Goal: Task Accomplishment & Management: Manage account settings

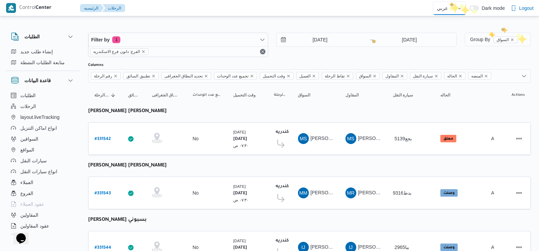
click at [449, 6] on select "English عربي" at bounding box center [449, 8] width 33 height 14
select select "en"
click at [433, 1] on select "English عربي" at bounding box center [449, 8] width 33 height 14
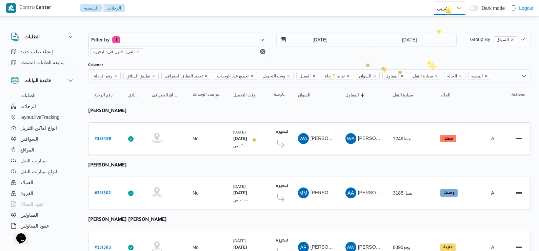
click at [448, 6] on select "English عربي" at bounding box center [449, 8] width 33 height 14
select select "en"
click at [433, 1] on select "English عربي" at bounding box center [449, 8] width 33 height 14
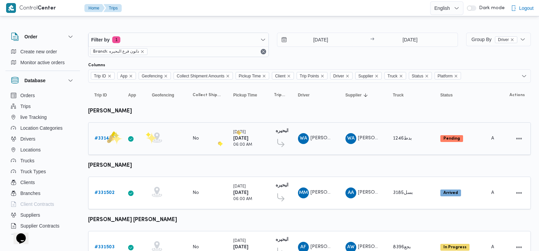
click at [107, 139] on b "# 331499" at bounding box center [105, 138] width 20 height 4
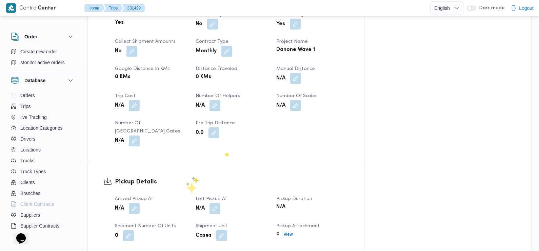
scroll to position [321, 0]
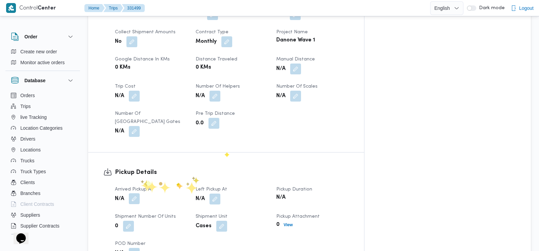
click at [137, 193] on button "button" at bounding box center [134, 198] width 11 height 11
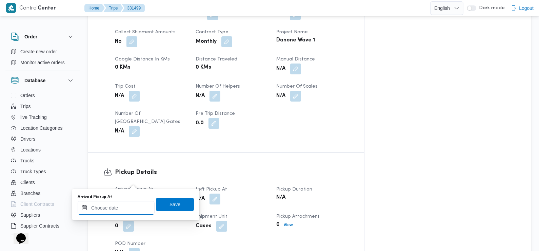
click at [136, 201] on div at bounding box center [116, 208] width 77 height 14
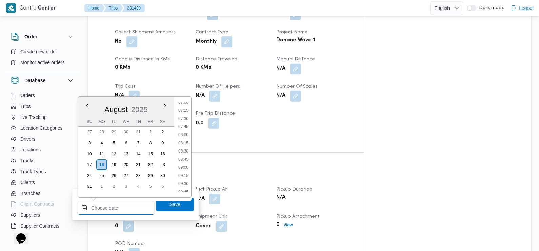
scroll to position [229, 0]
click at [185, 120] on li "07:30" at bounding box center [184, 120] width 16 height 7
type input "18/08/2025 07:30"
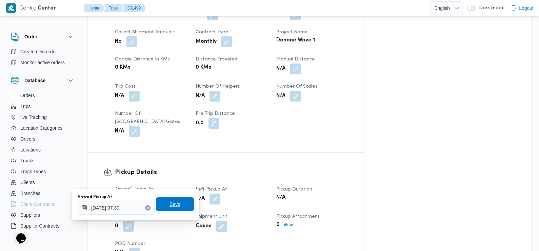
click at [174, 203] on span "Save" at bounding box center [175, 204] width 11 height 8
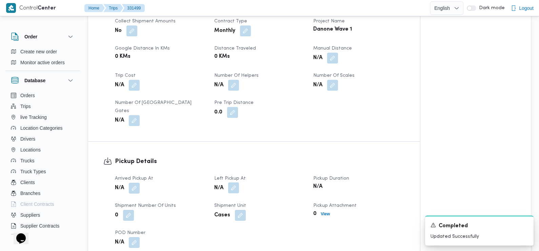
click at [239, 182] on div "N/A" at bounding box center [260, 188] width 93 height 12
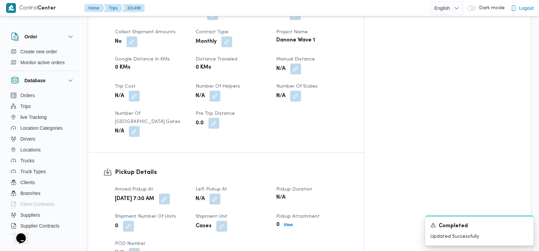
click at [227, 215] on div "Arrived Pickup At Mon, Aug 18, 2025 7:30 AM Left Pickup At N/A Pickup Duration …" at bounding box center [232, 221] width 242 height 81
click at [220, 193] on button "button" at bounding box center [215, 198] width 11 height 11
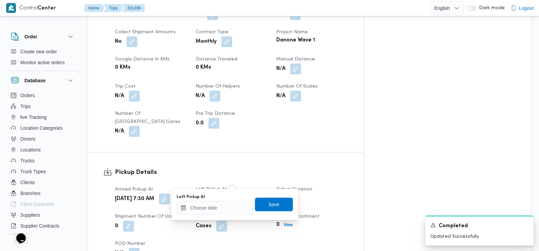
click at [231, 218] on div "You are in a dialog. To close this dialog, hit escape. Left Pickup At Save" at bounding box center [234, 204] width 127 height 31
drag, startPoint x: 230, startPoint y: 217, endPoint x: 218, endPoint y: 206, distance: 15.6
click at [218, 206] on input "Left Pickup At" at bounding box center [215, 208] width 77 height 14
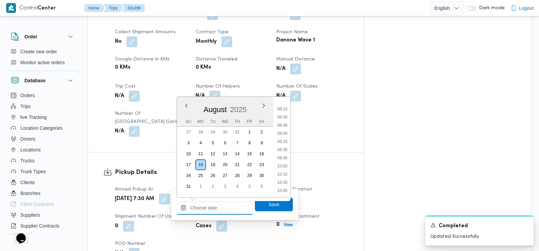
scroll to position [263, 0]
click at [282, 117] on li "08:30" at bounding box center [283, 119] width 16 height 7
type input "[DATE] 08:30"
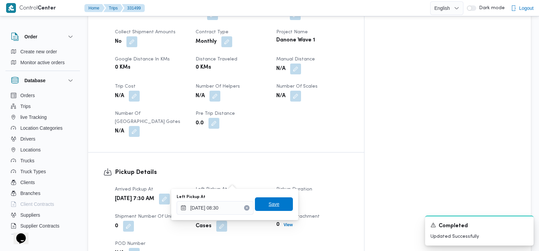
click at [269, 201] on span "Save" at bounding box center [274, 204] width 11 height 8
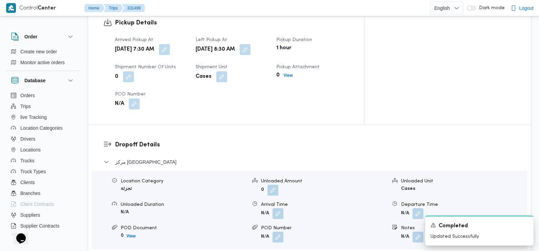
scroll to position [472, 0]
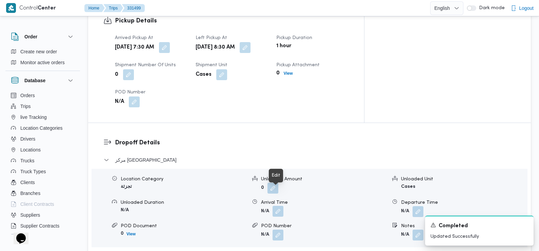
click at [279, 205] on button "button" at bounding box center [278, 210] width 11 height 11
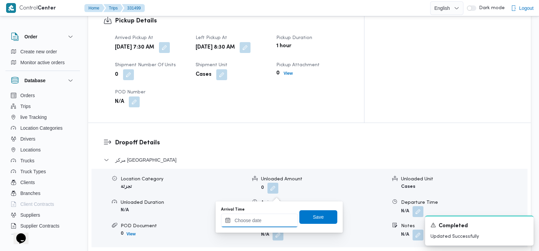
click at [272, 218] on input "Arrival Time" at bounding box center [259, 220] width 77 height 14
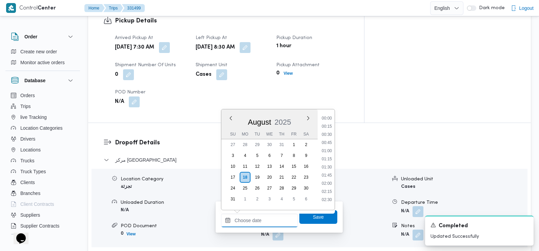
scroll to position [319, 0]
click at [329, 115] on li "09:45" at bounding box center [327, 116] width 16 height 7
type input "[DATE] 09:45"
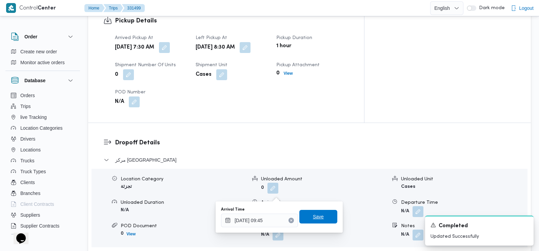
click at [313, 217] on span "Save" at bounding box center [318, 216] width 11 height 8
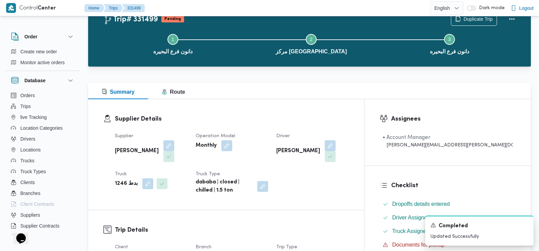
scroll to position [0, 0]
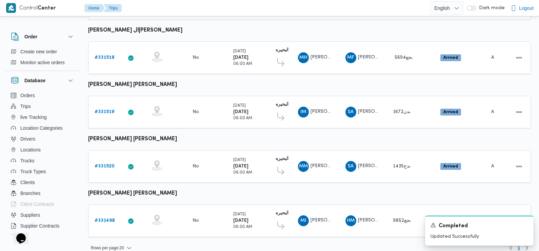
scroll to position [570, 0]
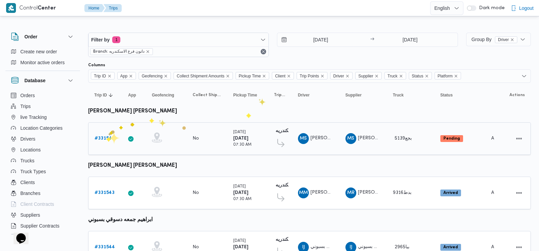
click at [106, 137] on b "# 331542" at bounding box center [105, 138] width 20 height 4
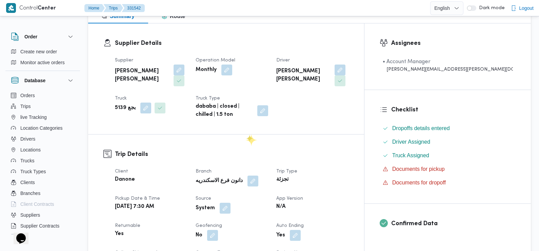
scroll to position [292, 0]
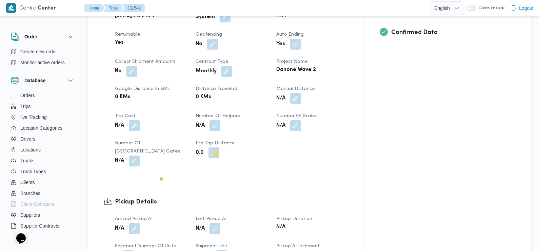
click at [132, 216] on div "Arrived Pickup At N/A Left Pickup At N/A Pickup Duration N/A Shipment Number of…" at bounding box center [232, 251] width 242 height 81
click at [132, 222] on button "button" at bounding box center [134, 227] width 11 height 11
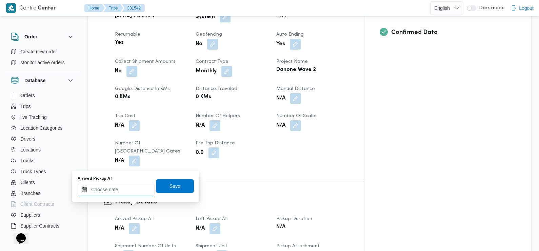
click at [109, 187] on input "Arrived Pickup At" at bounding box center [116, 189] width 77 height 14
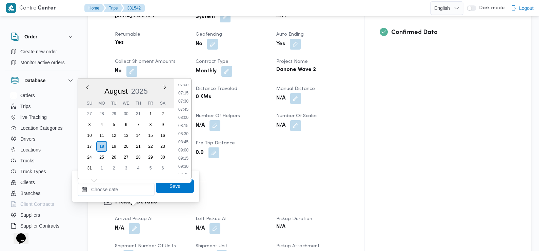
scroll to position [227, 0]
click at [185, 105] on li "07:30" at bounding box center [184, 104] width 16 height 7
type input "18/08/2025 07:30"
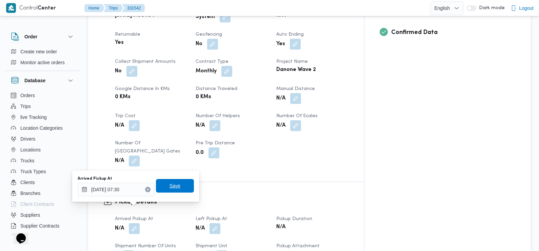
click at [175, 187] on span "Save" at bounding box center [175, 186] width 38 height 14
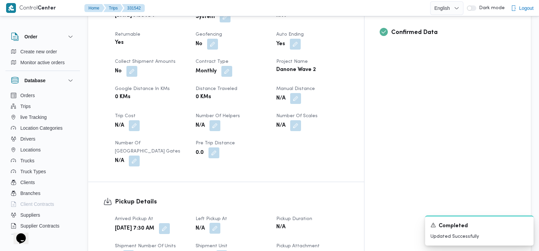
click at [220, 222] on button "button" at bounding box center [215, 227] width 11 height 11
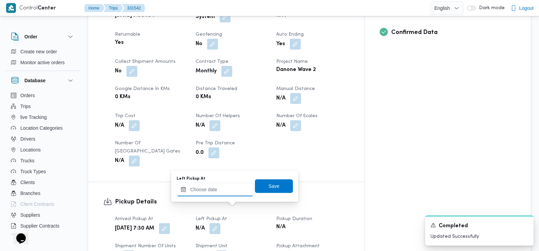
click at [224, 189] on input "Left Pickup At" at bounding box center [215, 189] width 77 height 14
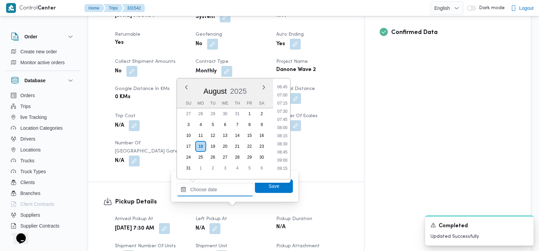
scroll to position [218, 0]
click at [283, 155] on li "08:45" at bounding box center [283, 154] width 16 height 7
type input "18/08/2025 08:45"
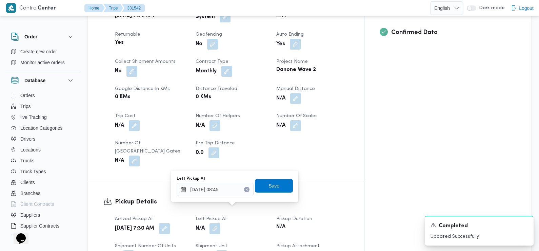
click at [272, 186] on span "Save" at bounding box center [274, 185] width 11 height 8
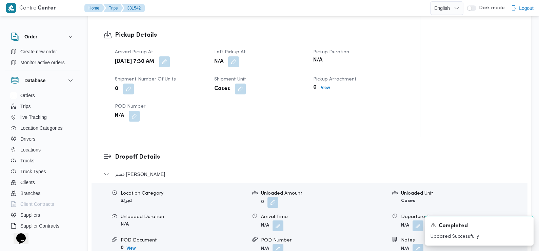
scroll to position [461, 0]
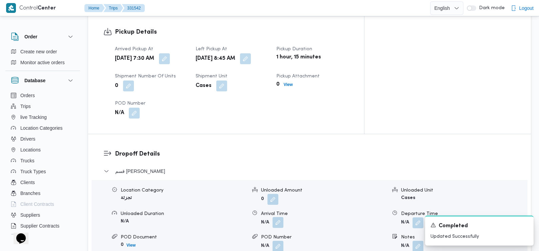
click at [280, 217] on button "button" at bounding box center [278, 222] width 11 height 11
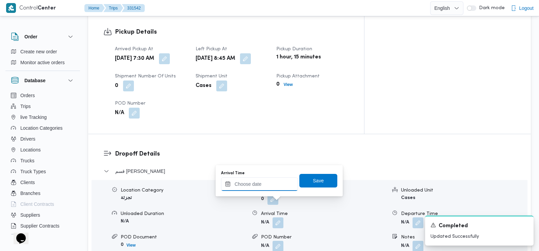
click at [269, 183] on input "Arrival Time" at bounding box center [259, 184] width 77 height 14
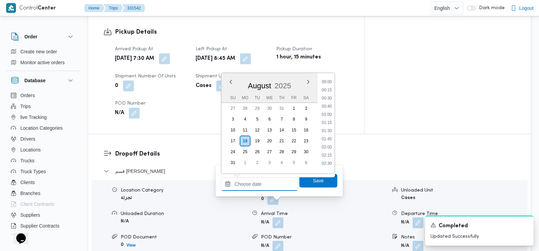
scroll to position [319, 0]
drag, startPoint x: 329, startPoint y: 82, endPoint x: 333, endPoint y: 85, distance: 5.6
click at [329, 82] on li "09:45" at bounding box center [327, 79] width 16 height 7
type input "18/08/2025 09:45"
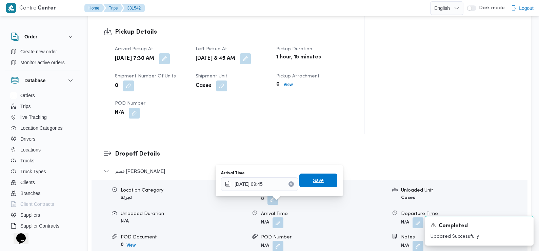
click at [319, 181] on span "Save" at bounding box center [318, 180] width 38 height 14
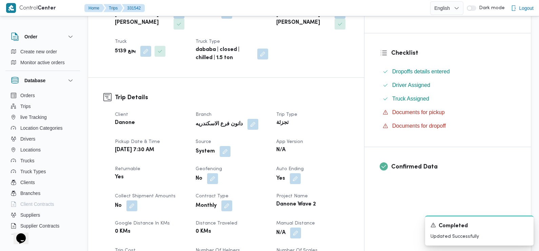
scroll to position [0, 0]
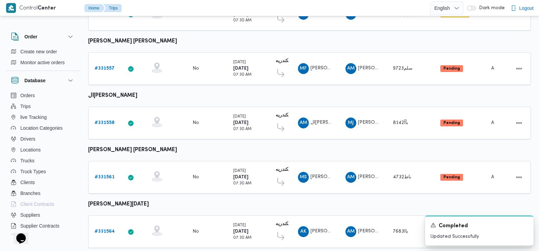
scroll to position [450, 0]
click at [107, 66] on b "# 331557" at bounding box center [105, 68] width 20 height 4
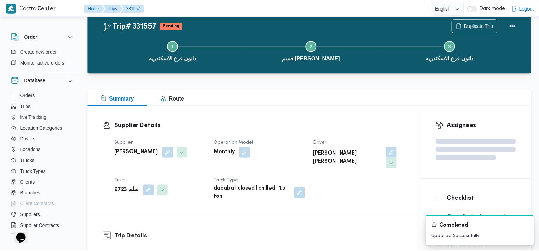
scroll to position [450, 0]
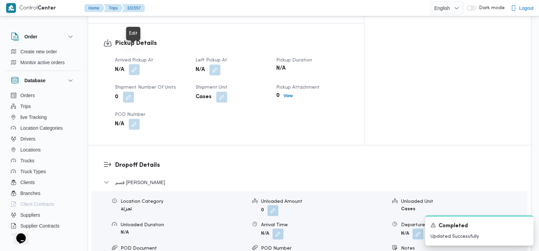
click at [135, 64] on button "button" at bounding box center [134, 69] width 11 height 11
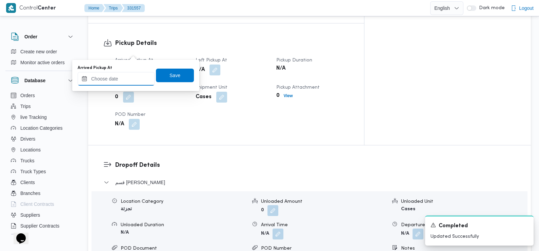
click at [128, 78] on input "Arrived Pickup At" at bounding box center [116, 79] width 77 height 14
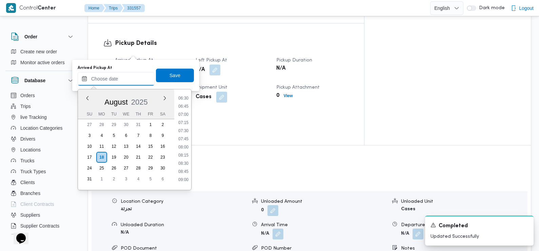
scroll to position [207, 0]
click at [186, 135] on li "07:30" at bounding box center [184, 135] width 16 height 7
type input "18/08/2025 07:30"
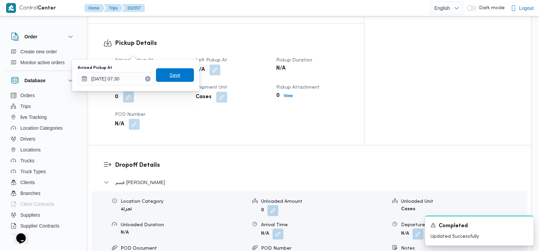
click at [180, 78] on span "Save" at bounding box center [175, 75] width 38 height 14
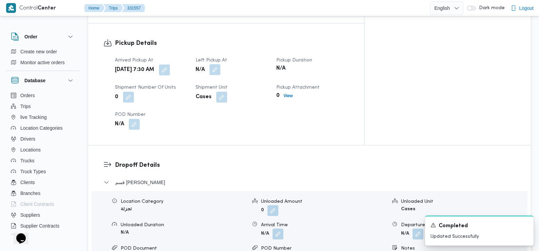
click at [220, 64] on button "button" at bounding box center [215, 69] width 11 height 11
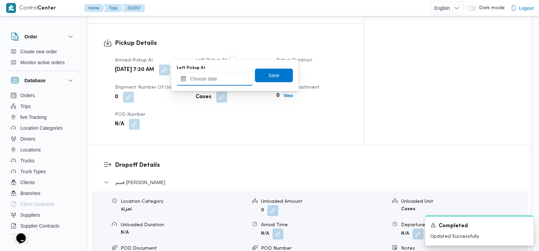
click at [231, 77] on input "Left Pickup At" at bounding box center [215, 79] width 77 height 14
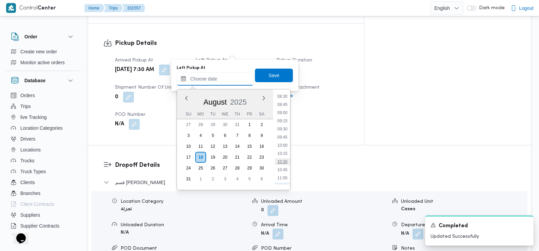
scroll to position [258, 0]
click at [284, 121] on ul "00:00 00:15 00:30 00:45 01:00 01:15 01:30 01:45 02:00 02:15 02:30 02:45 03:00 0…" at bounding box center [283, 140] width 16 height 90
click at [284, 124] on li "08:45" at bounding box center [283, 124] width 16 height 7
type input "18/08/2025 08:45"
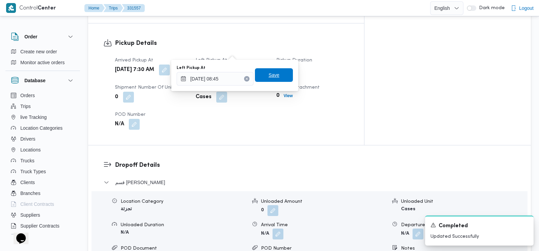
click at [280, 80] on span "Save" at bounding box center [274, 75] width 38 height 14
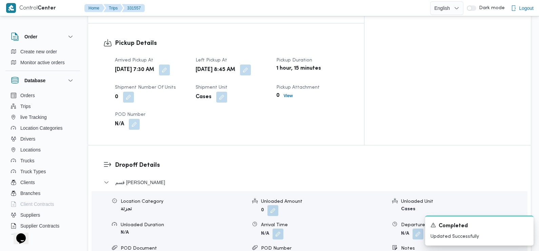
click at [278, 221] on div "Location Category تجزئة Unloaded Amount 0 Unloaded Unit Cases Unloaded Duration…" at bounding box center [310, 230] width 442 height 77
click at [278, 228] on button "button" at bounding box center [278, 233] width 11 height 11
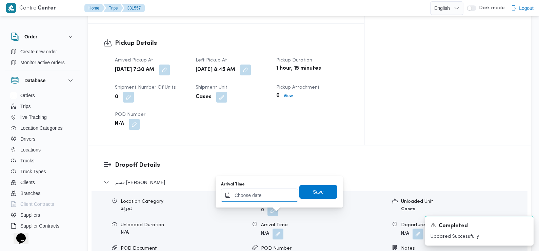
click at [266, 198] on input "Arrival Time" at bounding box center [259, 195] width 77 height 14
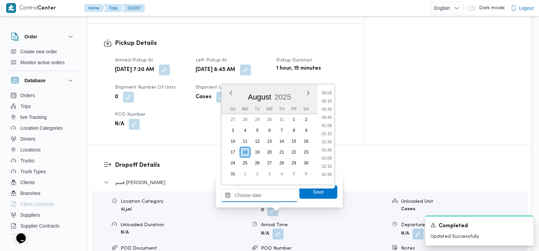
scroll to position [319, 0]
click at [328, 93] on li "09:45" at bounding box center [327, 90] width 16 height 7
type input "18/08/2025 09:45"
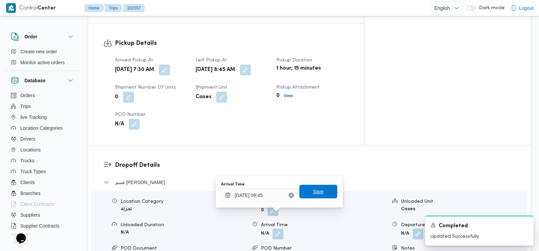
click at [315, 190] on span "Save" at bounding box center [318, 191] width 11 height 8
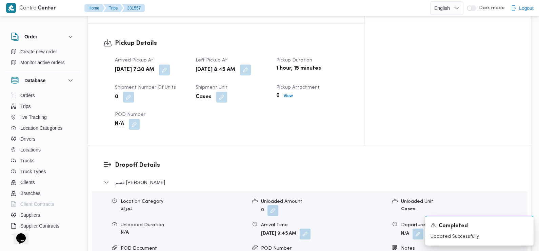
scroll to position [0, 0]
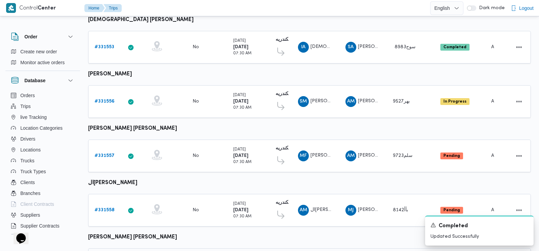
scroll to position [473, 0]
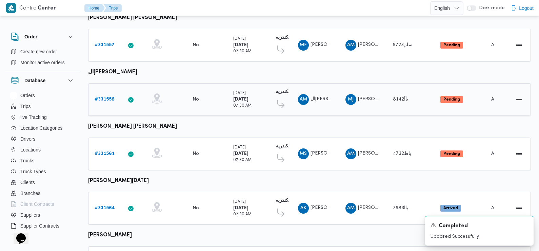
click at [107, 97] on b "# 331558" at bounding box center [105, 99] width 20 height 4
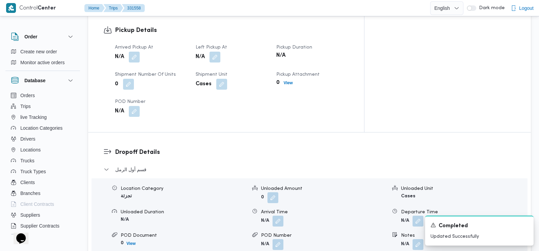
scroll to position [401, 0]
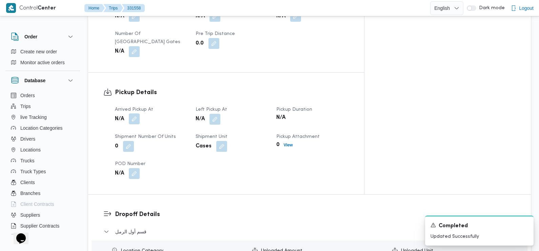
click at [135, 113] on button "button" at bounding box center [134, 118] width 11 height 11
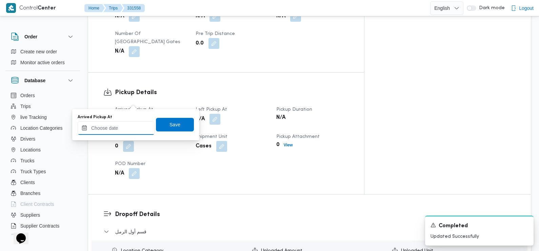
click at [136, 129] on input "Arrived Pickup At" at bounding box center [116, 128] width 77 height 14
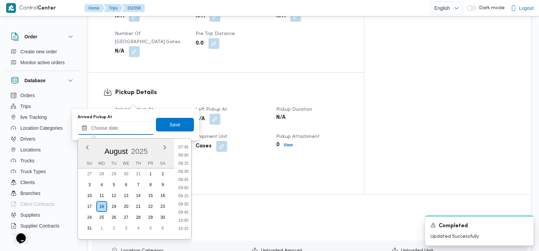
scroll to position [236, 0]
click at [185, 157] on li "07:30" at bounding box center [184, 155] width 16 height 7
type input "18/08/2025 07:30"
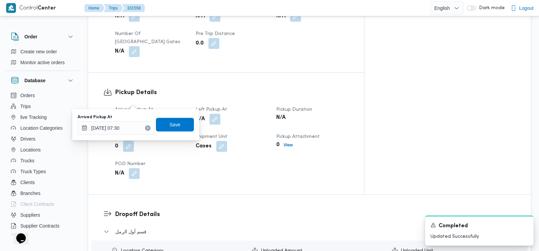
click at [176, 114] on div "Arrived Pickup At 18/08/2025 07:30 Save" at bounding box center [136, 125] width 118 height 22
click at [175, 122] on span "Save" at bounding box center [175, 124] width 38 height 14
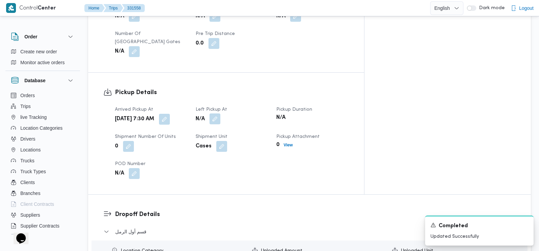
click at [220, 113] on button "button" at bounding box center [215, 118] width 11 height 11
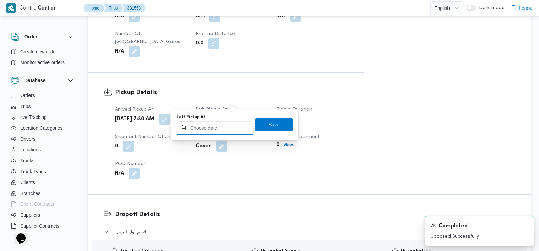
click at [232, 127] on input "Left Pickup At" at bounding box center [215, 128] width 77 height 14
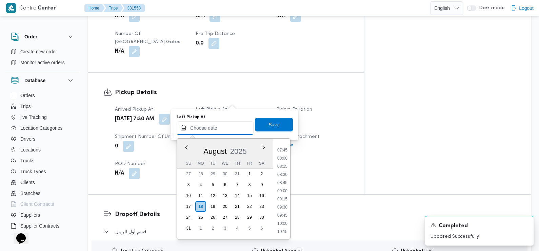
scroll to position [249, 0]
click at [286, 183] on li "08:45" at bounding box center [283, 182] width 16 height 7
type input "18/08/2025 08:45"
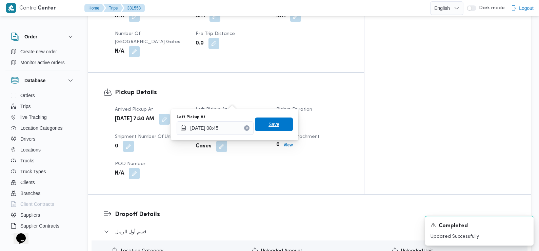
click at [272, 124] on span "Save" at bounding box center [274, 124] width 11 height 8
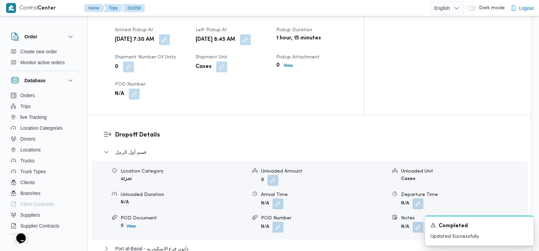
scroll to position [493, 0]
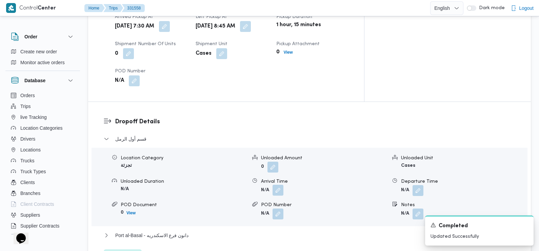
click at [276, 184] on button "button" at bounding box center [278, 189] width 11 height 11
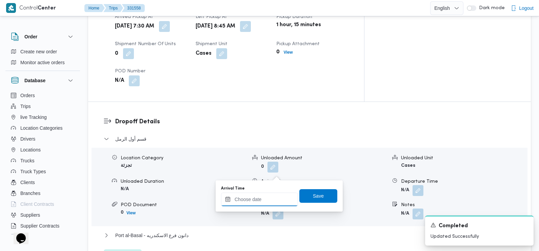
click at [268, 202] on input "Arrival Time" at bounding box center [259, 199] width 77 height 14
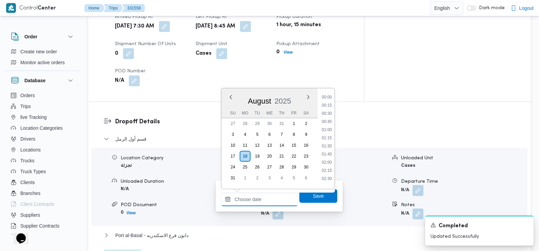
scroll to position [319, 0]
click at [328, 95] on li "09:45" at bounding box center [327, 95] width 16 height 7
type input "18/08/2025 09:45"
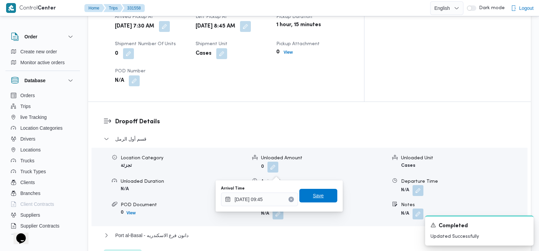
drag, startPoint x: 312, startPoint y: 195, endPoint x: 301, endPoint y: 197, distance: 10.9
click at [301, 197] on span "Save" at bounding box center [318, 196] width 38 height 14
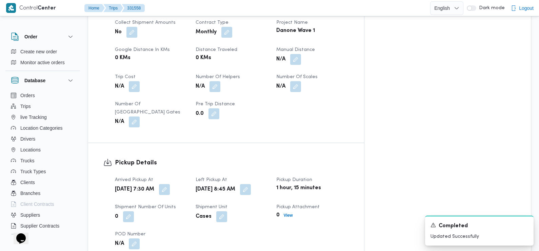
scroll to position [0, 0]
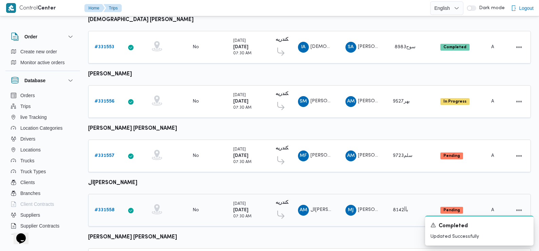
scroll to position [473, 0]
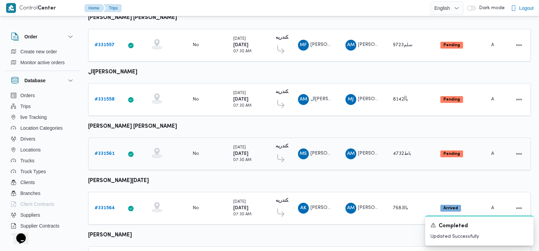
click at [103, 151] on b "# 331561" at bounding box center [105, 153] width 20 height 4
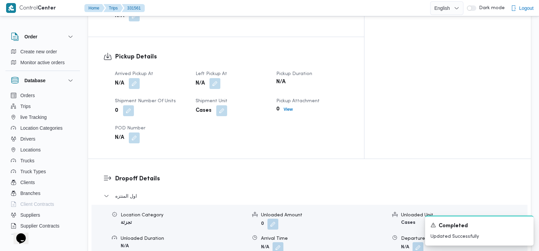
scroll to position [416, 0]
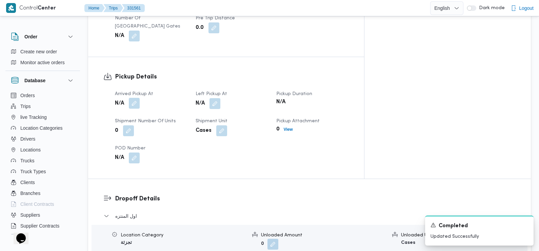
click at [137, 98] on button "button" at bounding box center [134, 103] width 11 height 11
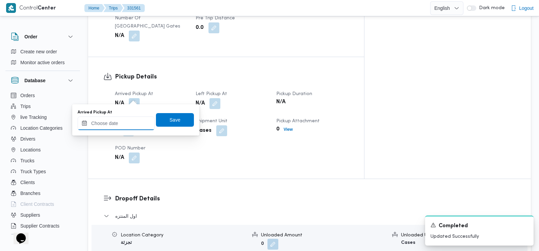
click at [142, 128] on input "Arrived Pickup At" at bounding box center [116, 123] width 77 height 14
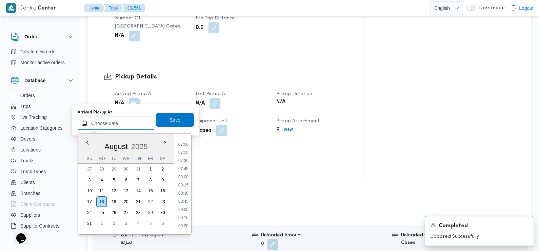
scroll to position [220, 0]
click at [185, 165] on li "07:30" at bounding box center [184, 166] width 16 height 7
type input "18/08/2025 07:30"
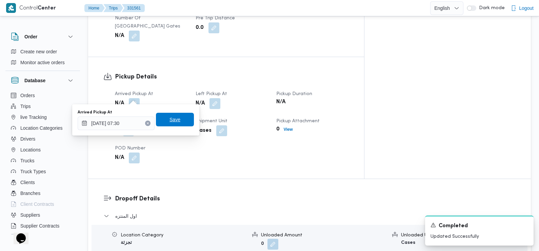
click at [180, 114] on span "Save" at bounding box center [175, 120] width 38 height 14
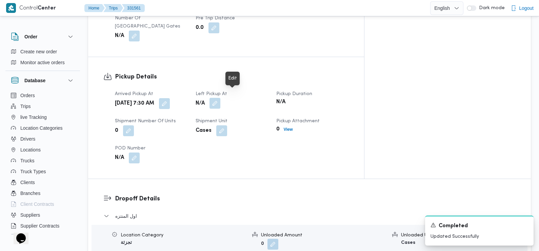
click at [220, 98] on button "button" at bounding box center [215, 103] width 11 height 11
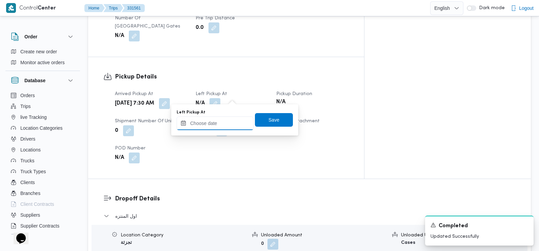
click at [228, 118] on input "Left Pickup At" at bounding box center [215, 123] width 77 height 14
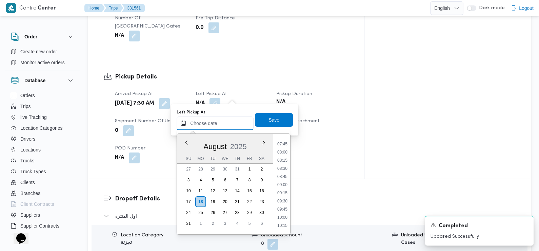
scroll to position [236, 0]
click at [284, 189] on li "08:45" at bounding box center [283, 191] width 16 height 7
type input "18/08/2025 08:45"
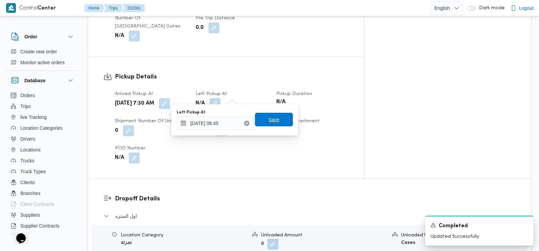
click at [278, 114] on span "Save" at bounding box center [274, 120] width 38 height 14
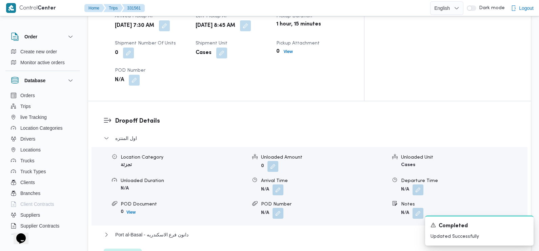
scroll to position [516, 0]
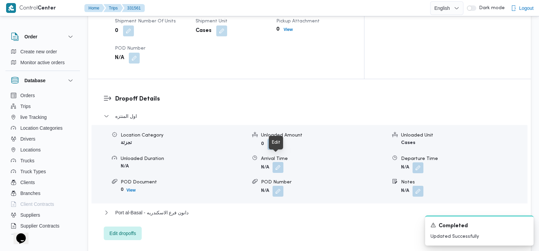
click at [275, 162] on button "button" at bounding box center [278, 167] width 11 height 11
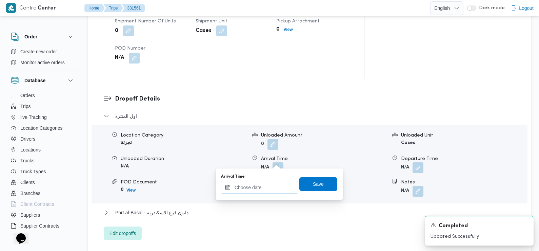
click at [276, 185] on input "Arrival Time" at bounding box center [259, 187] width 77 height 14
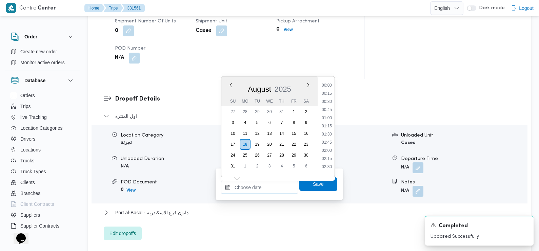
scroll to position [319, 0]
click at [330, 94] on li "10:00" at bounding box center [327, 91] width 16 height 7
type input "18/08/2025 10:00"
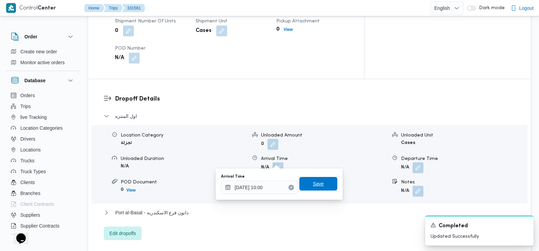
click at [313, 185] on span "Save" at bounding box center [318, 183] width 11 height 8
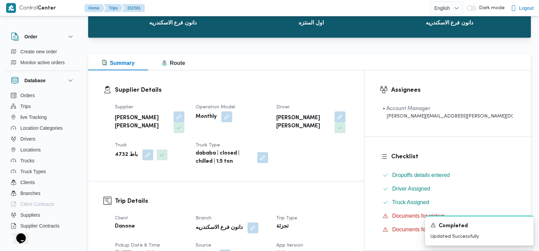
scroll to position [0, 0]
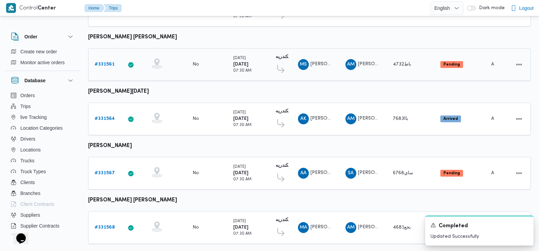
scroll to position [570, 0]
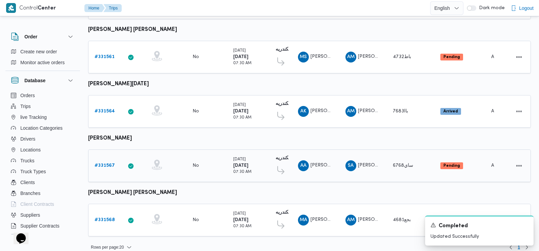
click at [102, 163] on b "# 331567" at bounding box center [105, 165] width 20 height 4
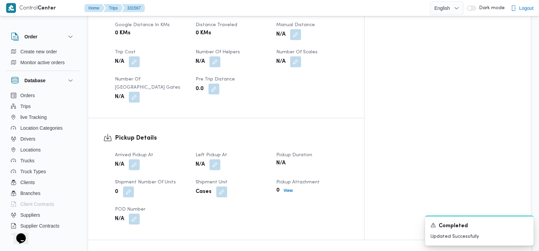
scroll to position [362, 0]
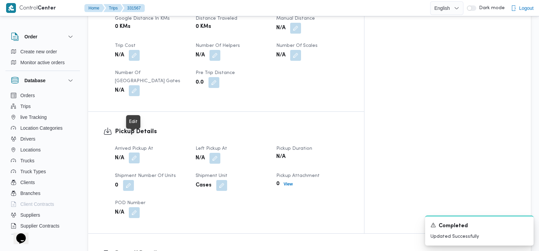
click at [135, 152] on button "button" at bounding box center [134, 157] width 11 height 11
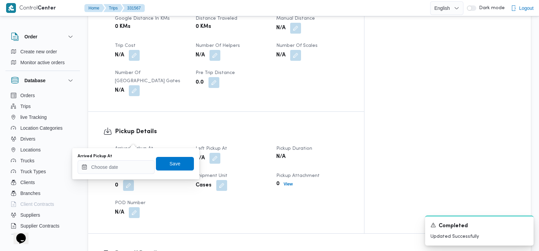
click at [129, 174] on div "Arrived Pickup At Save" at bounding box center [136, 164] width 118 height 22
click at [127, 167] on input "Arrived Pickup At" at bounding box center [116, 167] width 77 height 14
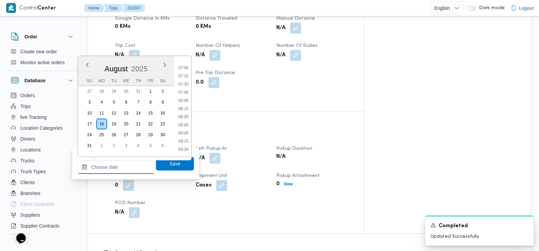
scroll to position [224, 0]
click at [183, 82] on li "07:30" at bounding box center [184, 84] width 16 height 7
type input "18/08/2025 07:30"
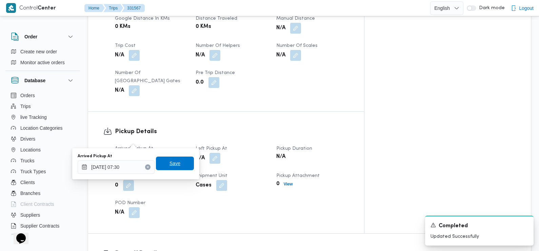
click at [171, 161] on span "Save" at bounding box center [175, 163] width 11 height 8
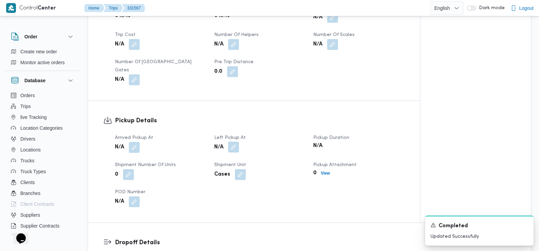
click at [231, 141] on button "button" at bounding box center [233, 146] width 11 height 11
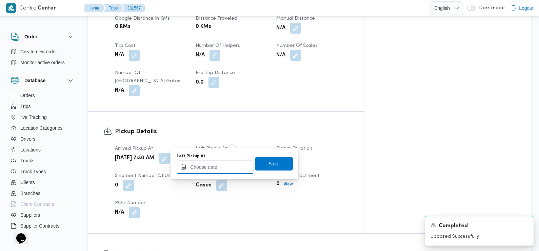
click at [225, 166] on input "Left Pickup At" at bounding box center [215, 167] width 77 height 14
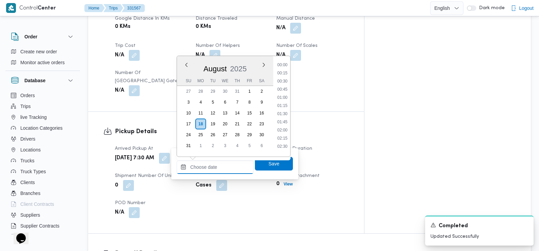
scroll to position [319, 0]
click at [283, 63] on li "09:45" at bounding box center [283, 62] width 16 height 7
type input "18/08/2025 09:45"
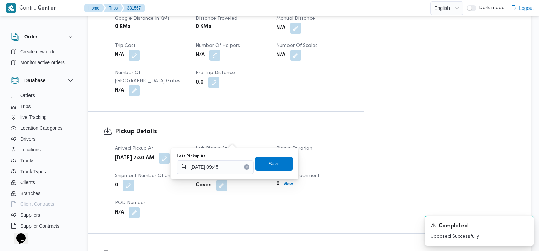
click at [272, 164] on span "Save" at bounding box center [274, 163] width 11 height 8
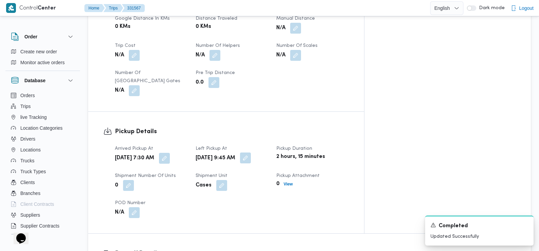
click at [251, 152] on button "button" at bounding box center [245, 157] width 11 height 11
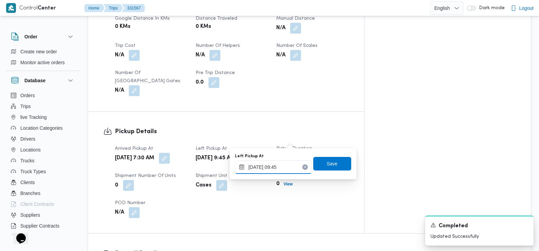
click at [280, 173] on input "18/08/2025 09:45" at bounding box center [273, 167] width 77 height 14
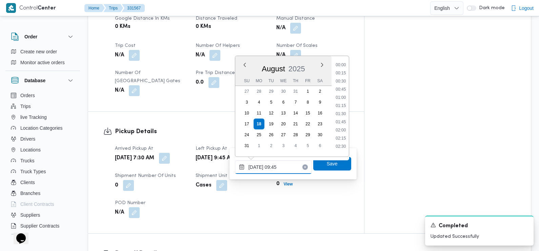
scroll to position [271, 0]
click at [342, 85] on li "09:00" at bounding box center [341, 87] width 16 height 7
type input "18/08/2025 09:45"
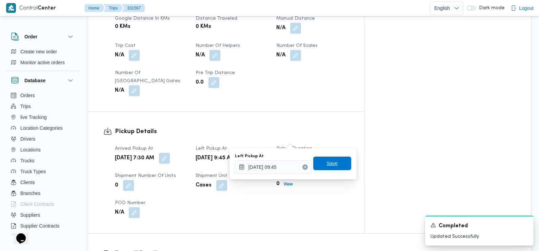
click at [319, 164] on span "Save" at bounding box center [332, 163] width 38 height 14
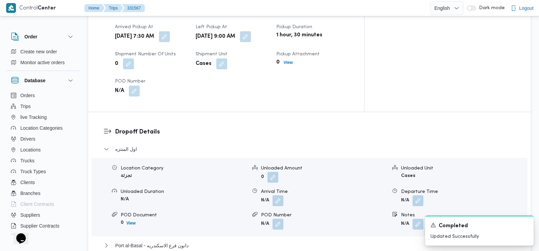
scroll to position [500, 0]
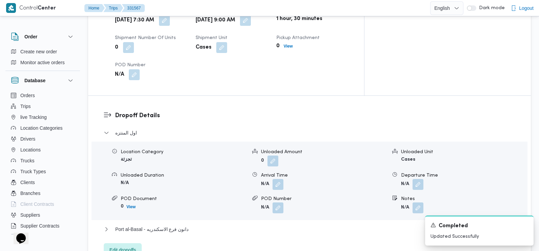
click at [276, 174] on div "Location Category تجزئة Unloaded Amount 0 Unloaded Unit Cases Unloaded Duration…" at bounding box center [310, 180] width 442 height 77
click at [276, 178] on button "button" at bounding box center [278, 183] width 11 height 11
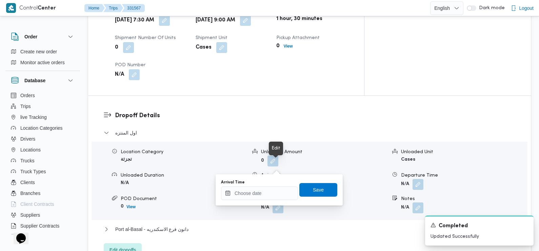
click at [278, 178] on button "button" at bounding box center [278, 183] width 11 height 11
click at [271, 201] on div "You are in a dialog. To close this dialog, hit escape. Arrival Time Save" at bounding box center [279, 189] width 127 height 31
click at [261, 193] on input "Arrival Time" at bounding box center [259, 193] width 77 height 14
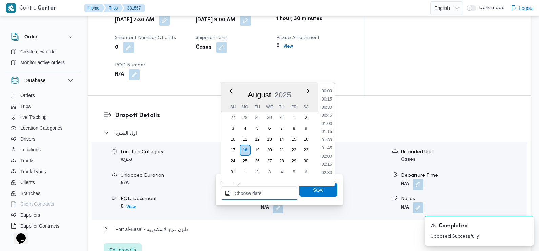
scroll to position [319, 0]
click at [330, 98] on li "10:00" at bounding box center [327, 97] width 16 height 7
type input "18/08/2025 10:00"
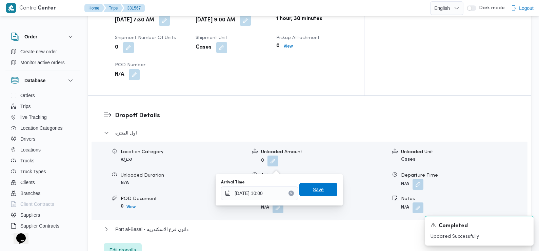
click at [317, 187] on span "Save" at bounding box center [318, 189] width 11 height 8
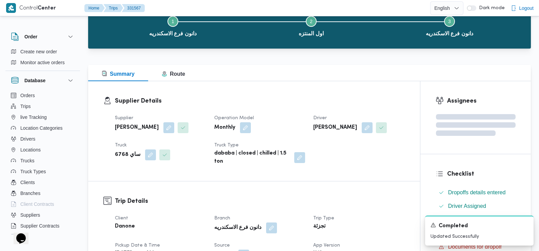
scroll to position [0, 0]
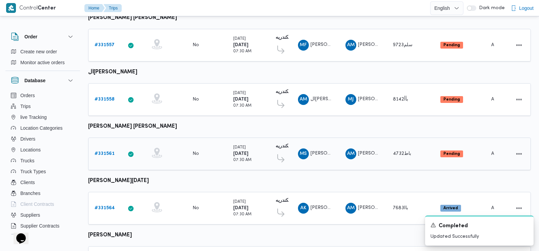
scroll to position [570, 0]
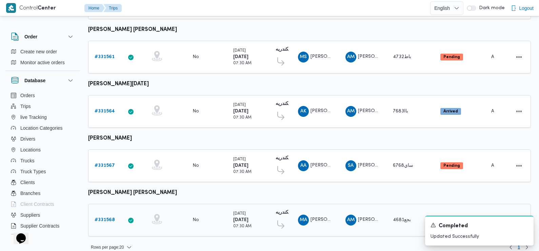
click at [106, 217] on b "# 331568" at bounding box center [105, 219] width 20 height 4
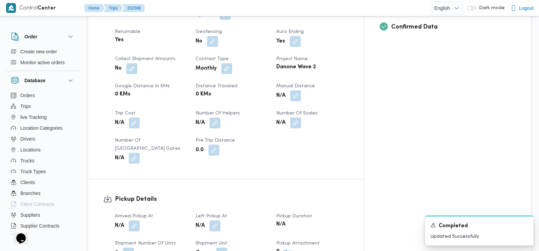
scroll to position [319, 0]
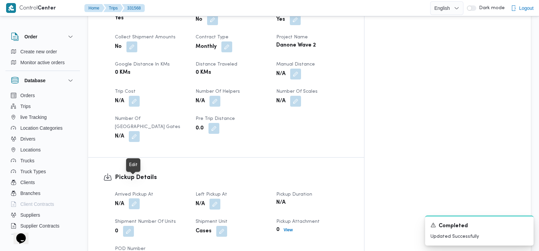
click at [139, 198] on button "button" at bounding box center [134, 203] width 11 height 11
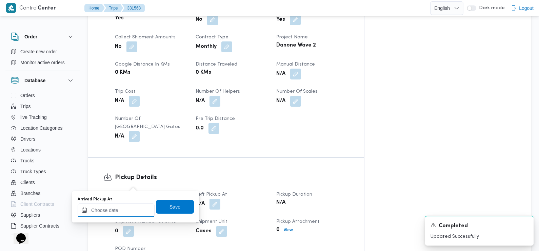
click at [136, 213] on input "Arrived Pickup At" at bounding box center [116, 210] width 77 height 14
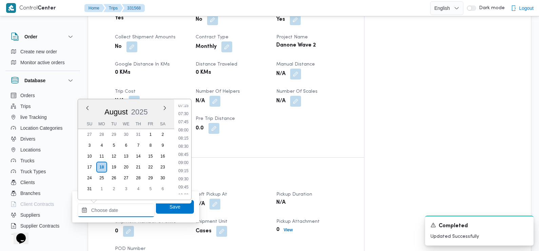
scroll to position [238, 0]
drag, startPoint x: 185, startPoint y: 117, endPoint x: 188, endPoint y: 120, distance: 4.3
click at [185, 117] on li "07:30" at bounding box center [184, 114] width 16 height 7
type input "18/08/2025 07:30"
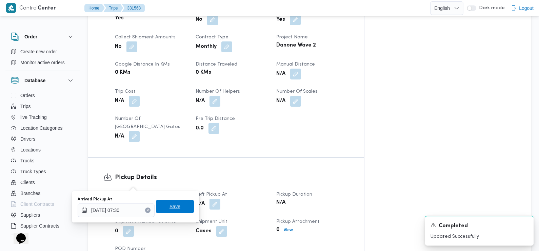
click at [177, 209] on span "Save" at bounding box center [175, 206] width 38 height 14
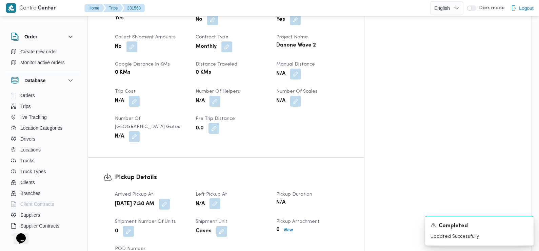
click at [220, 198] on button "button" at bounding box center [215, 203] width 11 height 11
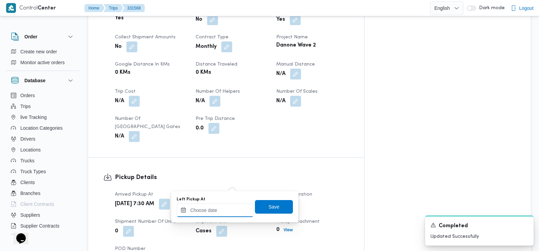
click at [232, 203] on input "Left Pickup At" at bounding box center [215, 210] width 77 height 14
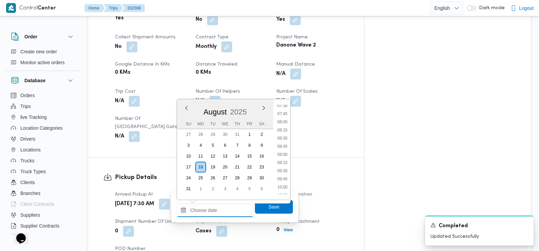
scroll to position [245, 0]
click at [286, 140] on li "08:30" at bounding box center [283, 139] width 16 height 7
type input "18/08/2025 08:30"
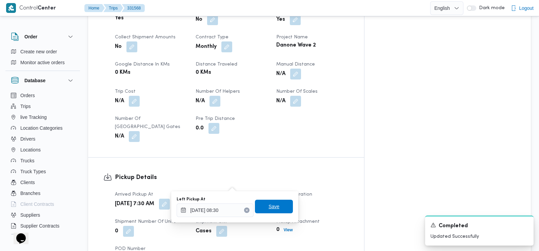
click at [278, 204] on span "Save" at bounding box center [274, 206] width 38 height 14
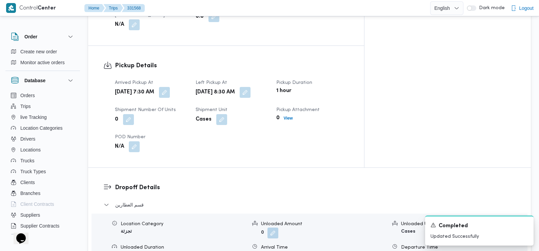
scroll to position [432, 0]
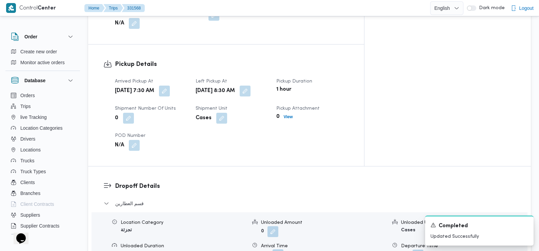
click at [277, 249] on button "button" at bounding box center [278, 254] width 11 height 11
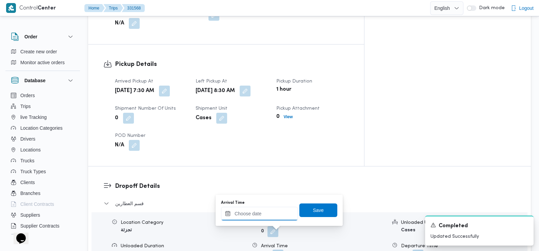
click at [267, 215] on input "Arrival Time" at bounding box center [259, 214] width 77 height 14
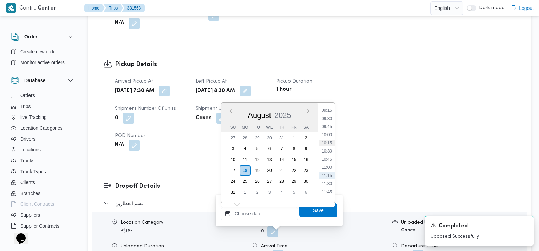
scroll to position [301, 0]
click at [329, 120] on li "09:30" at bounding box center [327, 119] width 16 height 7
type input "18/08/2025 09:30"
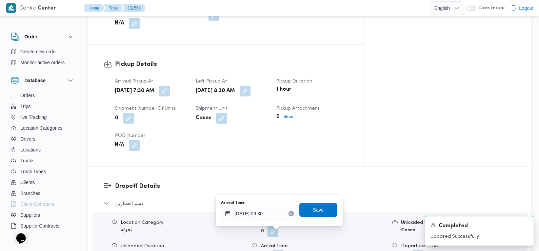
click at [313, 211] on span "Save" at bounding box center [318, 209] width 11 height 8
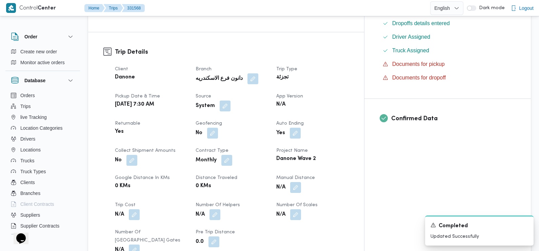
scroll to position [0, 0]
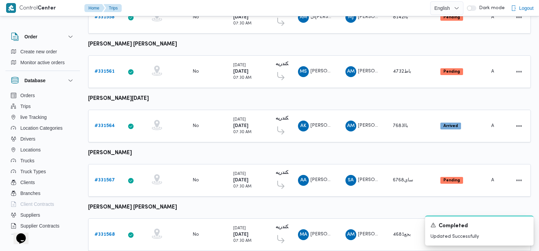
scroll to position [570, 0]
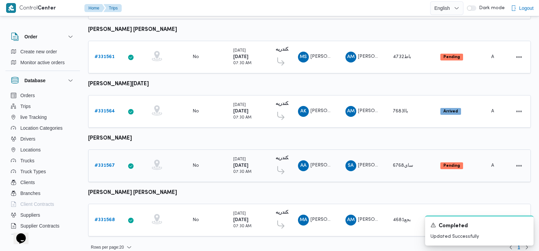
click at [109, 163] on b "# 331567" at bounding box center [105, 165] width 20 height 4
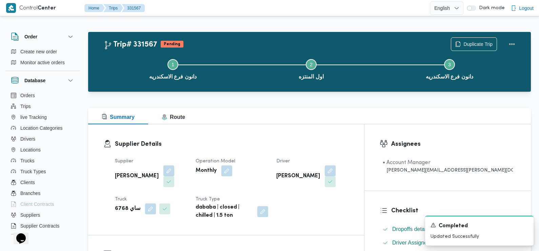
click at [142, 203] on span at bounding box center [149, 208] width 14 height 11
click at [145, 203] on button "button" at bounding box center [150, 208] width 11 height 11
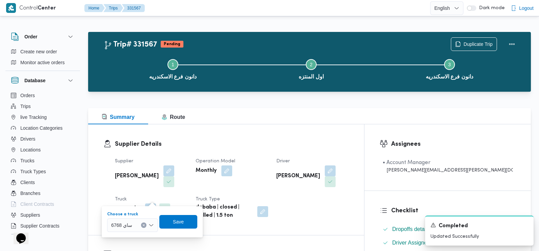
click at [128, 225] on span "ساي 6768" at bounding box center [121, 224] width 21 height 7
type input "853"
click at [138, 235] on span "سدي 853 5 | null" at bounding box center [136, 237] width 35 height 8
click at [178, 224] on span "Save" at bounding box center [184, 221] width 38 height 14
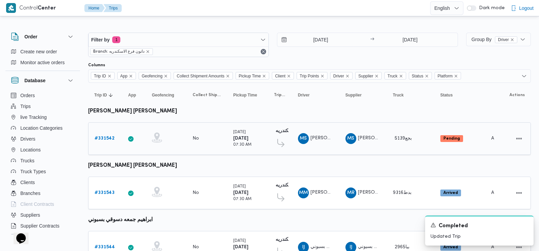
click at [103, 137] on b "# 331542" at bounding box center [105, 138] width 20 height 4
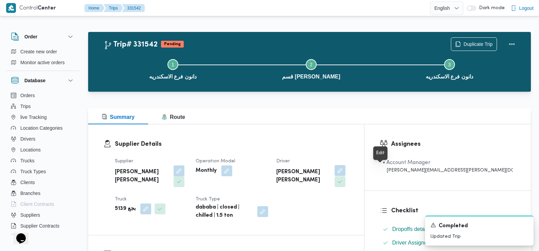
click at [346, 171] on button "button" at bounding box center [340, 170] width 11 height 11
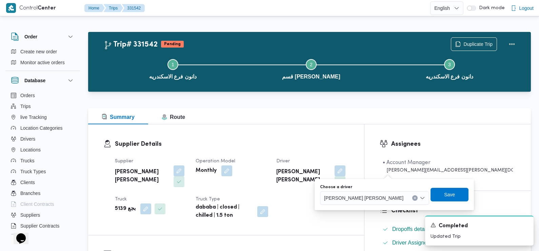
click at [346, 198] on span "محمود سامى عبدالله ابراهيم خليفة" at bounding box center [363, 197] width 79 height 7
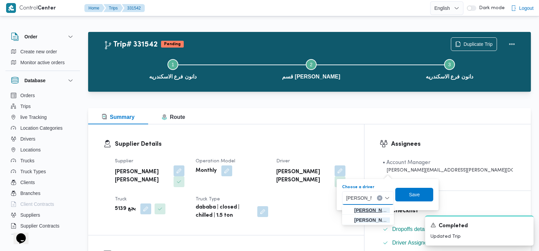
type input "محمد عوض"
click at [371, 208] on span "محمد عوض محمد قطب" at bounding box center [372, 210] width 36 height 8
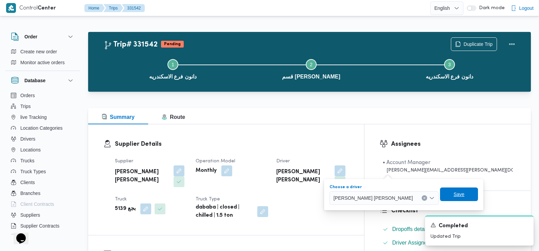
click at [454, 192] on span "Save" at bounding box center [459, 194] width 11 height 8
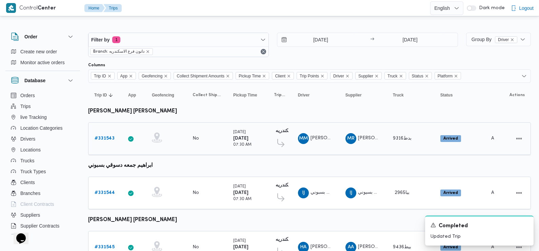
click at [104, 138] on b "# 331543" at bounding box center [105, 138] width 20 height 4
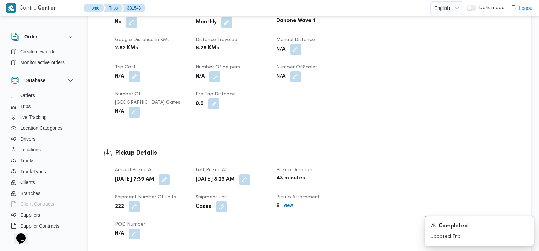
scroll to position [344, 0]
click at [170, 173] on button "button" at bounding box center [164, 178] width 11 height 11
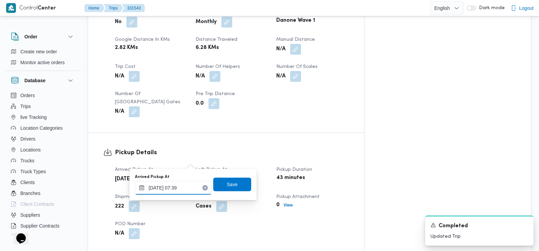
click at [187, 184] on input "18/08/2025 07:39" at bounding box center [173, 188] width 77 height 14
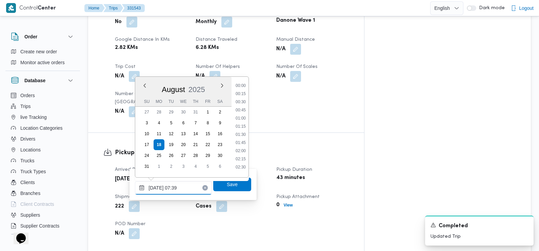
scroll to position [197, 0]
click at [242, 122] on li "07:15" at bounding box center [241, 124] width 16 height 7
type input "18/08/2025 07:15"
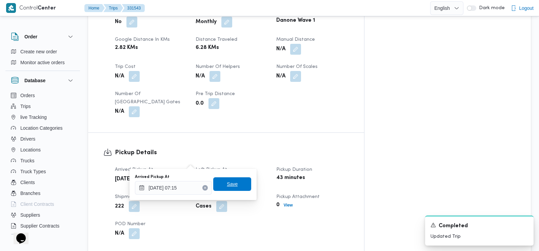
click at [227, 181] on span "Save" at bounding box center [232, 184] width 11 height 8
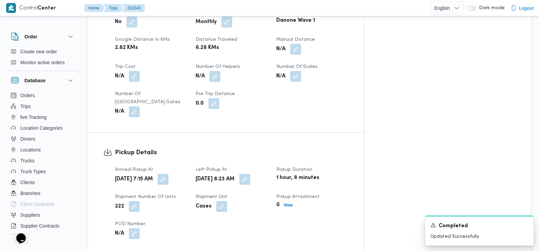
scroll to position [0, 0]
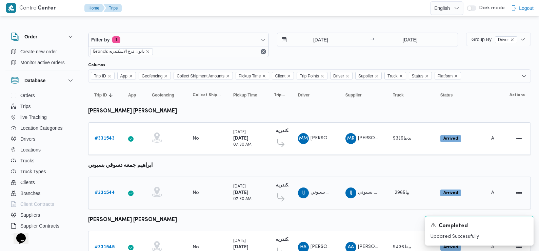
click at [99, 191] on b "# 331544" at bounding box center [105, 192] width 20 height 4
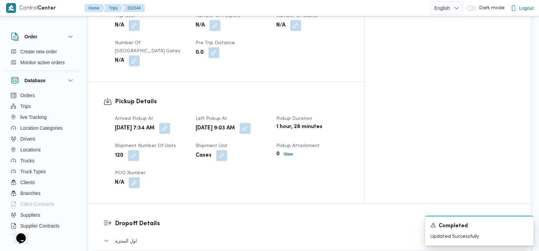
scroll to position [398, 0]
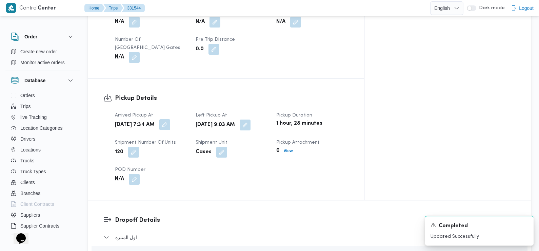
click at [170, 119] on button "button" at bounding box center [164, 124] width 11 height 11
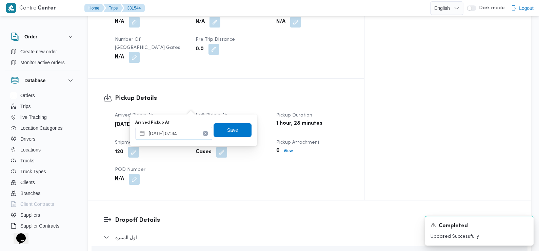
click at [191, 127] on input "18/08/2025 07:34" at bounding box center [173, 133] width 77 height 14
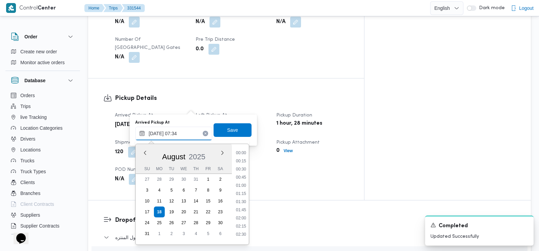
scroll to position [197, 0]
type input "18/08/2025 07:10"
click at [227, 132] on span "Save" at bounding box center [232, 129] width 11 height 8
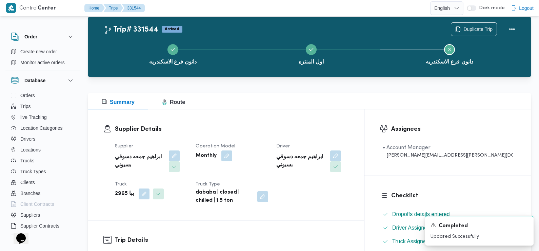
scroll to position [0, 0]
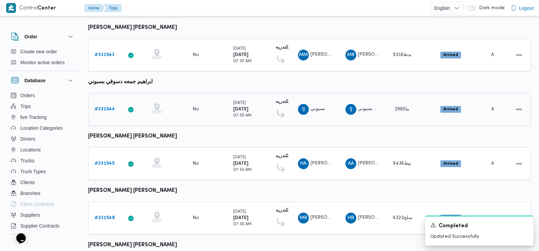
scroll to position [84, 0]
click at [109, 161] on b "# 331545" at bounding box center [105, 163] width 20 height 4
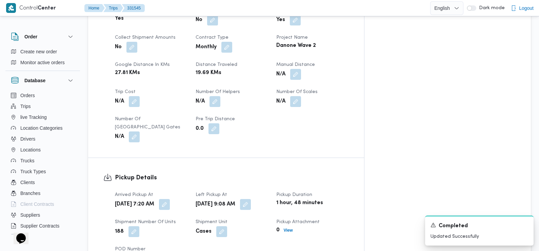
scroll to position [328, 0]
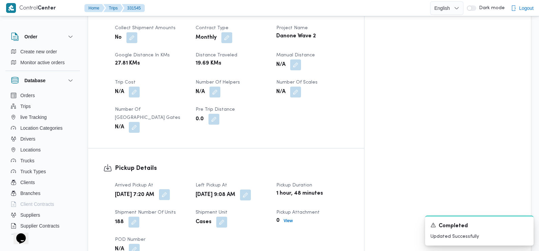
click at [170, 189] on button "button" at bounding box center [164, 194] width 11 height 11
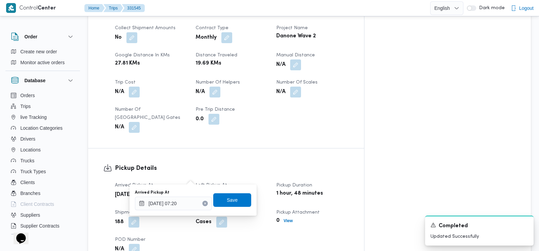
click at [170, 189] on button "button" at bounding box center [164, 194] width 11 height 11
click at [187, 203] on input "18/08/2025 07:20" at bounding box center [173, 203] width 77 height 14
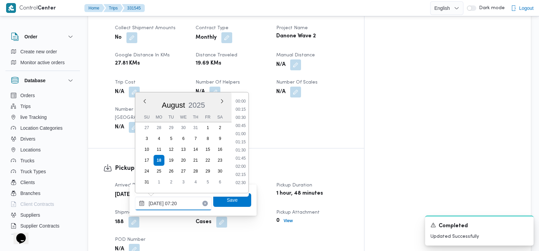
scroll to position [189, 0]
click at [242, 139] on li "07:00" at bounding box center [241, 139] width 16 height 7
type input "18/08/2025 07:00"
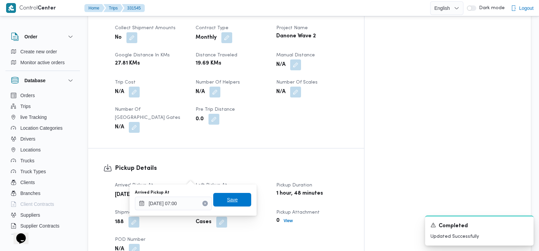
click at [231, 198] on span "Save" at bounding box center [232, 199] width 11 height 8
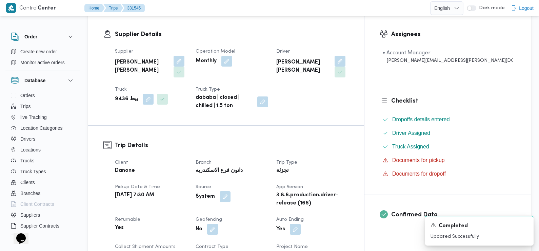
scroll to position [0, 0]
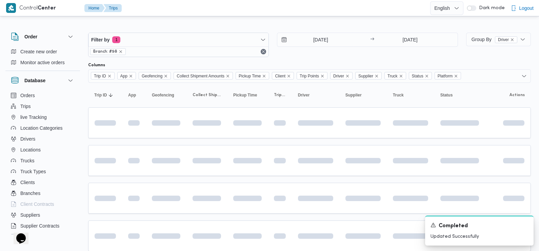
scroll to position [84, 0]
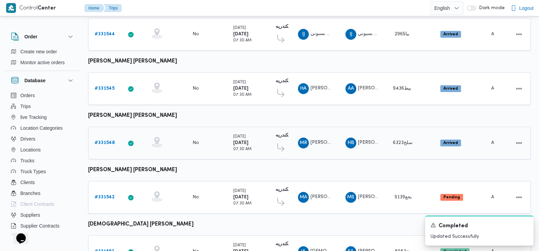
click at [100, 140] on b "# 331548" at bounding box center [105, 142] width 20 height 4
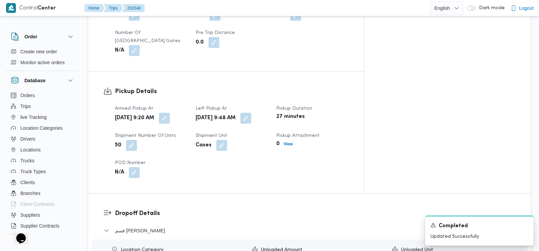
scroll to position [405, 0]
click at [170, 112] on button "button" at bounding box center [164, 117] width 11 height 11
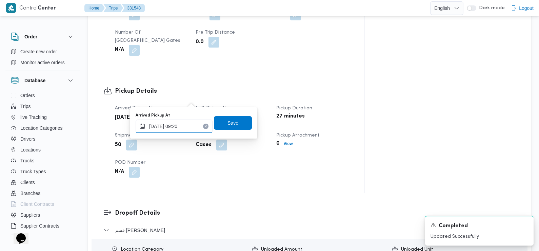
click at [189, 132] on input "18/08/2025 09:20" at bounding box center [174, 126] width 77 height 14
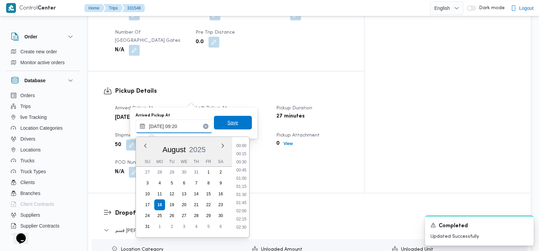
scroll to position [254, 0]
click at [242, 142] on li "07:45" at bounding box center [242, 143] width 16 height 7
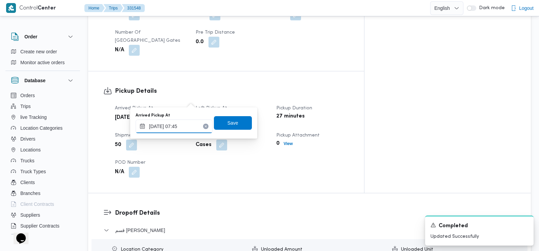
click at [190, 128] on input "18/08/2025 07:45" at bounding box center [174, 126] width 77 height 14
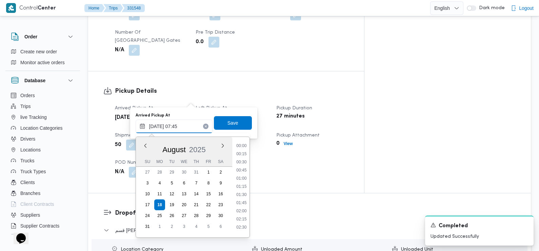
scroll to position [205, 0]
click at [247, 184] on li "07:30" at bounding box center [242, 184] width 16 height 7
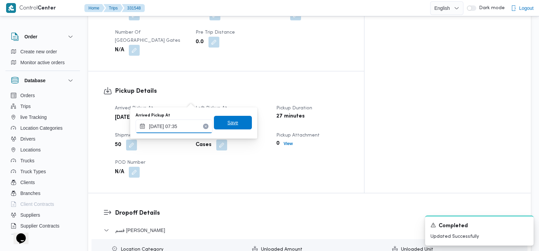
type input "18/08/2025 07:35"
click at [228, 126] on span "Save" at bounding box center [233, 122] width 11 height 8
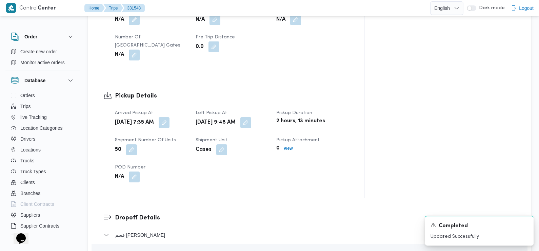
scroll to position [391, 0]
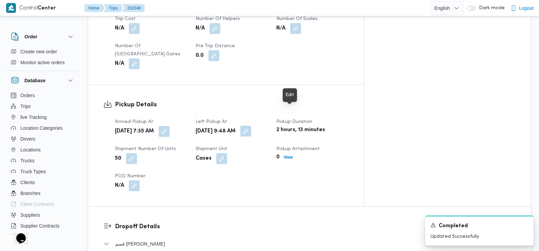
click at [251, 125] on button "button" at bounding box center [245, 130] width 11 height 11
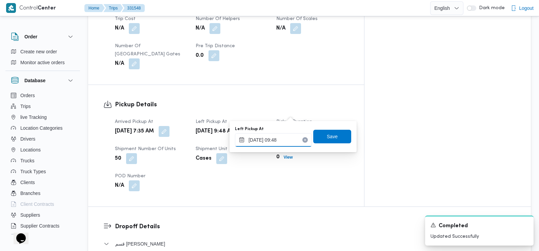
click at [281, 136] on input "18/08/2025 09:48" at bounding box center [273, 140] width 77 height 14
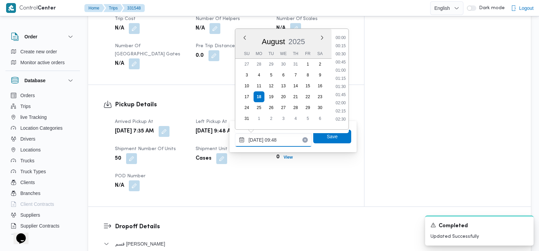
scroll to position [271, 0]
click at [343, 77] on li "09:30" at bounding box center [341, 76] width 16 height 7
type input "18/08/2025 09:30"
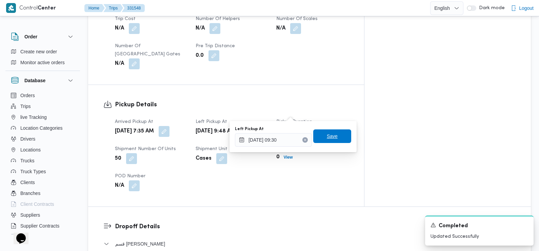
click at [333, 134] on span "Save" at bounding box center [332, 136] width 38 height 14
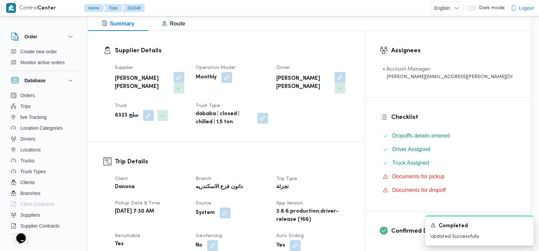
scroll to position [0, 0]
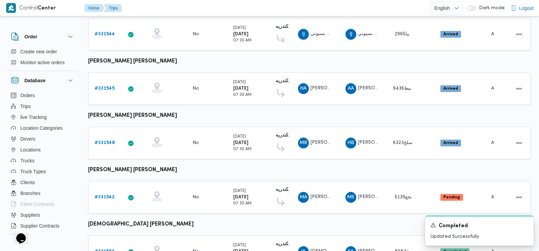
scroll to position [188, 0]
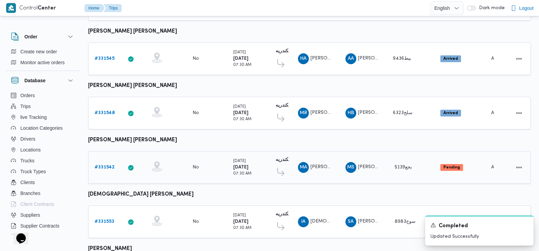
click at [101, 165] on b "# 331542" at bounding box center [105, 167] width 20 height 4
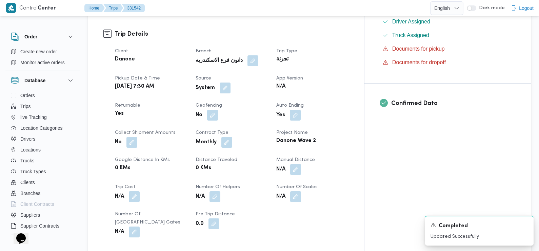
scroll to position [224, 0]
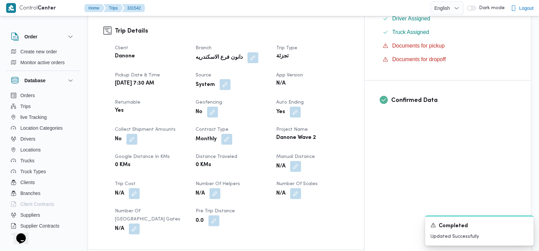
click at [231, 79] on button "button" at bounding box center [225, 84] width 11 height 11
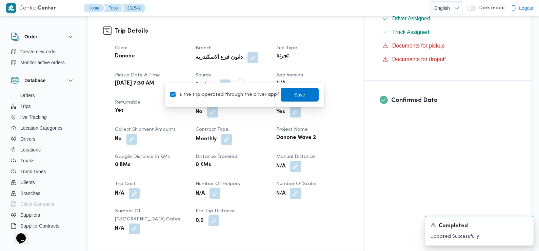
click at [232, 92] on label "Is the trip operated through the driver app?" at bounding box center [224, 95] width 109 height 8
checkbox input "false"
click at [294, 91] on span "Save" at bounding box center [299, 94] width 11 height 8
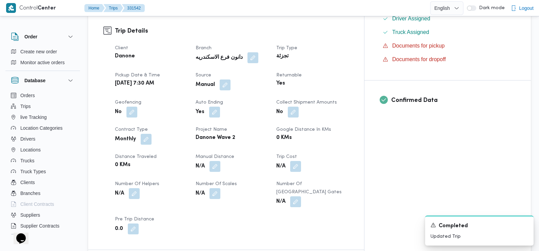
scroll to position [0, 0]
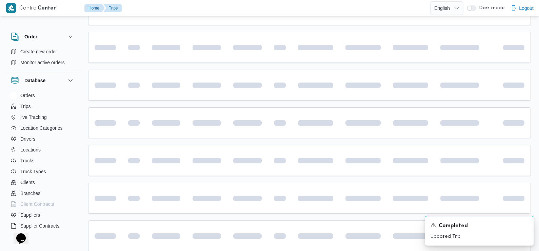
scroll to position [234, 0]
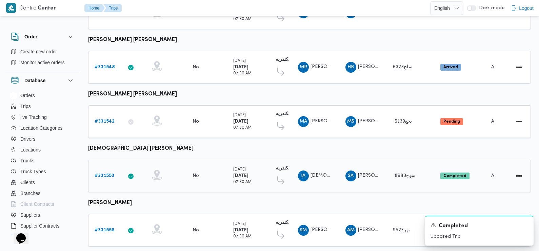
click at [102, 173] on b "# 331553" at bounding box center [105, 175] width 20 height 4
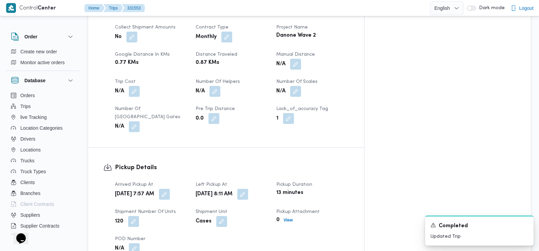
scroll to position [383, 0]
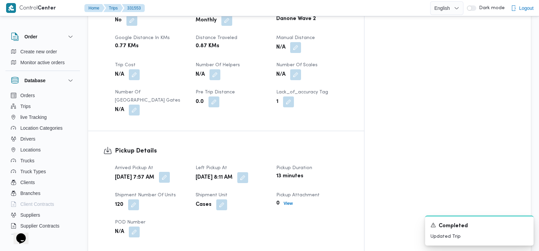
click at [170, 172] on button "button" at bounding box center [164, 177] width 11 height 11
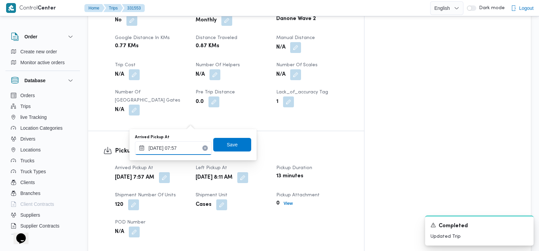
click at [186, 150] on input "18/08/2025 07:57" at bounding box center [173, 148] width 77 height 14
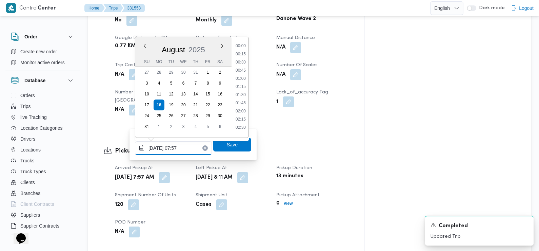
scroll to position [205, 0]
click at [241, 75] on li "07:15" at bounding box center [241, 76] width 16 height 7
type input "18/08/2025 07:15"
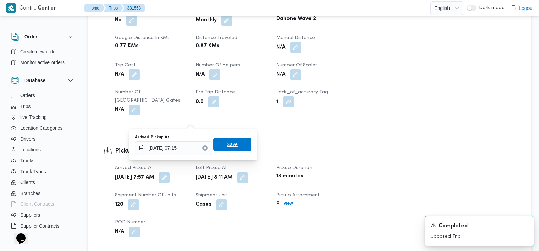
click at [239, 144] on span "Save" at bounding box center [232, 144] width 38 height 14
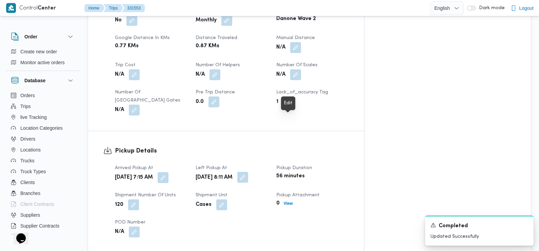
click at [248, 172] on button "button" at bounding box center [242, 177] width 11 height 11
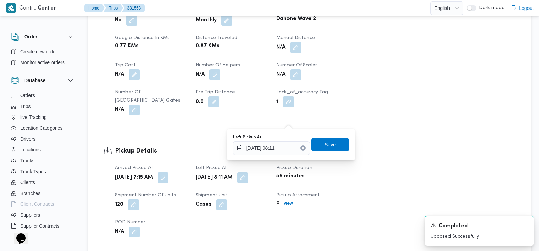
click at [283, 155] on div "Left Pickup At 18/08/2025 08:11 Save" at bounding box center [291, 145] width 118 height 22
click at [278, 145] on input "18/08/2025 08:11" at bounding box center [271, 148] width 77 height 14
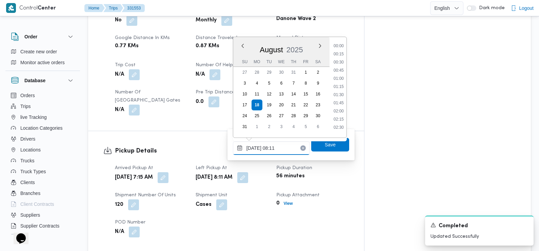
scroll to position [214, 0]
click at [338, 109] on li "08:30" at bounding box center [339, 108] width 16 height 7
type input "18/08/2025 08:30"
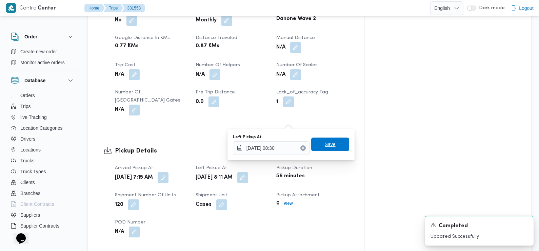
click at [327, 149] on span "Save" at bounding box center [330, 144] width 38 height 14
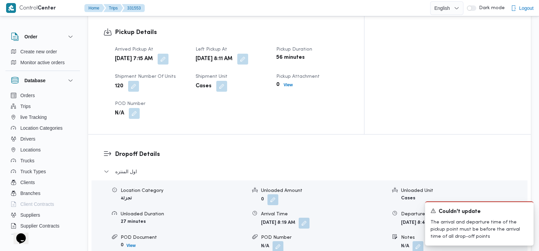
scroll to position [523, 0]
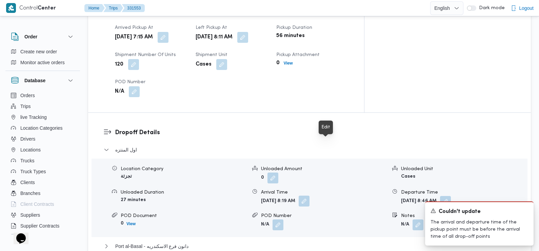
click at [310, 195] on button "button" at bounding box center [304, 200] width 11 height 11
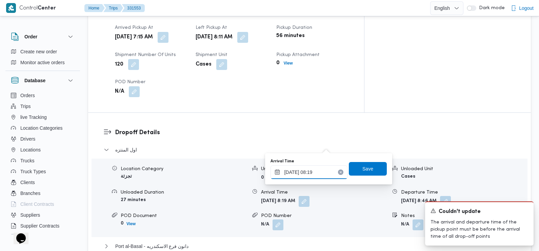
click at [314, 171] on input "18/08/2025 08:19" at bounding box center [309, 172] width 77 height 14
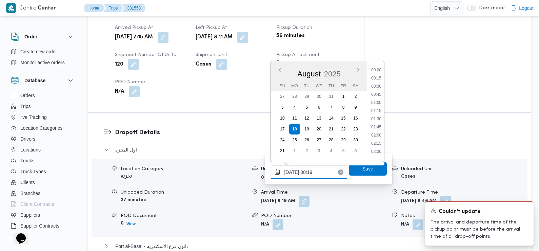
scroll to position [222, 0]
click at [170, 242] on span "Port al-Basal - دانون فرع الاسكندريه" at bounding box center [151, 246] width 73 height 8
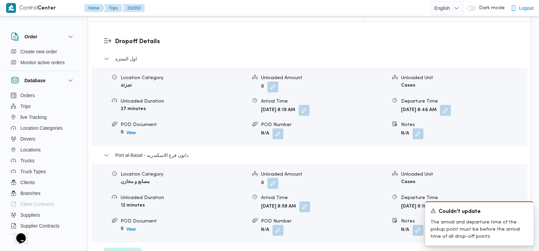
scroll to position [623, 0]
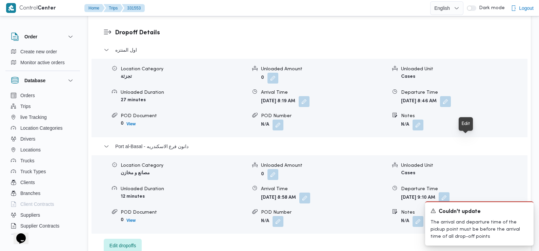
click at [450, 192] on button "button" at bounding box center [444, 197] width 11 height 11
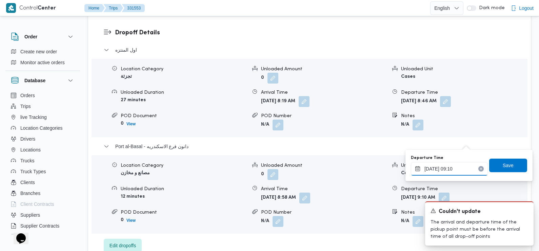
click at [476, 172] on input "18/08/2025 09:10" at bounding box center [449, 169] width 77 height 14
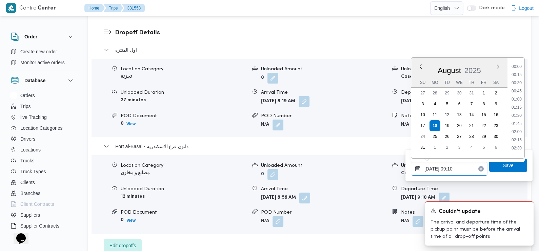
scroll to position [246, 0]
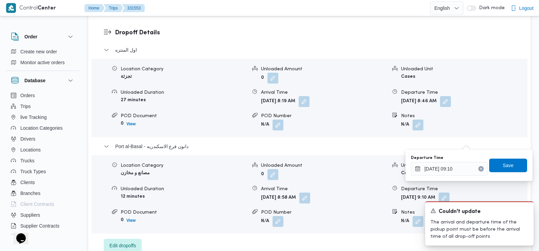
click at [480, 167] on icon "Clear input" at bounding box center [481, 168] width 3 height 3
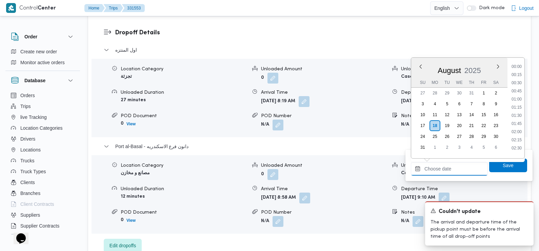
scroll to position [344, 0]
click at [503, 167] on span "Save" at bounding box center [508, 165] width 11 height 8
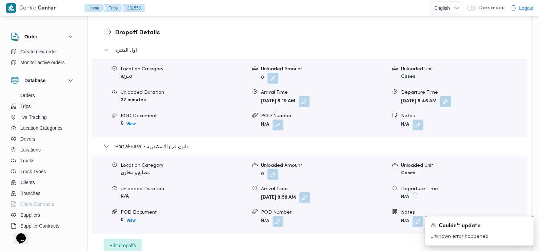
click at [310, 192] on button "button" at bounding box center [304, 197] width 11 height 11
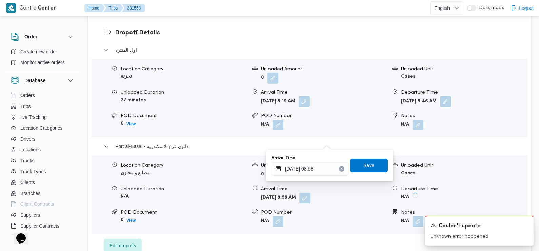
click at [341, 168] on icon "Clear input" at bounding box center [342, 169] width 2 height 2
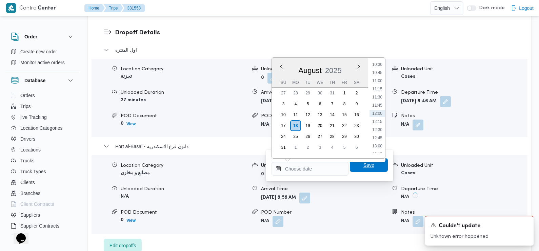
click at [364, 168] on span "Save" at bounding box center [369, 165] width 11 height 8
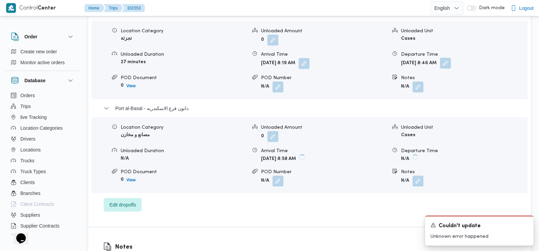
click at [451, 58] on button "button" at bounding box center [445, 63] width 11 height 11
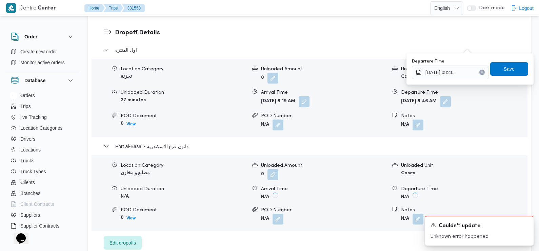
click at [481, 73] on icon "Clear input" at bounding box center [482, 72] width 3 height 3
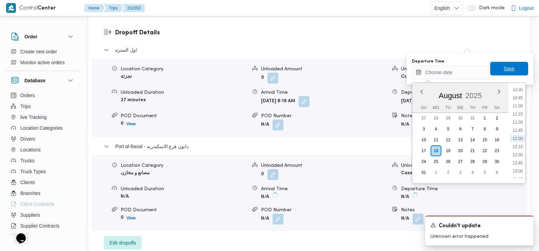
click at [504, 71] on span "Save" at bounding box center [509, 68] width 11 height 8
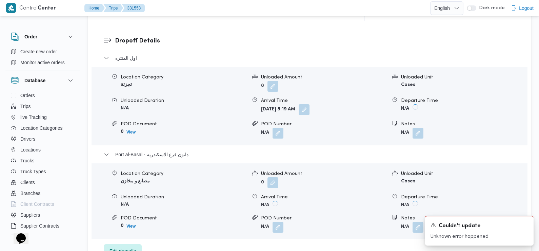
scroll to position [614, 0]
click at [310, 105] on button "button" at bounding box center [304, 110] width 11 height 11
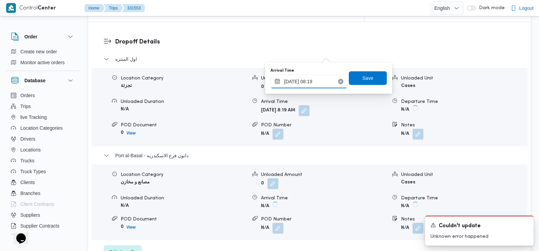
click at [319, 83] on input "18/08/2025 08:19" at bounding box center [309, 82] width 77 height 14
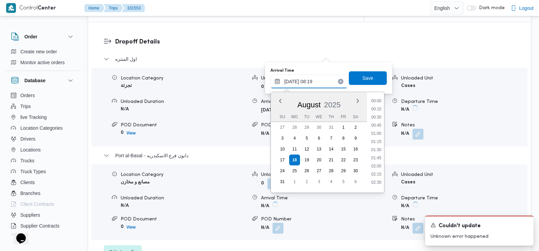
scroll to position [222, 0]
click at [378, 179] on li "09:15" at bounding box center [377, 180] width 16 height 7
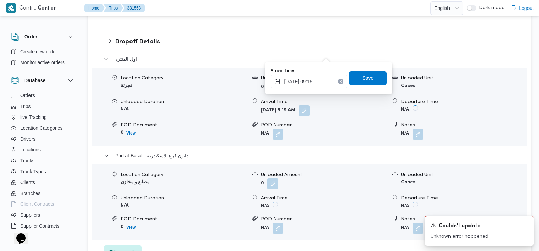
type input "18/08/2025 09:15"
click at [371, 77] on span "Save" at bounding box center [368, 78] width 38 height 14
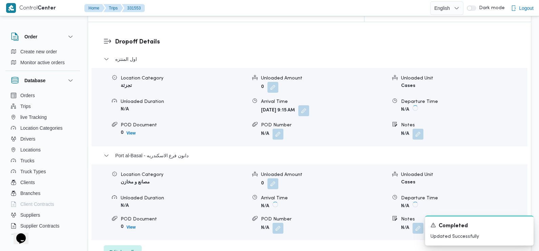
scroll to position [442, 0]
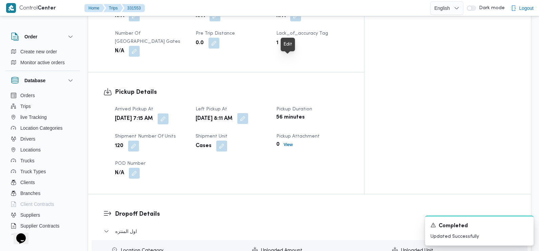
click at [248, 113] on button "button" at bounding box center [242, 118] width 11 height 11
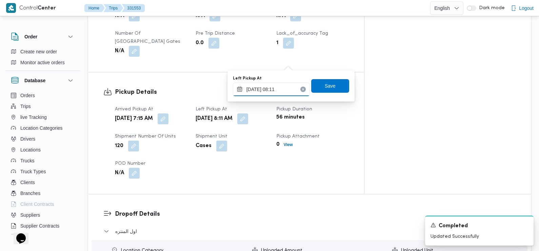
click at [275, 91] on input "18/08/2025 08:11" at bounding box center [271, 89] width 77 height 14
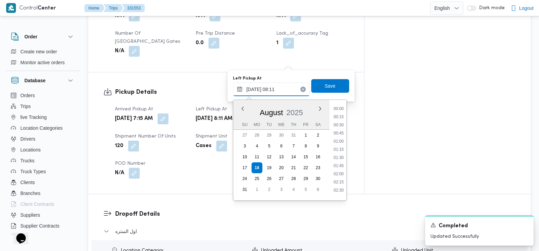
scroll to position [214, 0]
click at [339, 174] on li "08:30" at bounding box center [339, 171] width 16 height 7
type input "18/08/2025 08:11"
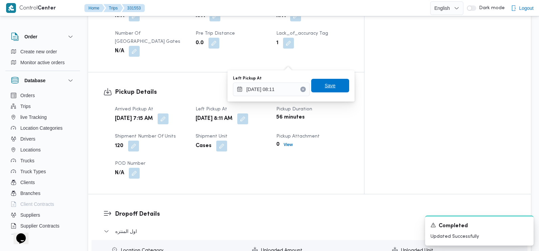
click at [329, 82] on span "Save" at bounding box center [330, 86] width 38 height 14
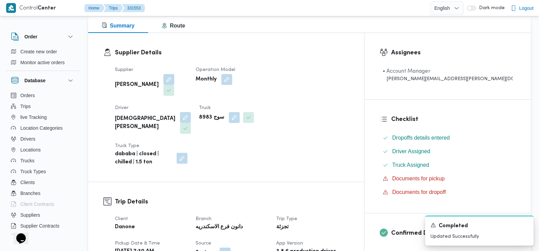
scroll to position [0, 0]
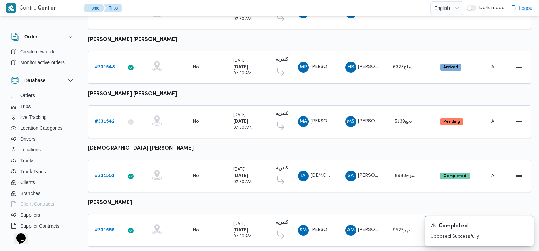
scroll to position [296, 0]
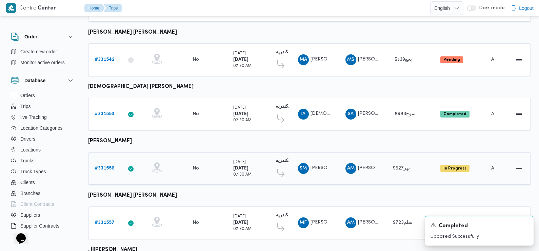
click at [103, 166] on b "# 331556" at bounding box center [105, 168] width 20 height 4
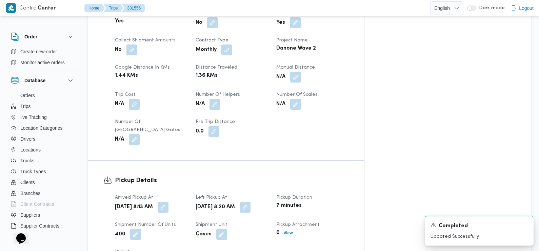
scroll to position [319, 0]
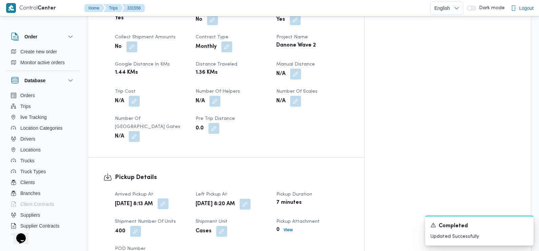
click at [169, 198] on button "button" at bounding box center [163, 203] width 11 height 11
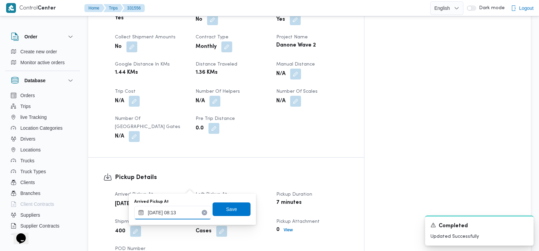
click at [186, 213] on input "18/08/2025 08:13" at bounding box center [172, 212] width 77 height 14
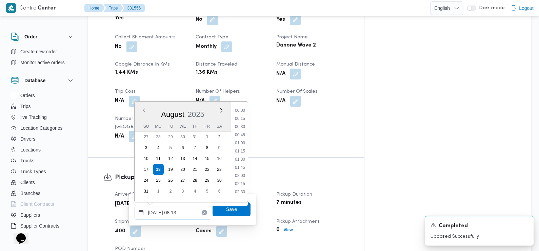
scroll to position [214, 0]
click at [240, 141] on li "07:30" at bounding box center [240, 140] width 16 height 7
type input "18/08/2025 07:30"
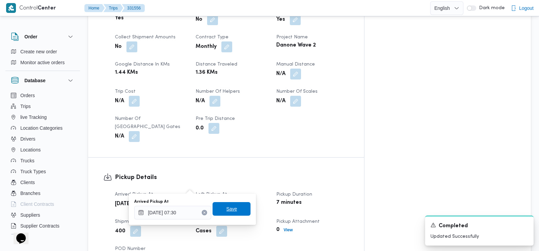
click at [227, 211] on span "Save" at bounding box center [232, 208] width 11 height 8
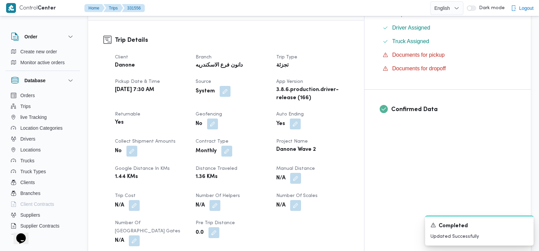
scroll to position [0, 0]
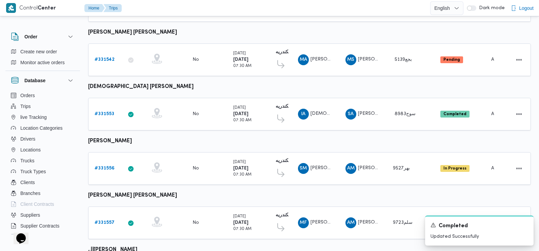
scroll to position [389, 0]
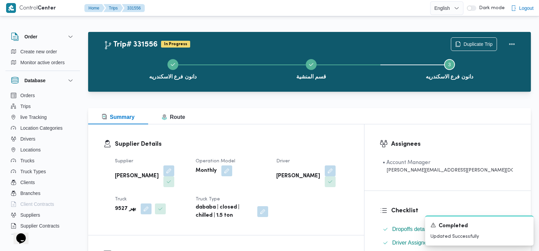
click at [90, 198] on div "Supplier Details Supplier احمد محمد وصال الشرقاوي Operation Model Monthly Drive…" at bounding box center [226, 179] width 276 height 111
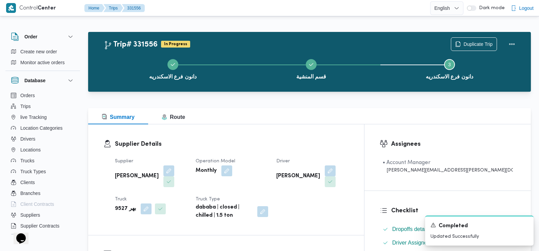
click at [90, 198] on div "Supplier Details Supplier احمد محمد وصال الشرقاوي Operation Model Monthly Drive…" at bounding box center [226, 179] width 276 height 111
drag, startPoint x: 176, startPoint y: 24, endPoint x: 337, endPoint y: 140, distance: 198.8
click at [337, 140] on h3 "Supplier Details" at bounding box center [232, 143] width 234 height 9
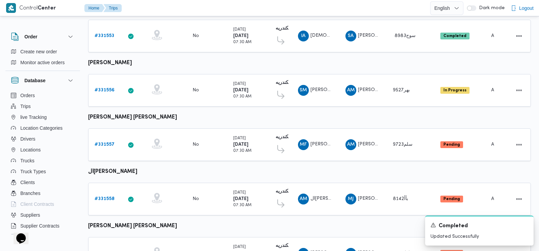
scroll to position [376, 0]
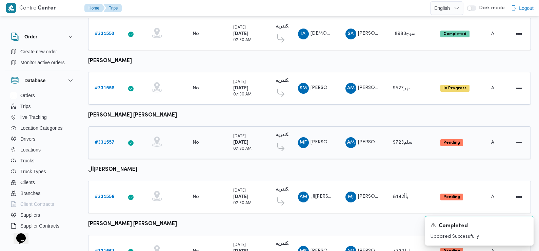
click at [105, 140] on b "# 331557" at bounding box center [105, 142] width 20 height 4
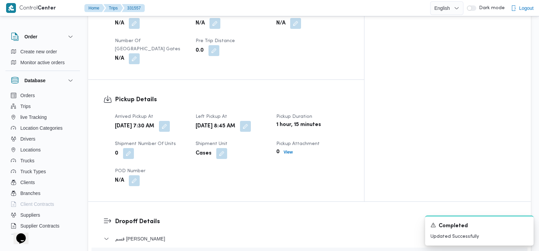
scroll to position [389, 0]
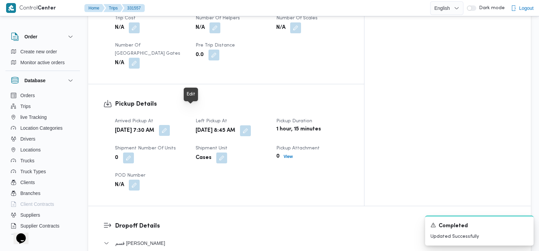
click at [170, 125] on button "button" at bounding box center [164, 130] width 11 height 11
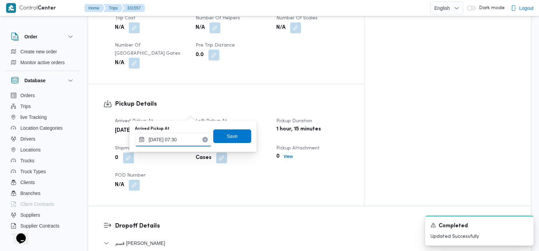
click at [188, 140] on input "18/08/2025 07:30" at bounding box center [173, 140] width 77 height 14
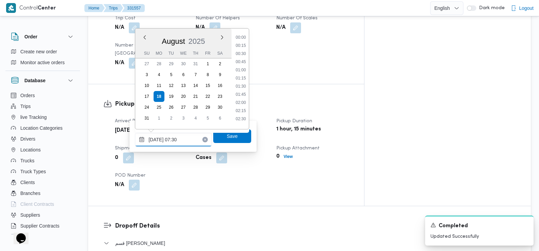
scroll to position [197, 0]
type input "18/08/2025 07:20"
click at [220, 140] on span "Save" at bounding box center [232, 136] width 38 height 14
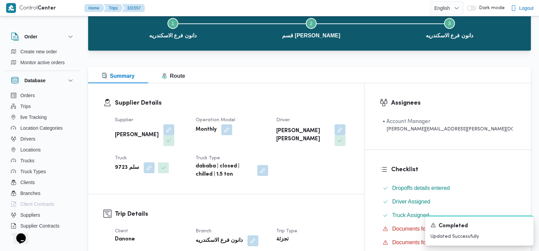
scroll to position [122, 0]
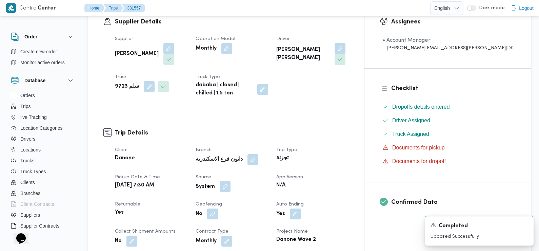
click at [231, 181] on button "button" at bounding box center [225, 186] width 11 height 11
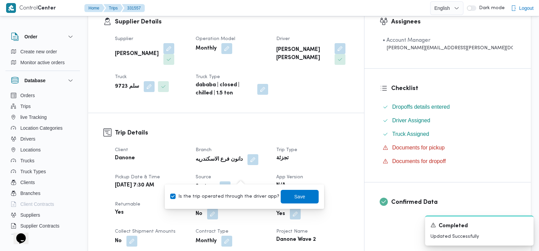
click at [234, 195] on label "Is the trip operated through the driver app?" at bounding box center [224, 196] width 109 height 8
checkbox input "false"
click at [294, 197] on span "Save" at bounding box center [299, 196] width 11 height 8
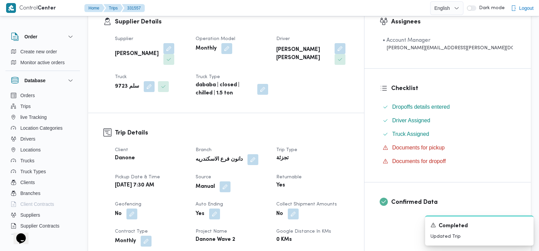
scroll to position [0, 0]
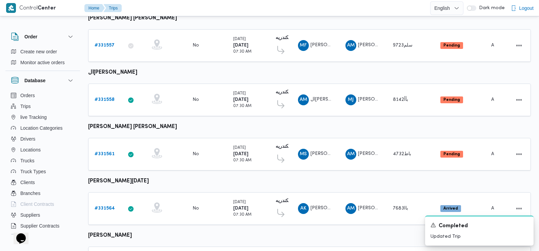
scroll to position [428, 0]
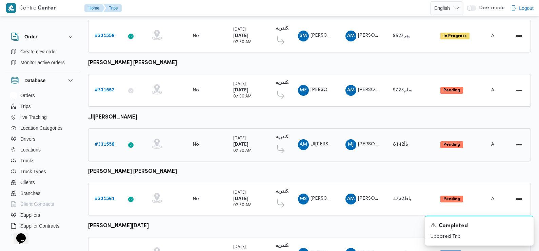
click at [104, 142] on b "# 331558" at bounding box center [105, 144] width 20 height 4
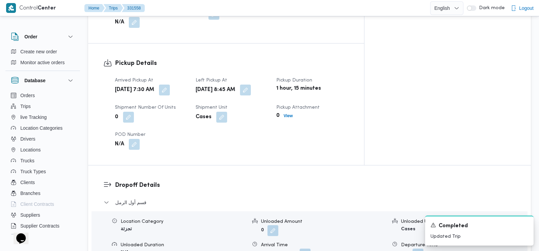
scroll to position [432, 0]
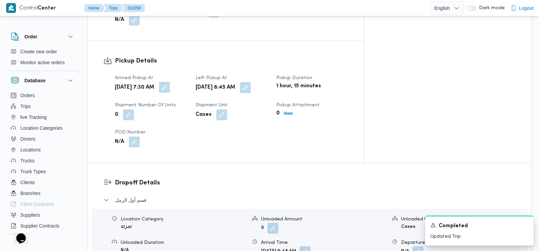
click at [170, 82] on button "button" at bounding box center [164, 87] width 11 height 11
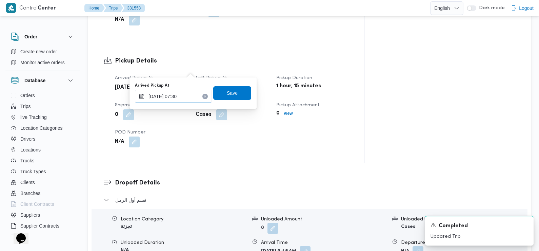
click at [185, 97] on input "18/08/2025 07:30" at bounding box center [173, 97] width 77 height 14
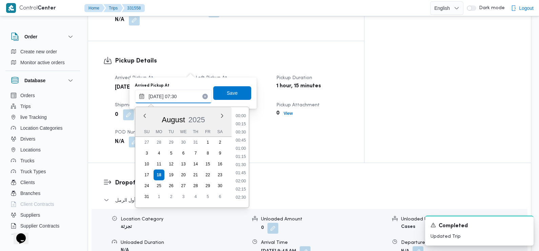
scroll to position [197, 0]
click at [244, 152] on li "07:15" at bounding box center [241, 154] width 16 height 7
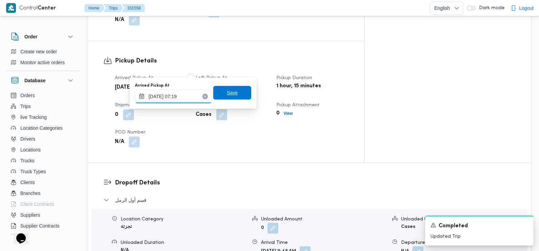
type input "18/08/2025 07:19"
click at [233, 96] on span "Save" at bounding box center [232, 93] width 38 height 14
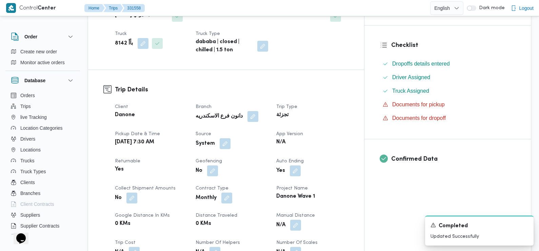
scroll to position [167, 0]
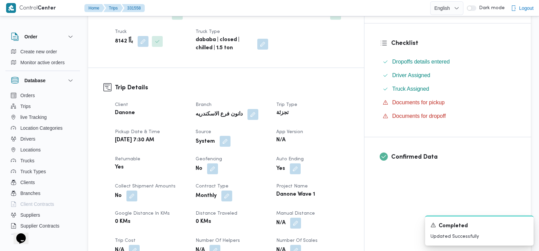
click at [231, 136] on button "button" at bounding box center [225, 141] width 11 height 11
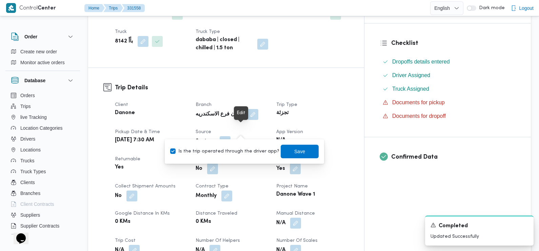
click at [234, 156] on div "Is the trip operated through the driver app? Save" at bounding box center [245, 151] width 150 height 15
click at [245, 153] on label "Is the trip operated through the driver app?" at bounding box center [224, 151] width 109 height 8
checkbox input "false"
click at [294, 151] on span "Save" at bounding box center [299, 151] width 11 height 8
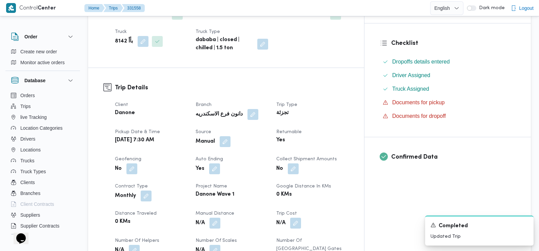
scroll to position [0, 0]
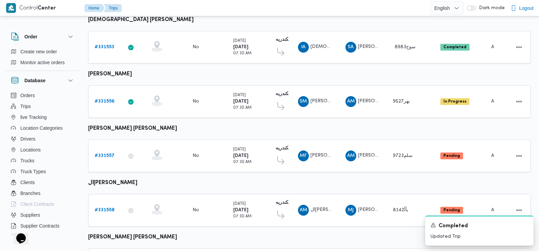
scroll to position [473, 0]
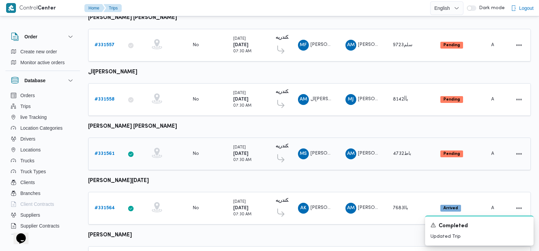
click at [105, 151] on b "# 331561" at bounding box center [105, 153] width 20 height 4
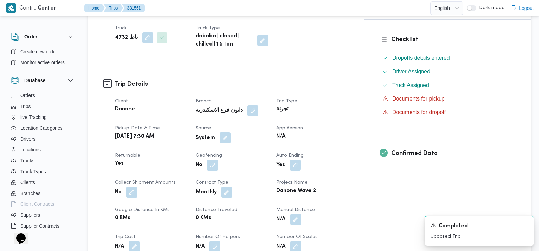
scroll to position [172, 0]
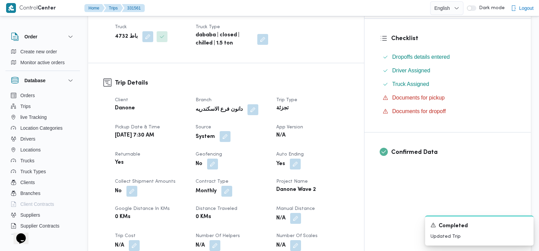
click at [231, 137] on button "button" at bounding box center [225, 136] width 11 height 11
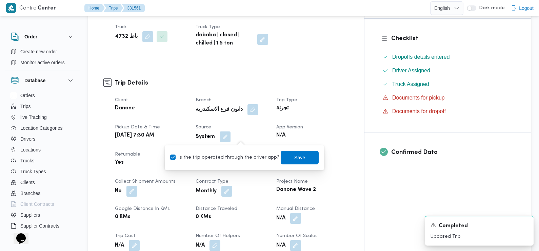
click at [236, 158] on label "Is the trip operated through the driver app?" at bounding box center [224, 157] width 109 height 8
checkbox input "false"
click at [296, 155] on span "Save" at bounding box center [299, 157] width 11 height 8
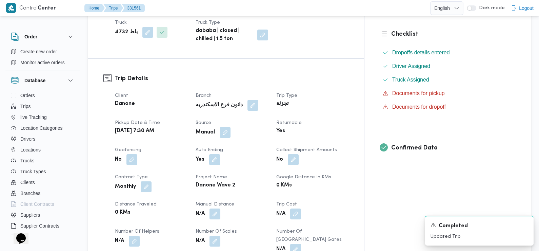
scroll to position [0, 0]
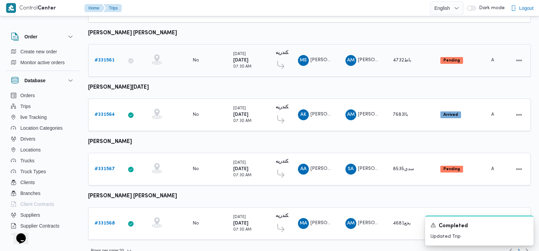
scroll to position [570, 0]
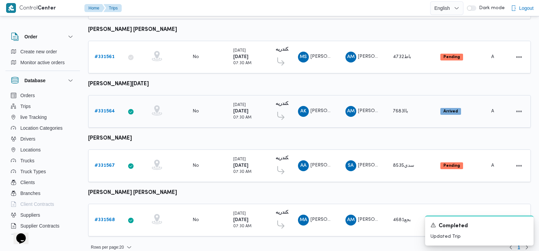
click at [107, 109] on b "# 331564" at bounding box center [105, 111] width 20 height 4
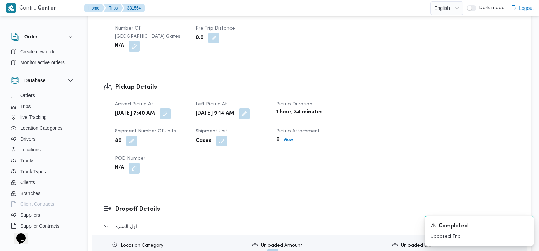
scroll to position [409, 0]
click at [171, 107] on button "button" at bounding box center [165, 112] width 11 height 11
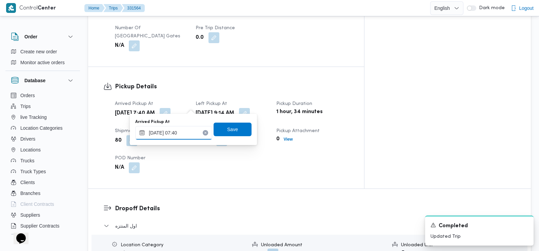
click at [188, 131] on input "18/08/2025 07:40" at bounding box center [173, 133] width 77 height 14
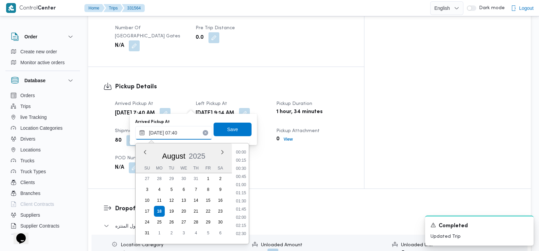
scroll to position [197, 0]
click at [243, 199] on li "07:30" at bounding box center [241, 198] width 16 height 7
type input "18/08/2025 07:30"
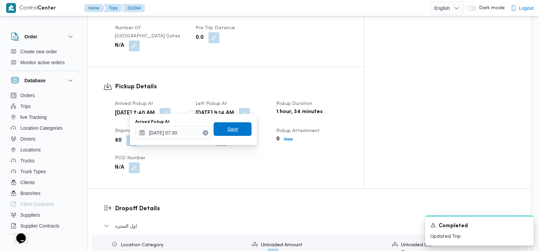
click at [230, 129] on span "Save" at bounding box center [232, 129] width 11 height 8
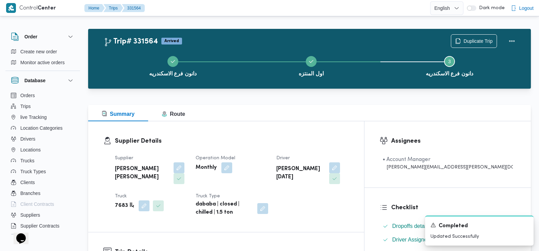
scroll to position [0, 0]
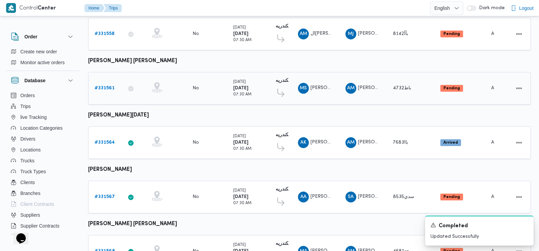
scroll to position [570, 0]
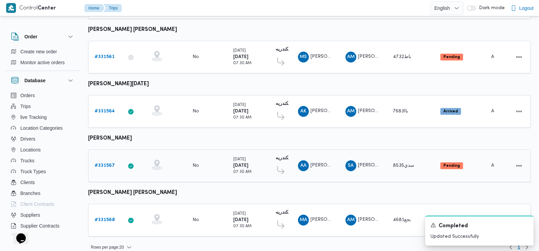
click at [104, 163] on b "# 331567" at bounding box center [105, 165] width 20 height 4
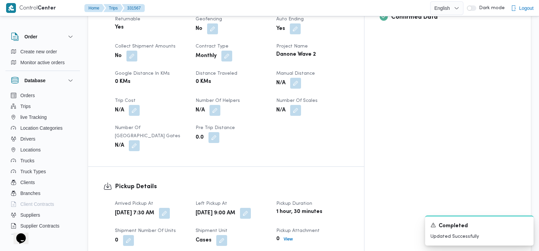
scroll to position [308, 0]
click at [170, 207] on button "button" at bounding box center [164, 212] width 11 height 11
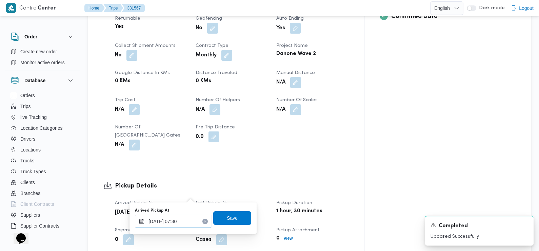
click at [185, 221] on input "18/08/2025 07:30" at bounding box center [173, 221] width 77 height 14
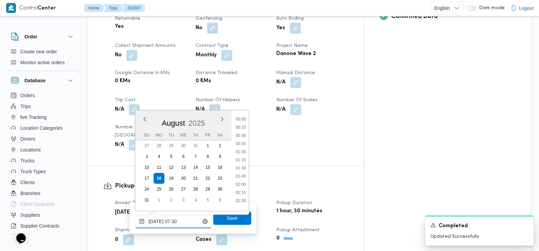
scroll to position [197, 0]
click at [241, 192] on li "08:15" at bounding box center [241, 190] width 16 height 7
type input "18/08/2025 08:15"
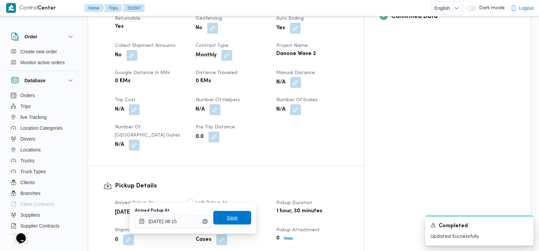
click at [233, 216] on span "Save" at bounding box center [232, 218] width 38 height 14
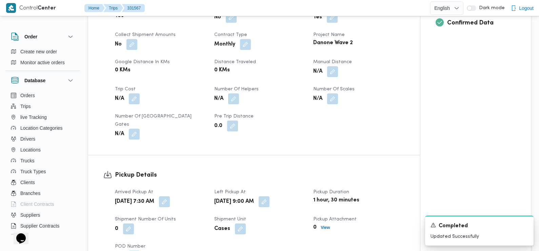
scroll to position [430, 0]
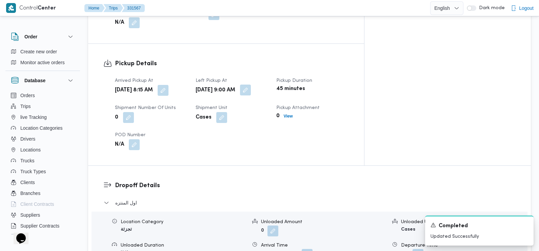
click at [251, 84] on button "button" at bounding box center [245, 89] width 11 height 11
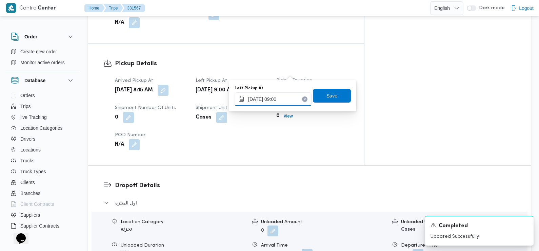
click at [283, 98] on input "18/08/2025 09:00" at bounding box center [273, 99] width 77 height 14
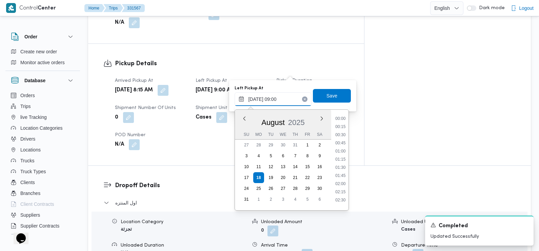
scroll to position [246, 0]
click at [341, 187] on li "09:45" at bounding box center [341, 189] width 16 height 7
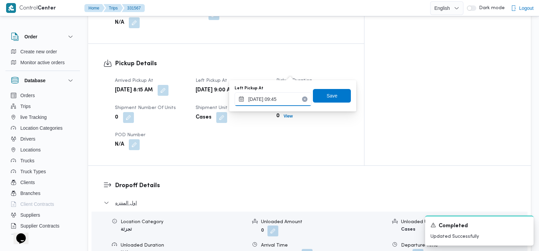
type input "18/08/2025 09:45"
click at [330, 96] on span "Save" at bounding box center [332, 96] width 11 height 8
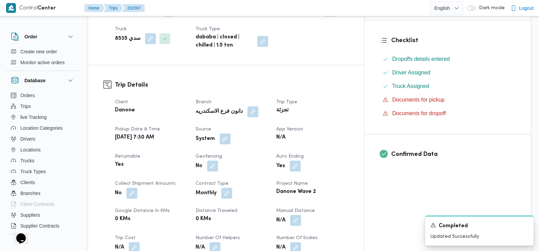
scroll to position [0, 0]
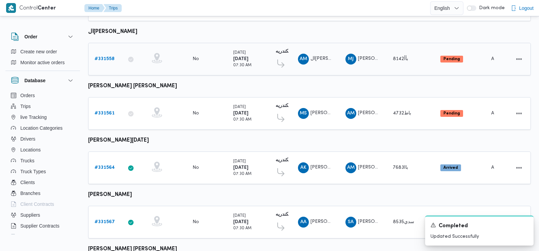
scroll to position [552, 0]
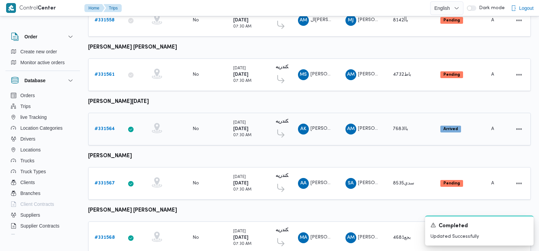
click at [105, 126] on b "# 331564" at bounding box center [105, 128] width 20 height 4
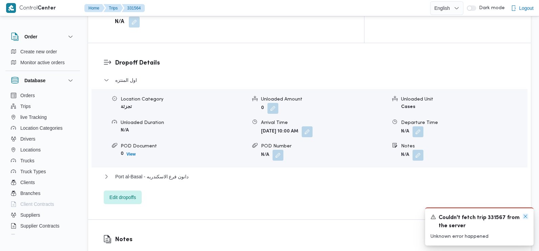
click at [527, 216] on icon "Dismiss toast" at bounding box center [525, 215] width 5 height 5
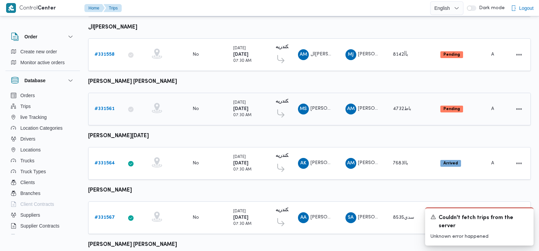
scroll to position [518, 0]
click at [527, 216] on icon "Dismiss toast" at bounding box center [525, 215] width 5 height 5
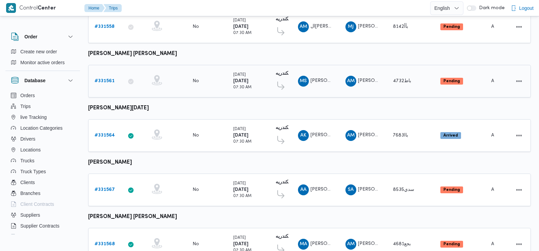
scroll to position [570, 0]
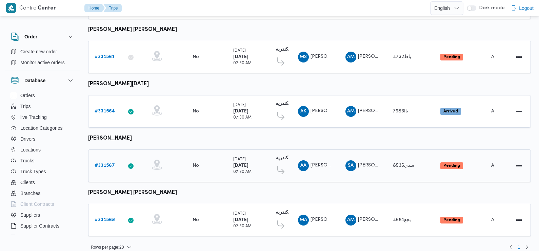
click at [109, 163] on b "# 331567" at bounding box center [105, 165] width 20 height 4
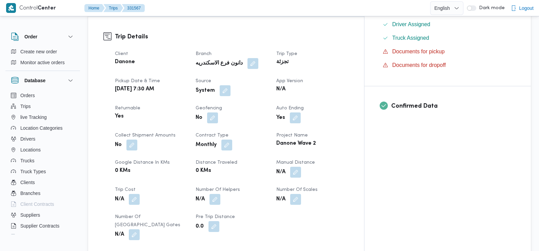
scroll to position [224, 0]
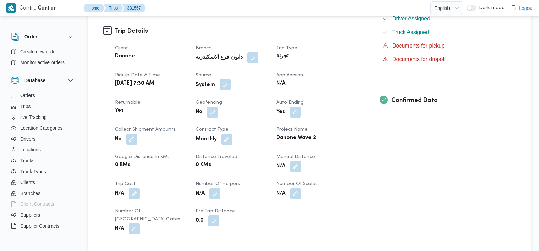
click at [231, 79] on button "button" at bounding box center [225, 84] width 11 height 11
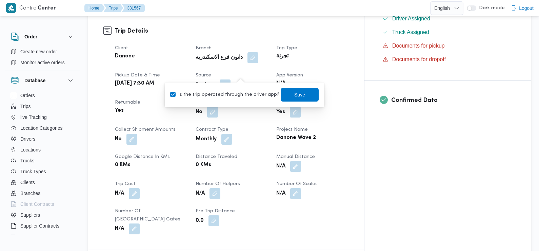
click at [246, 95] on label "Is the trip operated through the driver app?" at bounding box center [224, 95] width 109 height 8
checkbox input "false"
click at [291, 89] on span "Save" at bounding box center [300, 94] width 38 height 14
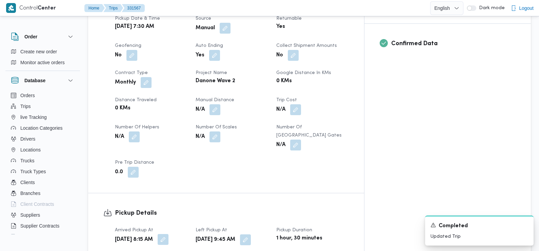
scroll to position [0, 0]
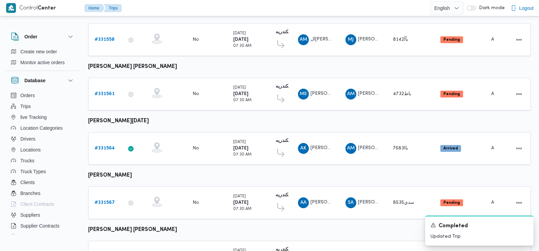
scroll to position [570, 0]
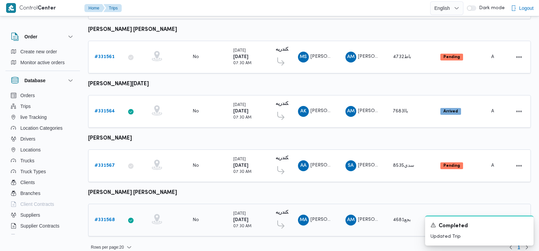
click at [103, 217] on b "# 331568" at bounding box center [105, 219] width 20 height 4
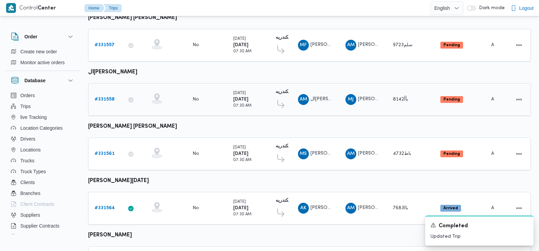
scroll to position [570, 0]
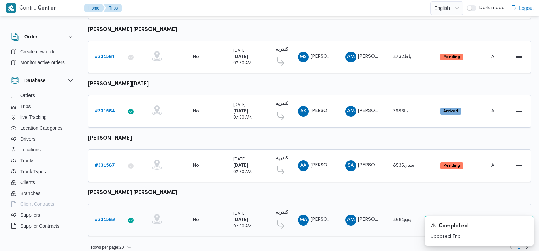
click at [103, 217] on b "# 331568" at bounding box center [105, 219] width 20 height 4
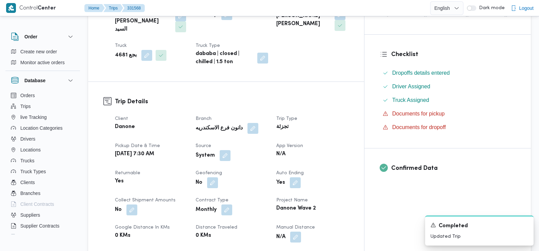
scroll to position [190, 0]
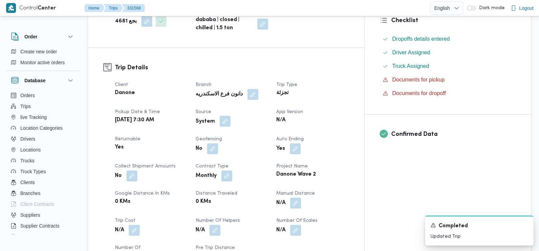
click at [231, 116] on button "button" at bounding box center [225, 121] width 11 height 11
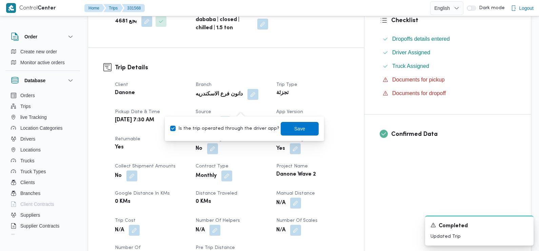
click at [240, 135] on div "Is the trip operated through the driver app? Save" at bounding box center [245, 128] width 150 height 15
click at [245, 126] on label "Is the trip operated through the driver app?" at bounding box center [224, 128] width 109 height 8
checkbox input "false"
click at [294, 123] on span "Save" at bounding box center [300, 128] width 38 height 14
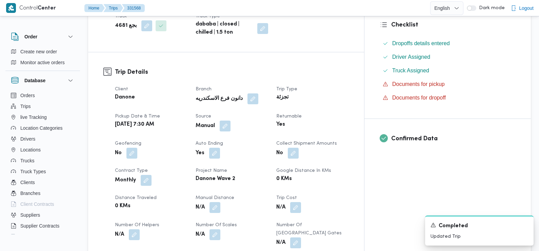
scroll to position [0, 0]
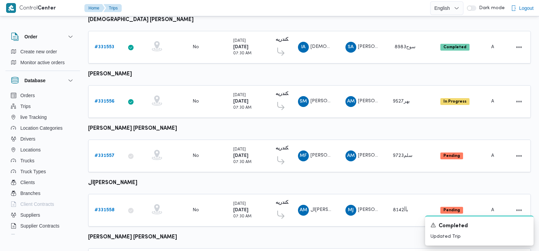
scroll to position [473, 0]
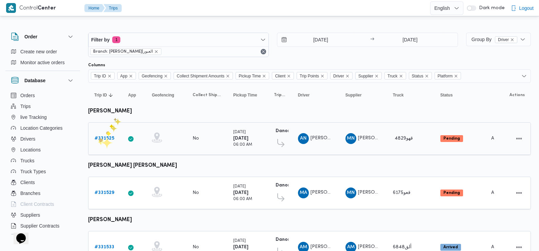
click at [98, 139] on b "# 331525" at bounding box center [105, 138] width 20 height 4
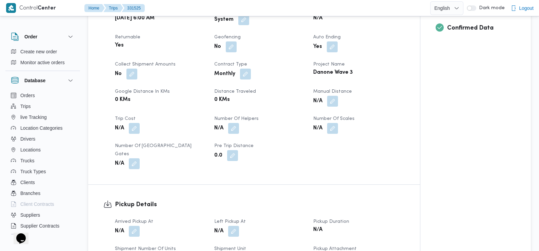
scroll to position [280, 0]
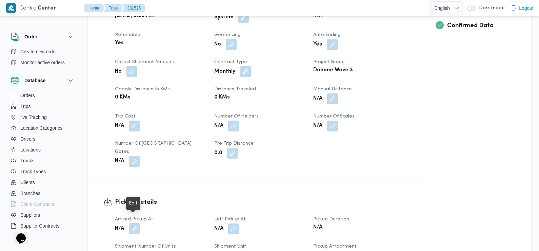
click at [140, 223] on button "button" at bounding box center [134, 228] width 11 height 11
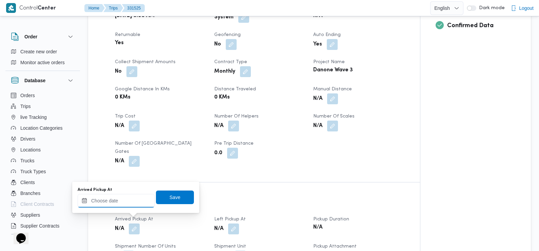
click at [125, 201] on input "Arrived Pickup At" at bounding box center [116, 201] width 77 height 14
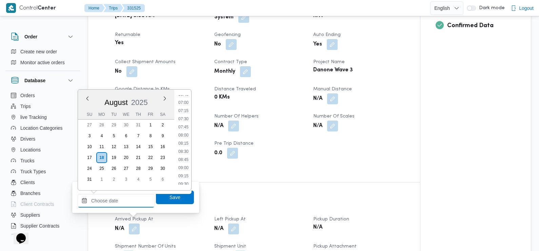
scroll to position [222, 0]
click at [183, 119] on li "07:30" at bounding box center [184, 120] width 16 height 7
type input "[DATE] 07:30"
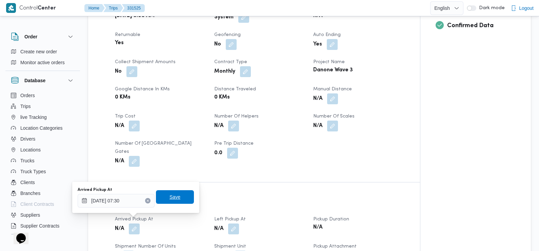
click at [170, 194] on span "Save" at bounding box center [175, 197] width 11 height 8
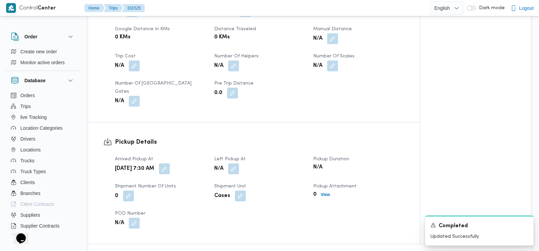
scroll to position [355, 0]
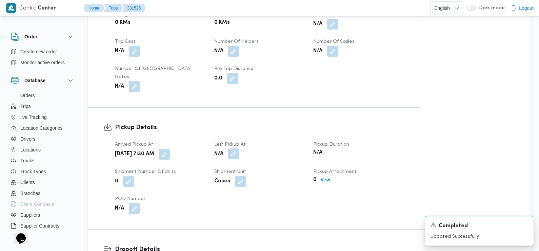
click at [235, 148] on button "button" at bounding box center [233, 153] width 11 height 11
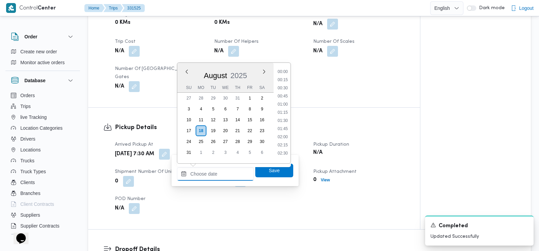
drag, startPoint x: 235, startPoint y: 167, endPoint x: 236, endPoint y: 175, distance: 8.1
click at [235, 167] on div "Previous Month Next month August 2025 August 2025 Su Mo Tu We Th Fr Sa 27 28 29…" at bounding box center [215, 174] width 77 height 14
click at [285, 76] on li "08:45" at bounding box center [283, 73] width 16 height 7
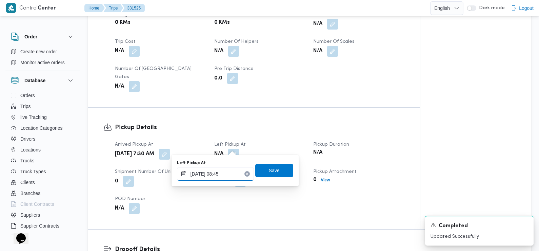
type input "18/08/2025 08:45"
click at [270, 174] on span "Save" at bounding box center [274, 170] width 11 height 8
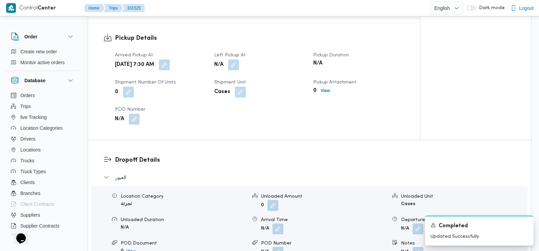
scroll to position [515, 0]
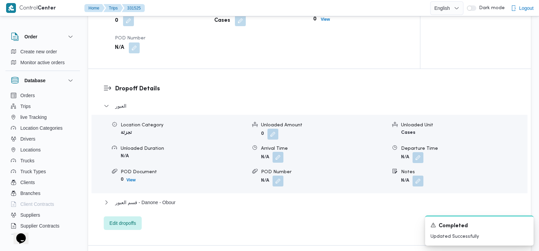
click at [278, 152] on button "button" at bounding box center [278, 157] width 11 height 11
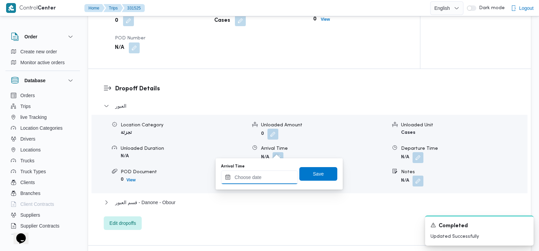
click at [272, 177] on input "Arrival Time" at bounding box center [259, 177] width 77 height 14
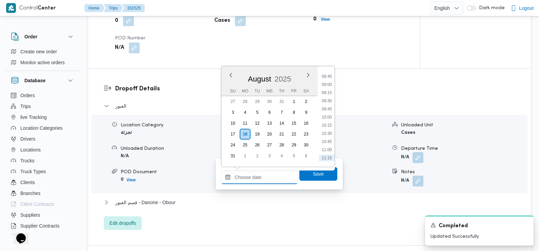
scroll to position [283, 0]
click at [330, 102] on li "09:30" at bounding box center [327, 101] width 16 height 7
type input "18/08/2025 09:30"
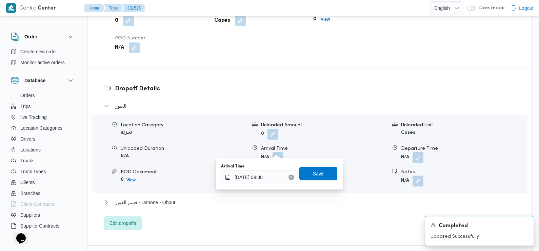
click at [314, 177] on span "Save" at bounding box center [318, 173] width 11 height 8
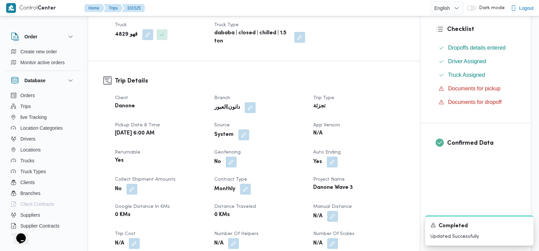
scroll to position [221, 0]
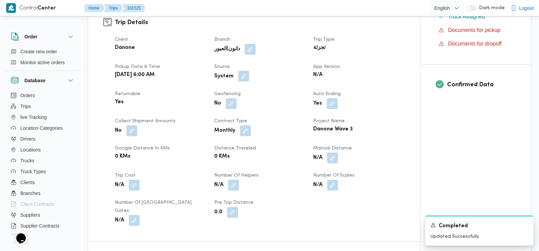
click at [243, 73] on button "button" at bounding box center [243, 76] width 11 height 11
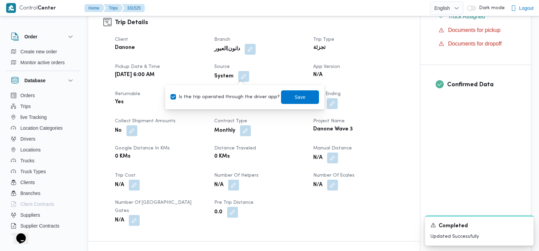
click at [238, 103] on div "Is the trip operated through the driver app? Save" at bounding box center [245, 97] width 150 height 15
click at [236, 95] on label "Is the trip operated through the driver app?" at bounding box center [225, 97] width 109 height 8
checkbox input "false"
click at [295, 91] on span "Save" at bounding box center [300, 97] width 38 height 14
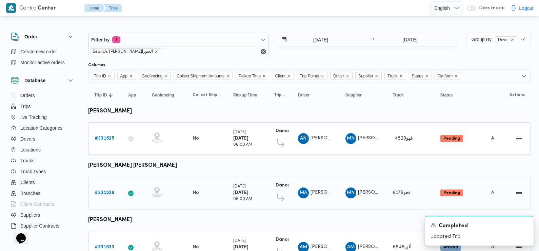
click at [109, 190] on b "# 331529" at bounding box center [105, 192] width 20 height 4
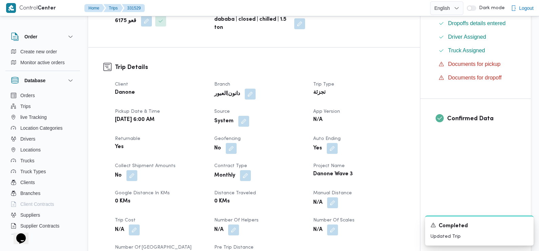
scroll to position [188, 0]
click at [245, 115] on button "button" at bounding box center [243, 120] width 11 height 11
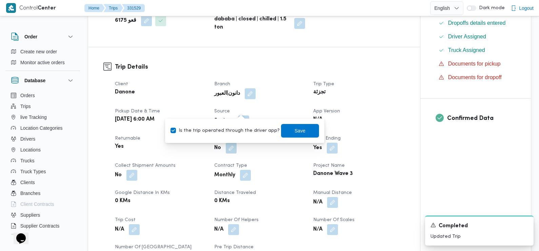
click at [252, 132] on label "Is the trip operated through the driver app?" at bounding box center [225, 130] width 109 height 8
checkbox input "false"
click at [302, 128] on span "Save" at bounding box center [300, 130] width 38 height 14
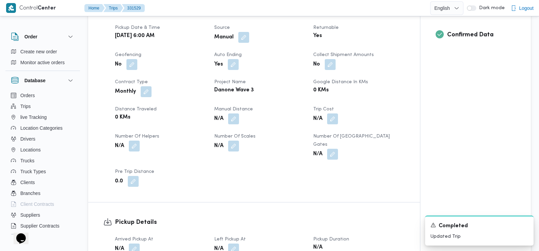
scroll to position [280, 0]
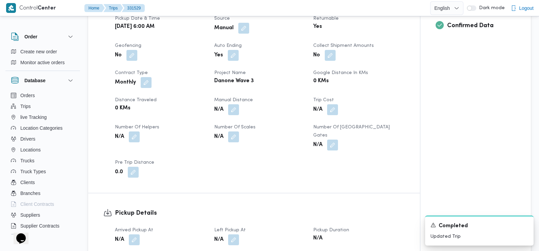
click at [242, 125] on span "Number of Scales" at bounding box center [234, 127] width 41 height 4
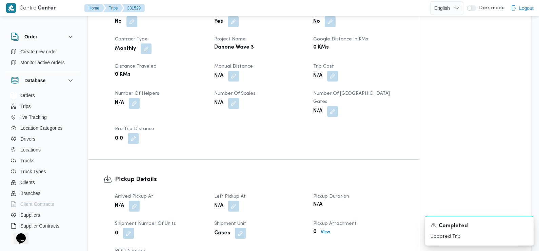
scroll to position [335, 0]
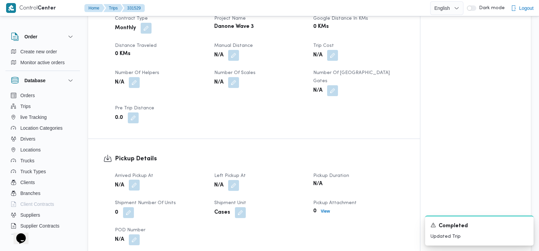
click at [133, 179] on button "button" at bounding box center [134, 184] width 11 height 11
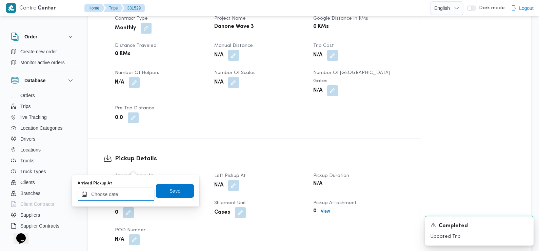
click at [132, 194] on input "Arrived Pickup At" at bounding box center [116, 194] width 77 height 14
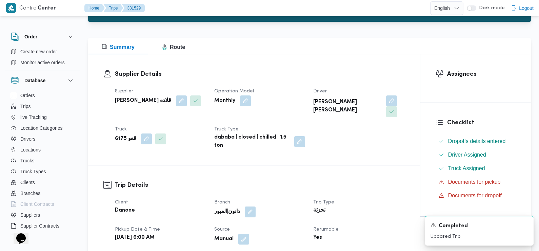
scroll to position [70, 0]
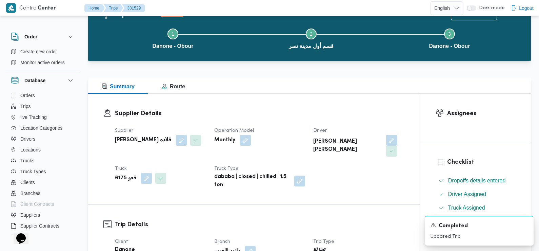
scroll to position [0, 0]
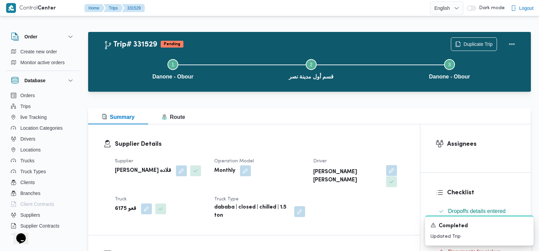
click at [386, 172] on button "button" at bounding box center [391, 170] width 11 height 11
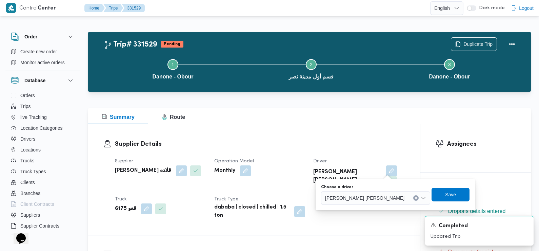
click at [379, 196] on span "محمود اشرف حسن عليوة متبولي" at bounding box center [364, 197] width 79 height 7
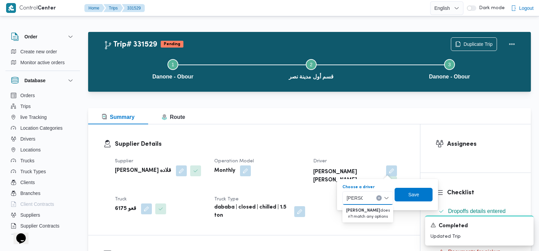
type input "عمر احم"
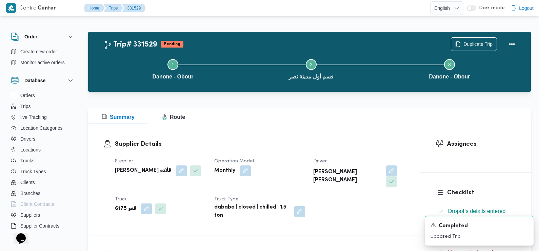
click at [309, 214] on div "Supplier Details Supplier مينا نجيب شفيق قلاده Operation Model Monthly Driver م…" at bounding box center [254, 179] width 332 height 111
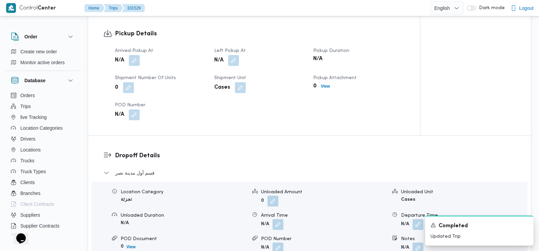
scroll to position [461, 0]
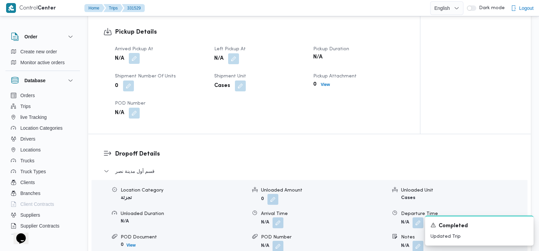
click at [139, 53] on button "button" at bounding box center [134, 58] width 11 height 11
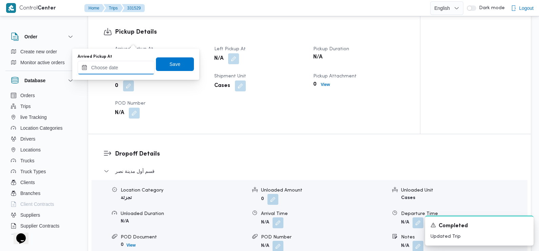
click at [134, 63] on input "Arrived Pickup At" at bounding box center [116, 68] width 77 height 14
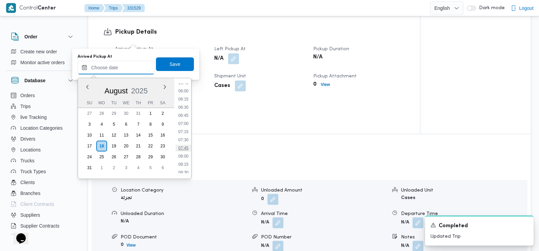
scroll to position [190, 0]
click at [185, 118] on li "06:45" at bounding box center [184, 117] width 16 height 7
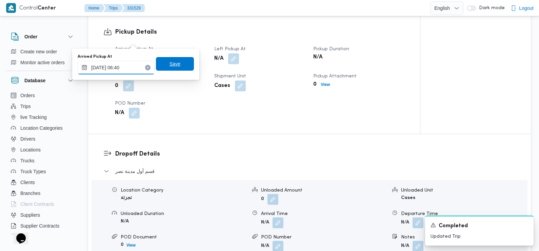
type input "18/08/2025 06:40"
click at [178, 67] on span "Save" at bounding box center [175, 64] width 38 height 14
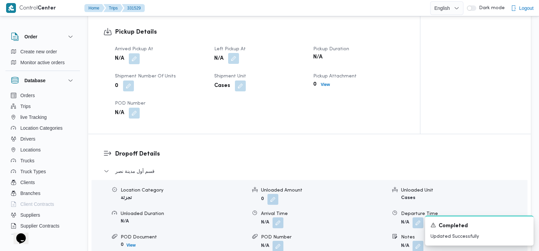
click at [233, 53] on button "button" at bounding box center [233, 58] width 11 height 11
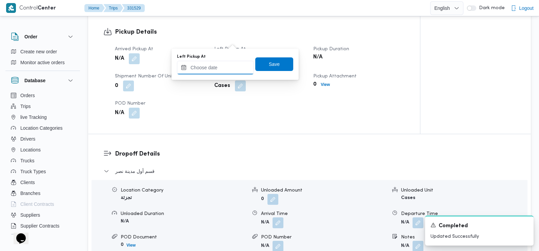
click at [224, 68] on input "Left Pickup At" at bounding box center [215, 68] width 77 height 14
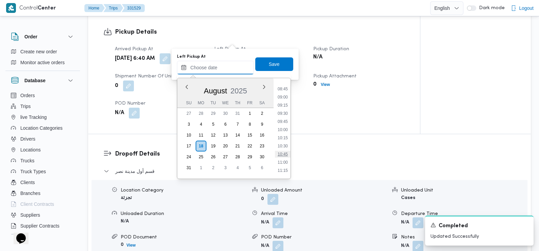
scroll to position [276, 0]
click at [282, 90] on li "08:30" at bounding box center [283, 87] width 16 height 7
type input "18/08/2025 08:30"
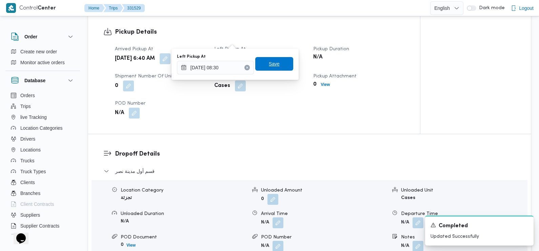
click at [276, 63] on span "Save" at bounding box center [274, 64] width 38 height 14
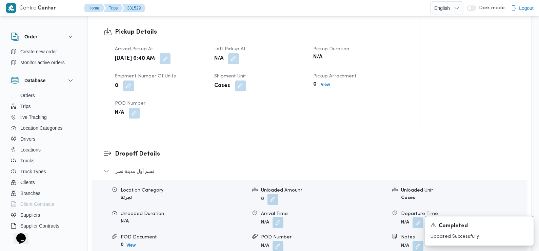
click at [278, 217] on button "button" at bounding box center [278, 222] width 11 height 11
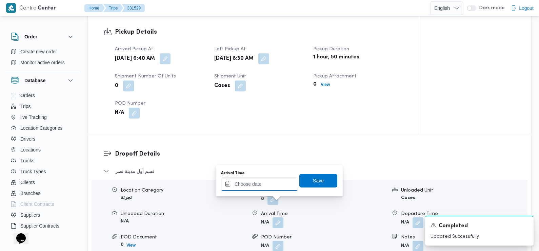
click at [269, 181] on input "Arrival Time" at bounding box center [259, 184] width 77 height 14
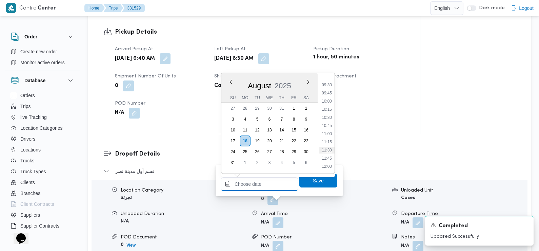
scroll to position [294, 0]
click at [329, 105] on li "09:45" at bounding box center [327, 105] width 16 height 7
type input "18/08/2025 09:45"
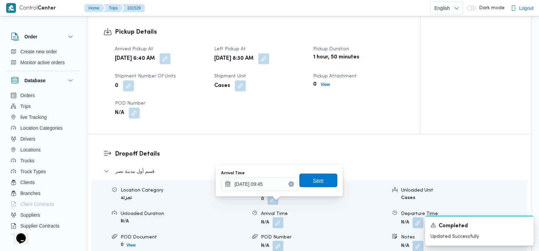
click at [319, 178] on span "Save" at bounding box center [318, 180] width 38 height 14
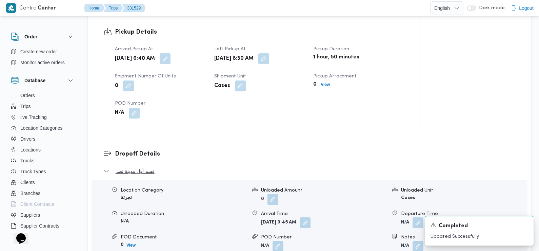
scroll to position [0, 0]
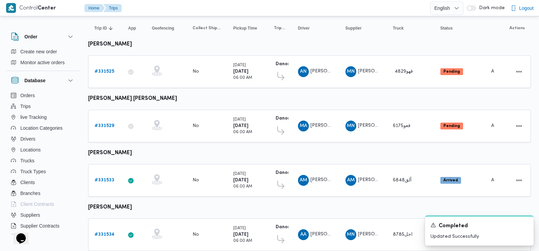
scroll to position [68, 0]
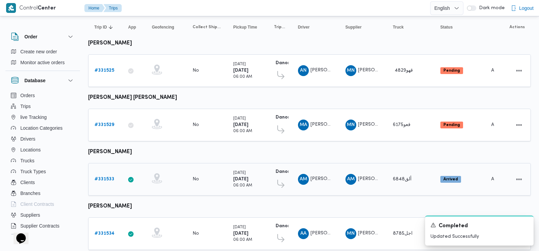
click at [99, 177] on b "# 331533" at bounding box center [105, 179] width 20 height 4
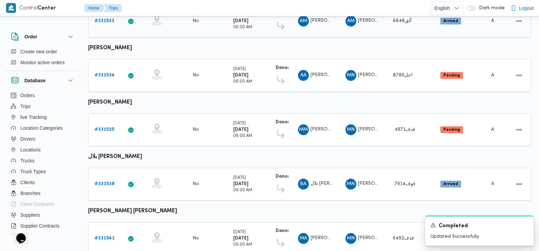
scroll to position [226, 0]
click at [103, 73] on b "# 331534" at bounding box center [105, 75] width 20 height 4
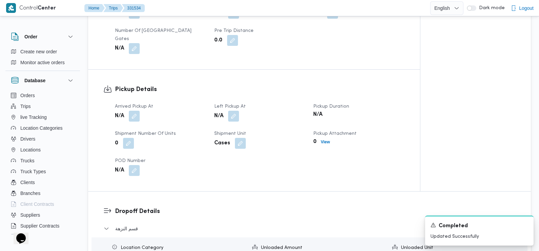
scroll to position [393, 0]
click at [133, 110] on button "button" at bounding box center [134, 115] width 11 height 11
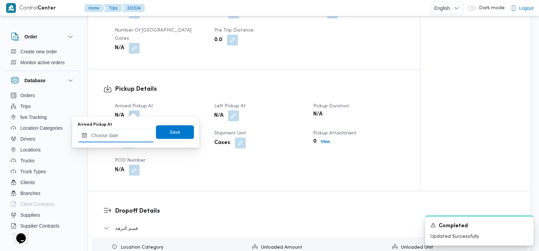
click at [131, 132] on input "Arrived Pickup At" at bounding box center [116, 136] width 77 height 14
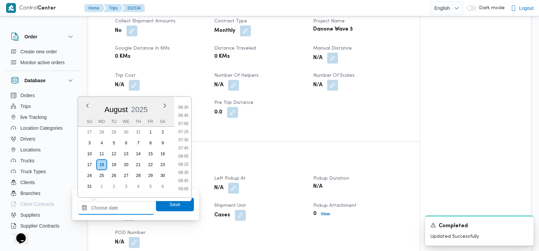
scroll to position [328, 0]
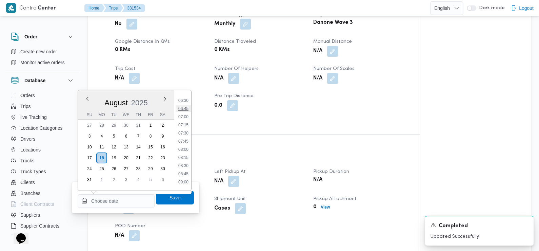
click at [185, 107] on li "06:45" at bounding box center [184, 108] width 16 height 7
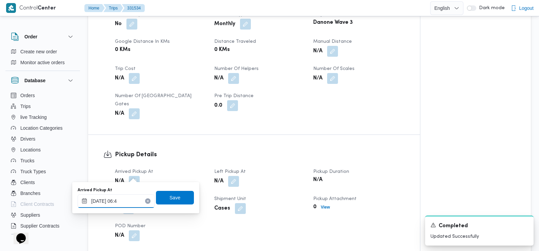
type input "18/08/2025 06:46"
click at [161, 196] on span "Save" at bounding box center [175, 197] width 38 height 14
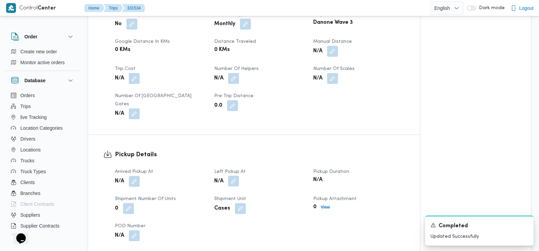
click at [237, 175] on button "button" at bounding box center [233, 180] width 11 height 11
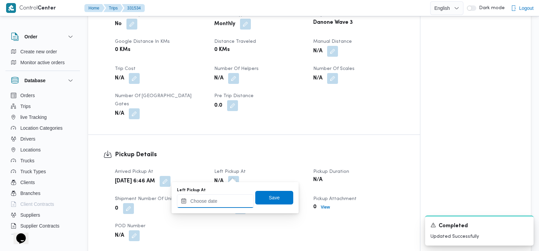
click at [221, 201] on input "Left Pickup At" at bounding box center [215, 201] width 77 height 14
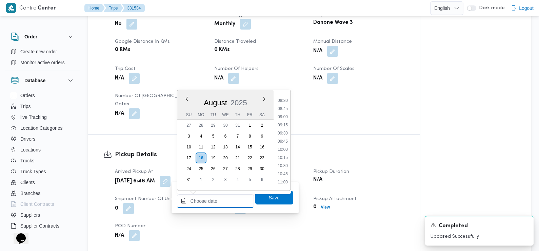
scroll to position [244, 0]
click at [284, 138] on li "08:45" at bounding box center [283, 139] width 16 height 7
type input "18/08/2025 08:45"
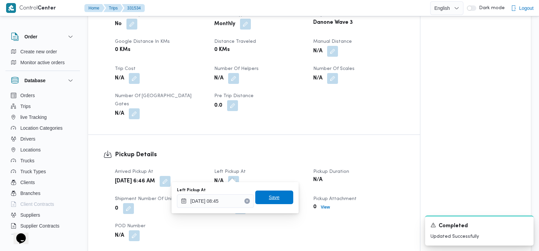
click at [271, 200] on span "Save" at bounding box center [274, 197] width 11 height 8
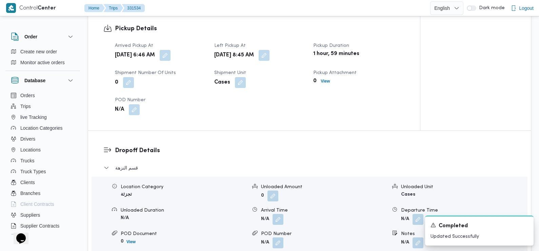
scroll to position [454, 0]
click at [278, 213] on button "button" at bounding box center [278, 218] width 11 height 11
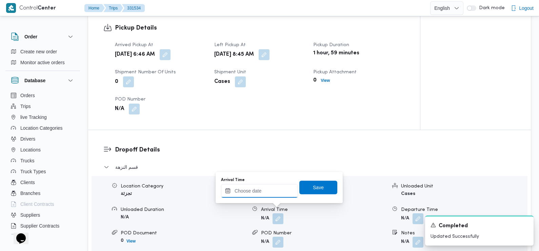
click at [275, 196] on input "Arrival Time" at bounding box center [259, 191] width 77 height 14
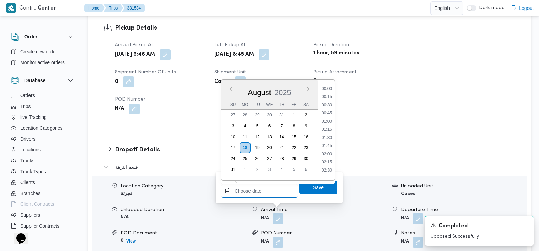
scroll to position [328, 0]
click at [328, 93] on li "10:15" at bounding box center [327, 94] width 16 height 7
type input "18/08/2025 10:15"
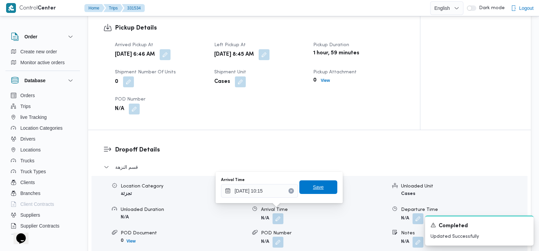
click at [313, 186] on span "Save" at bounding box center [318, 187] width 11 height 8
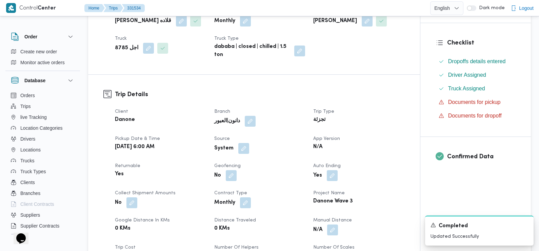
scroll to position [201, 0]
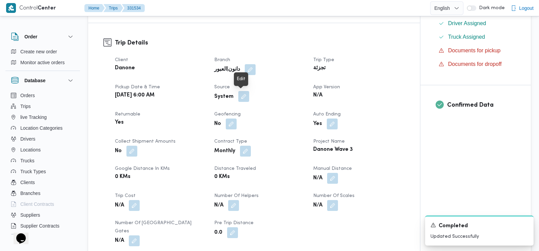
click at [241, 95] on button "button" at bounding box center [243, 96] width 11 height 11
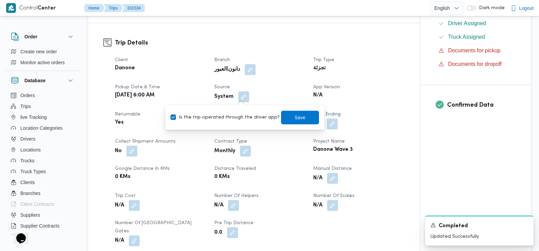
click at [226, 119] on label "Is the trip operated through the driver app?" at bounding box center [225, 117] width 109 height 8
checkbox input "false"
click at [285, 118] on span "Save" at bounding box center [300, 117] width 38 height 14
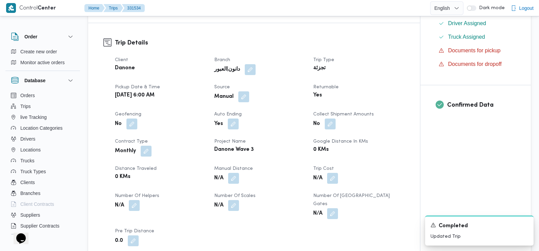
click at [199, 98] on div "Mon, Aug 18, 2025 6:00 AM" at bounding box center [160, 95] width 93 height 9
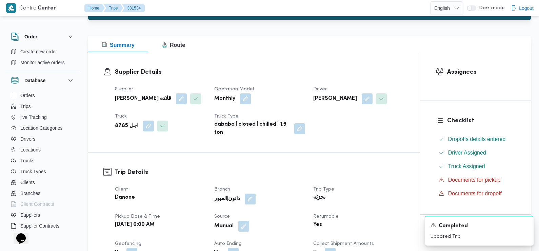
scroll to position [0, 0]
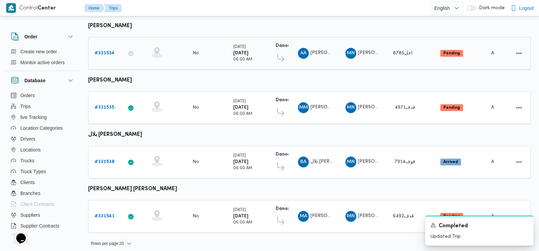
scroll to position [248, 0]
click at [99, 105] on b "# 331535" at bounding box center [105, 107] width 20 height 4
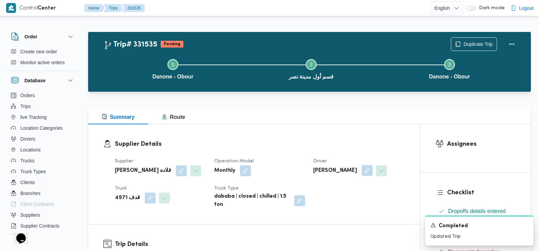
click at [362, 168] on button "button" at bounding box center [367, 170] width 11 height 11
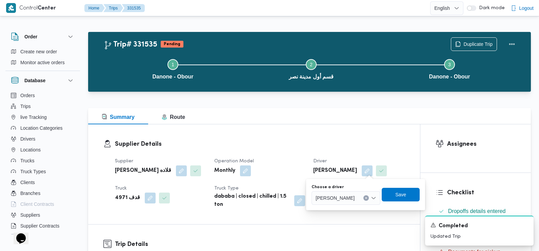
click at [348, 197] on span "محمود محمد سيد محمد" at bounding box center [335, 197] width 39 height 7
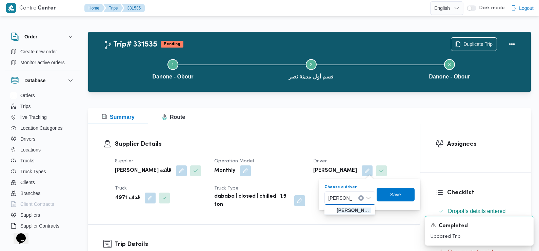
type input "شريف مصطف"
click at [352, 209] on span "شريف مصطف ي إسماعيل العقيد" at bounding box center [354, 210] width 41 height 8
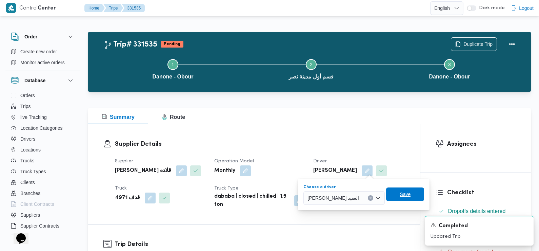
click at [408, 193] on span "Save" at bounding box center [405, 194] width 38 height 14
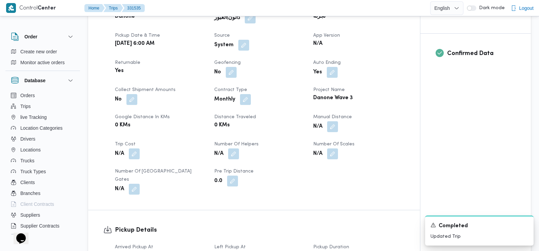
scroll to position [253, 0]
click at [242, 44] on button "button" at bounding box center [243, 44] width 11 height 11
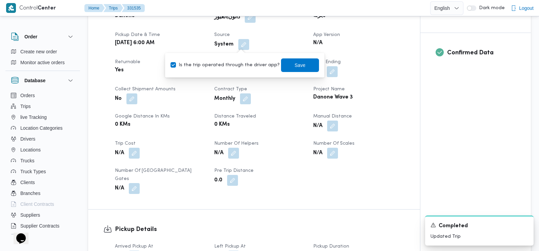
click at [230, 66] on label "Is the trip operated through the driver app?" at bounding box center [225, 65] width 109 height 8
checkbox input "false"
click at [291, 76] on div "You are in a dialog. To close this dialog, hit escape. Is the trip operated thr…" at bounding box center [244, 65] width 159 height 24
click at [295, 61] on span "Save" at bounding box center [300, 65] width 11 height 8
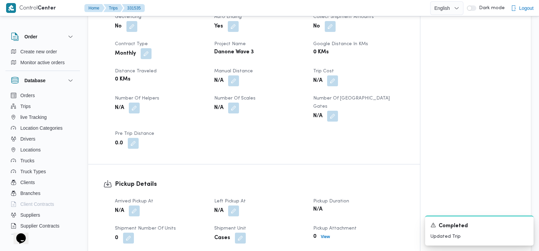
scroll to position [393, 0]
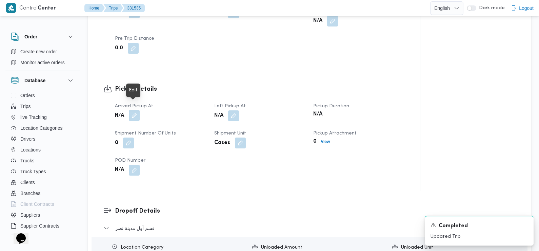
click at [134, 110] on button "button" at bounding box center [134, 115] width 11 height 11
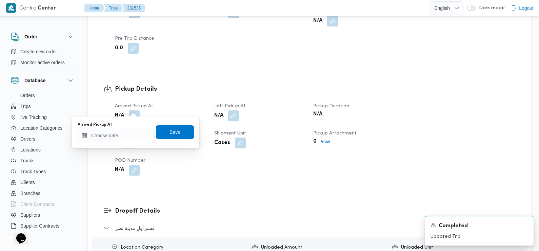
click at [123, 127] on div "Arrived Pickup At" at bounding box center [116, 124] width 77 height 5
click at [120, 138] on input "Arrived Pickup At" at bounding box center [116, 136] width 77 height 14
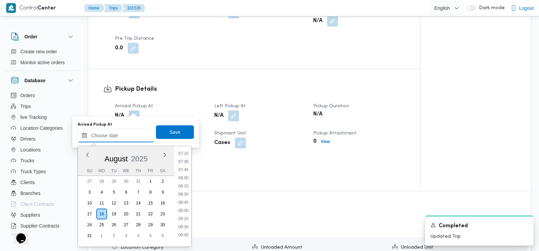
scroll to position [237, 0]
click at [184, 164] on li "07:30" at bounding box center [184, 161] width 16 height 7
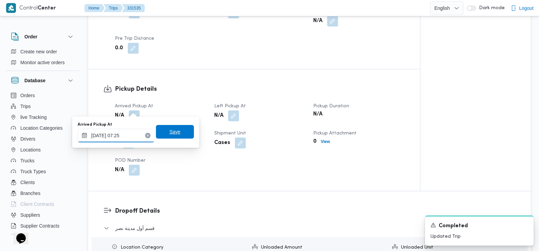
type input "18/08/2025 07:25"
click at [170, 132] on span "Save" at bounding box center [175, 132] width 11 height 8
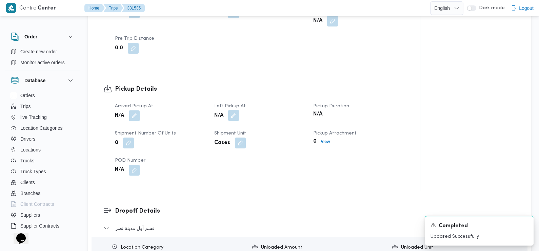
click at [232, 110] on button "button" at bounding box center [233, 115] width 11 height 11
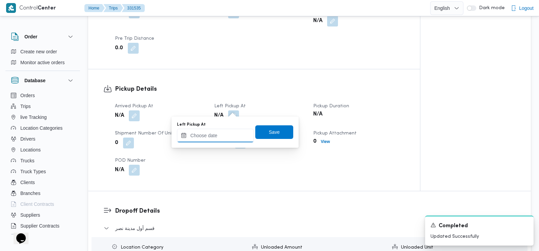
click at [228, 135] on input "Left Pickup At" at bounding box center [215, 136] width 77 height 14
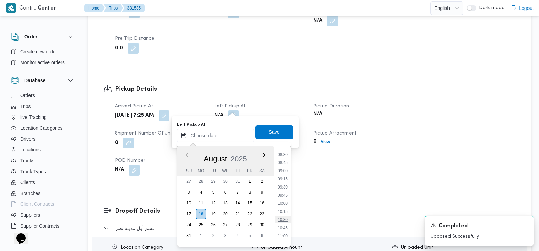
scroll to position [269, 0]
click at [281, 171] on li "08:45" at bounding box center [283, 170] width 16 height 7
type input "18/08/2025 08:45"
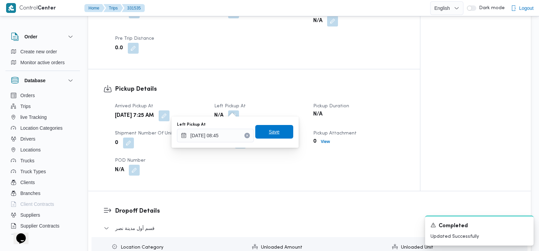
click at [270, 132] on span "Save" at bounding box center [274, 132] width 11 height 8
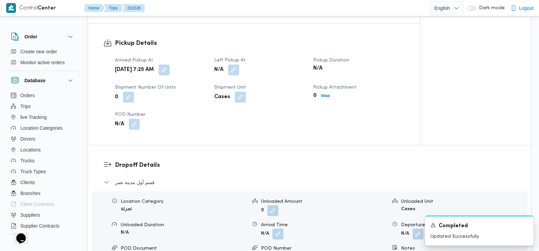
scroll to position [484, 0]
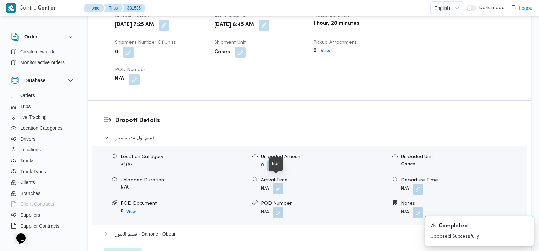
click at [279, 183] on button "button" at bounding box center [278, 188] width 11 height 11
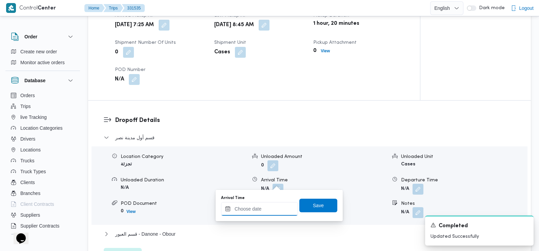
click at [268, 211] on input "Arrival Time" at bounding box center [259, 209] width 77 height 14
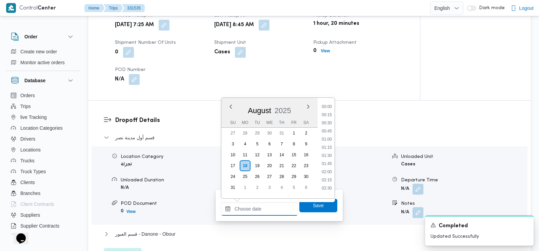
scroll to position [328, 0]
click at [330, 104] on li "10:00" at bounding box center [327, 104] width 16 height 7
type input "18/08/2025 10:00"
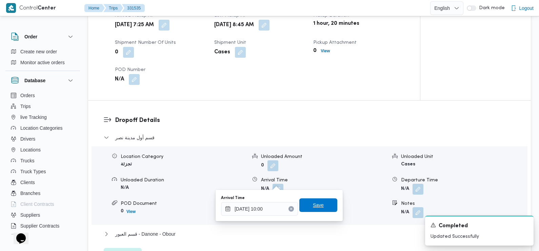
click at [314, 202] on span "Save" at bounding box center [318, 205] width 11 height 8
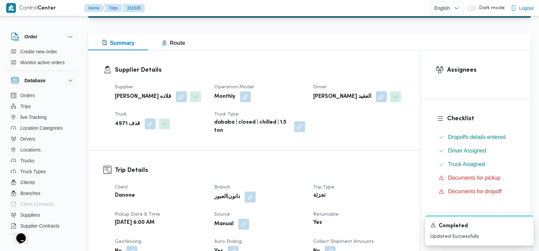
scroll to position [0, 0]
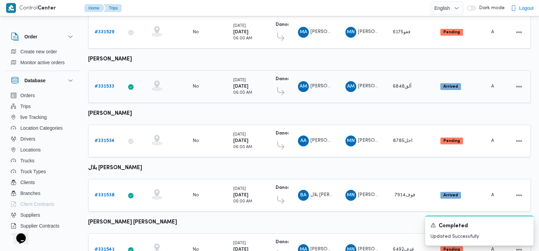
scroll to position [248, 0]
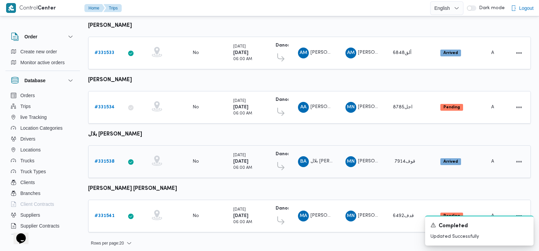
click at [100, 159] on b "# 331538" at bounding box center [105, 161] width 20 height 4
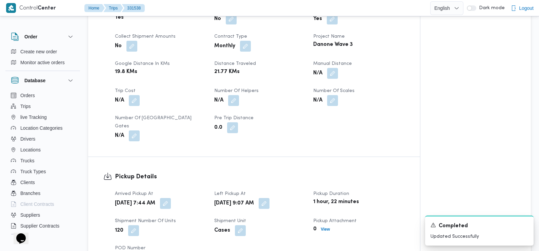
scroll to position [312, 0]
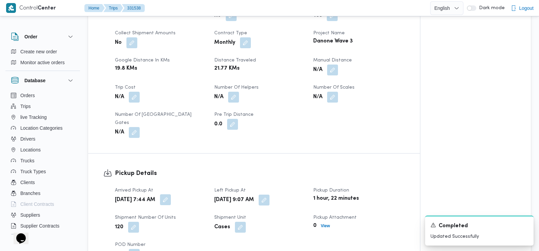
click at [171, 195] on button "button" at bounding box center [165, 199] width 11 height 11
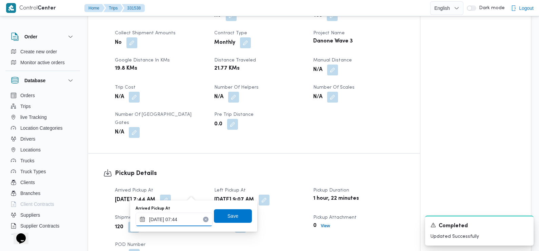
click at [186, 221] on input "18/08/2025 07:44" at bounding box center [174, 219] width 77 height 14
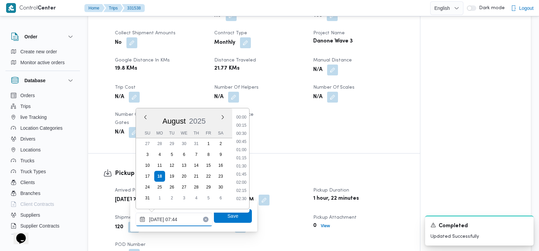
scroll to position [197, 0]
type input "18/08/2025 07:21"
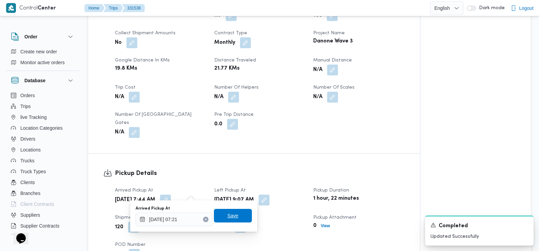
click at [230, 218] on span "Save" at bounding box center [233, 215] width 11 height 8
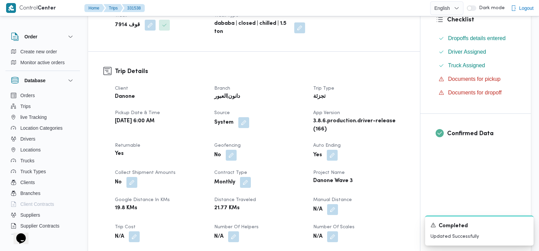
scroll to position [0, 0]
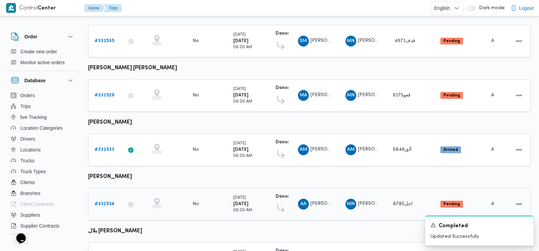
scroll to position [248, 0]
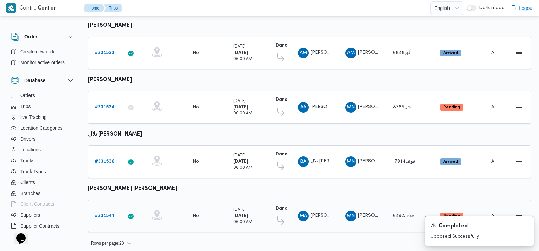
click at [102, 213] on b "# 331541" at bounding box center [105, 215] width 20 height 4
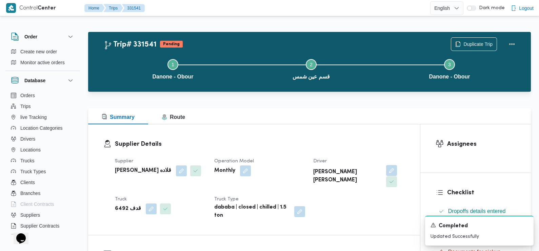
click at [386, 171] on button "button" at bounding box center [391, 170] width 11 height 11
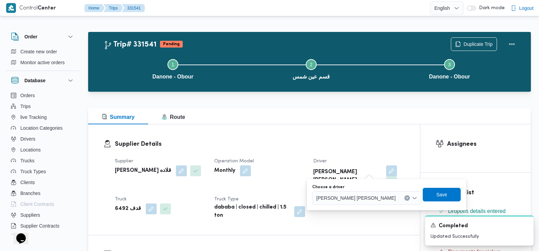
click at [353, 196] on span "محمد عيد عبدالنبي عيد" at bounding box center [355, 197] width 79 height 7
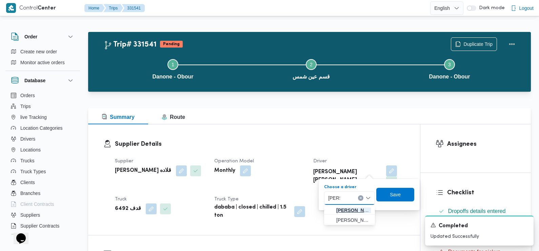
type input "هشام"
click at [357, 208] on span "هشام حسين عبدالله عبدالجواد" at bounding box center [353, 210] width 35 height 8
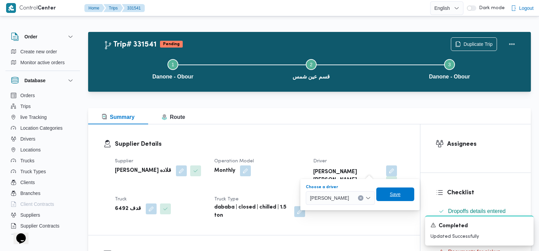
click at [401, 196] on span "Save" at bounding box center [395, 194] width 11 height 8
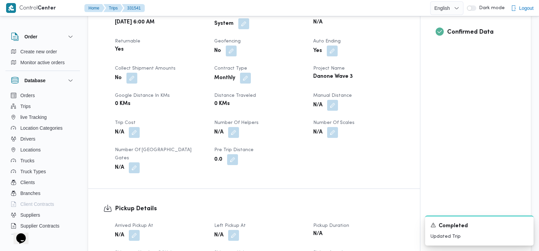
scroll to position [294, 0]
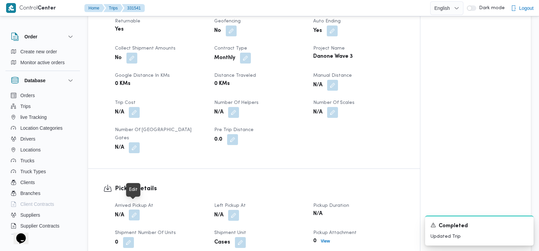
click at [133, 209] on button "button" at bounding box center [134, 214] width 11 height 11
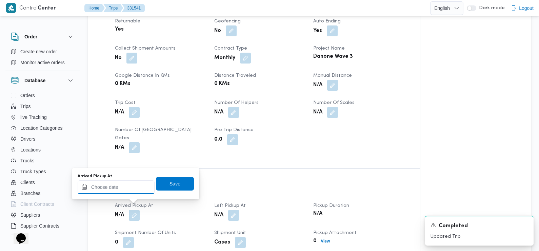
click at [124, 184] on input "Arrived Pickup At" at bounding box center [116, 187] width 77 height 14
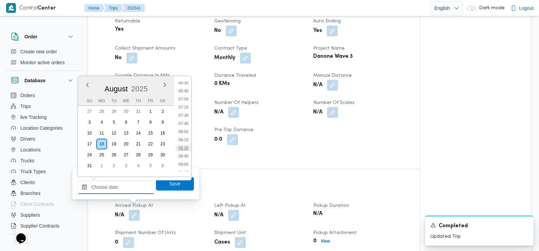
scroll to position [212, 0]
click at [187, 93] on li "06:45" at bounding box center [184, 92] width 16 height 7
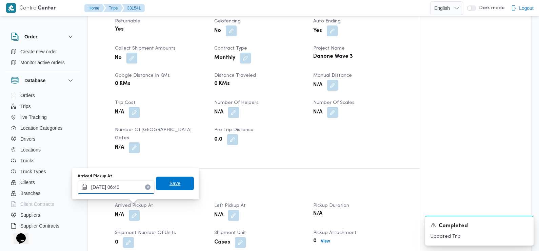
type input "18/08/2025 06:40"
click at [167, 178] on span "Save" at bounding box center [175, 183] width 38 height 14
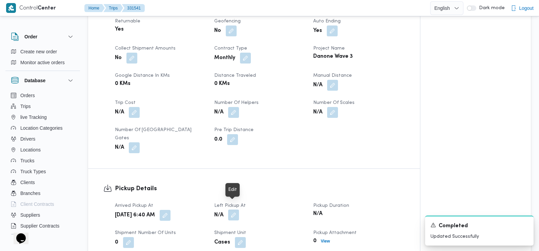
click at [233, 209] on button "button" at bounding box center [233, 214] width 11 height 11
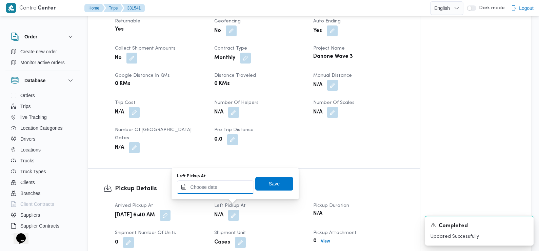
click at [225, 192] on input "Left Pickup At" at bounding box center [215, 187] width 77 height 14
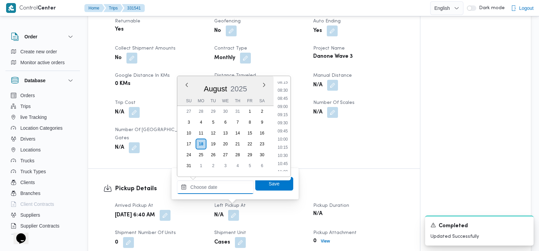
scroll to position [271, 0]
click at [286, 99] on li "08:45" at bounding box center [283, 98] width 16 height 7
type input "18/08/2025 08:45"
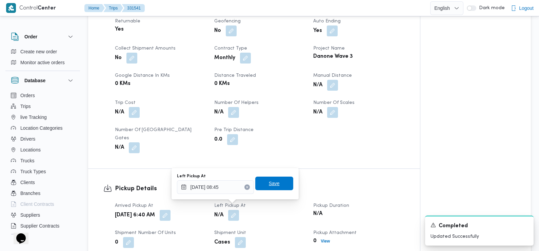
click at [271, 182] on span "Save" at bounding box center [274, 183] width 11 height 8
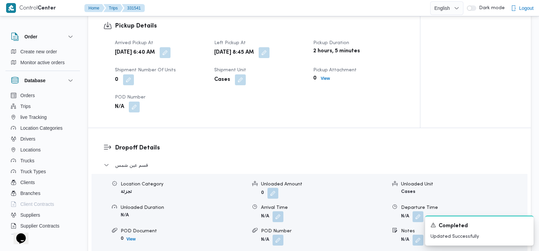
scroll to position [472, 0]
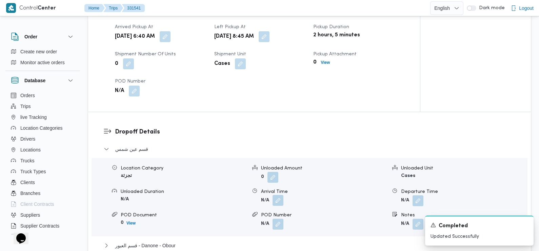
click at [279, 195] on button "button" at bounding box center [278, 200] width 11 height 11
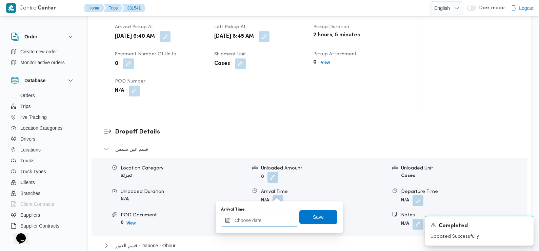
click at [263, 223] on input "Arrival Time" at bounding box center [259, 220] width 77 height 14
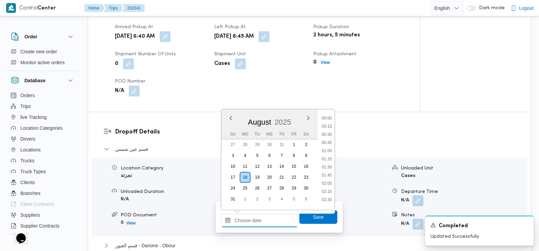
scroll to position [328, 0]
click at [330, 124] on li "10:15" at bounding box center [327, 124] width 16 height 7
type input "18/08/2025 10:15"
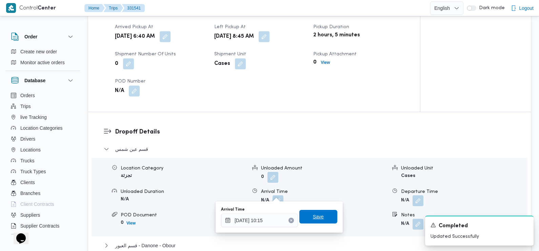
click at [322, 216] on span "Save" at bounding box center [318, 217] width 38 height 14
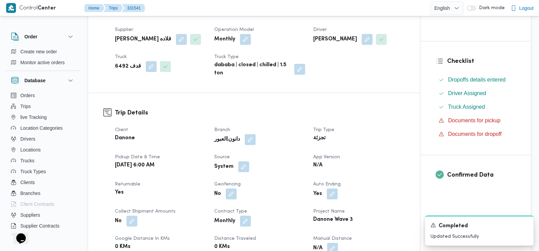
scroll to position [140, 0]
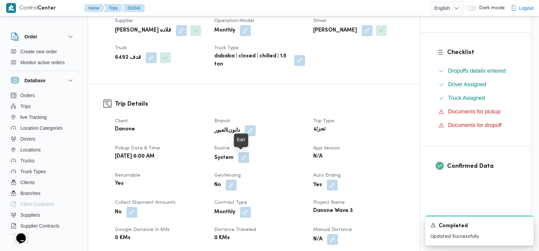
click at [241, 158] on button "button" at bounding box center [243, 157] width 11 height 11
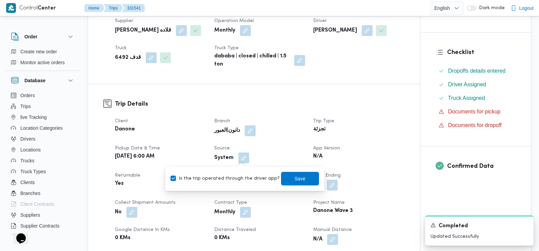
click at [231, 183] on div "Is the trip operated through the driver app? Save" at bounding box center [245, 178] width 150 height 15
click at [241, 173] on div "Is the trip operated through the driver app? Save" at bounding box center [245, 178] width 150 height 15
click at [240, 179] on label "Is the trip operated through the driver app?" at bounding box center [225, 178] width 109 height 8
checkbox input "false"
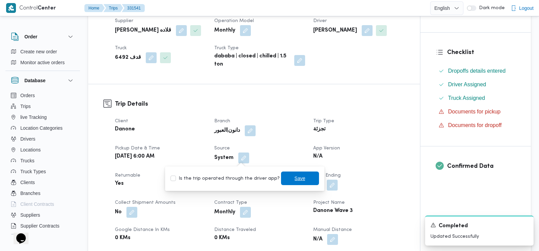
click at [295, 175] on span "Save" at bounding box center [300, 178] width 11 height 8
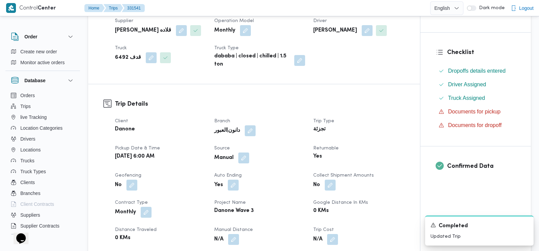
scroll to position [0, 0]
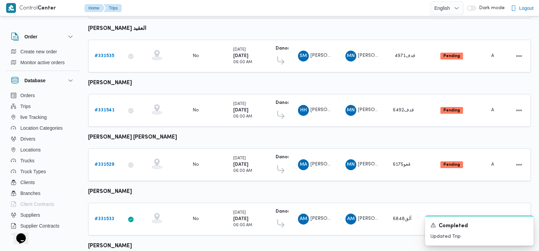
scroll to position [152, 0]
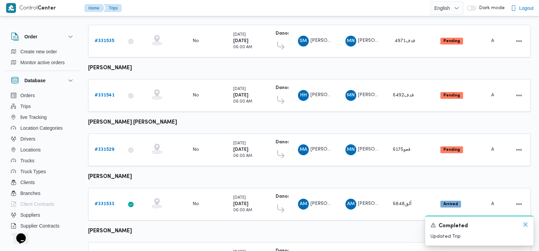
click at [524, 224] on icon "Dismiss toast" at bounding box center [525, 223] width 5 height 5
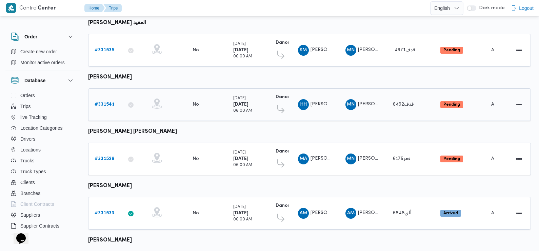
scroll to position [0, 0]
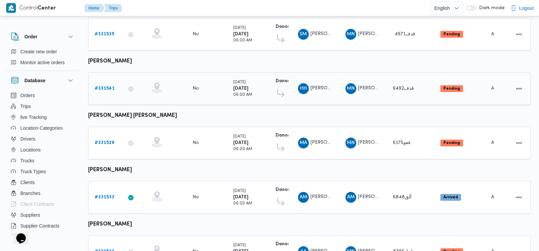
click at [271, 114] on table "Trip ID Click to sort in ascending order App Click to sort in ascending order G…" at bounding box center [309, 126] width 443 height 404
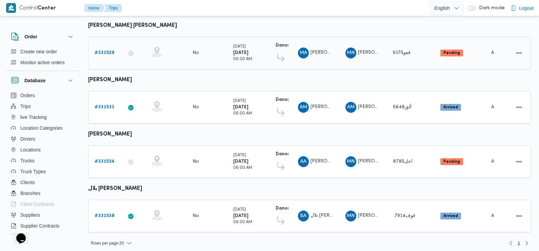
click at [104, 51] on b "# 331529" at bounding box center [105, 53] width 20 height 4
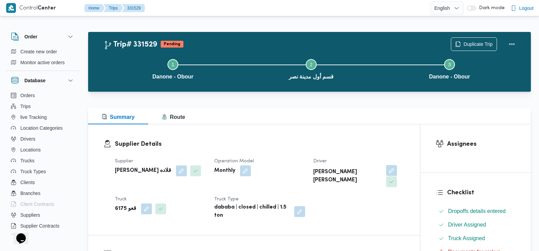
click at [386, 169] on button "button" at bounding box center [391, 170] width 11 height 11
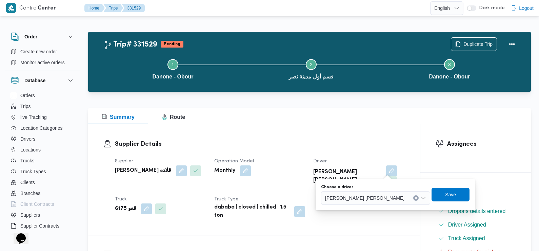
click at [377, 200] on span "محمود اشرف حسن عليوة متبولي" at bounding box center [364, 197] width 79 height 7
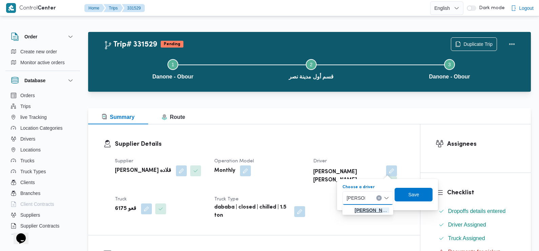
type input "عمر احمد"
click at [369, 210] on span "عمر احمد محمود بدر" at bounding box center [372, 210] width 35 height 8
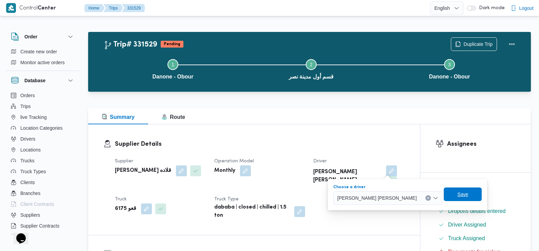
click at [457, 191] on span "Save" at bounding box center [462, 194] width 11 height 8
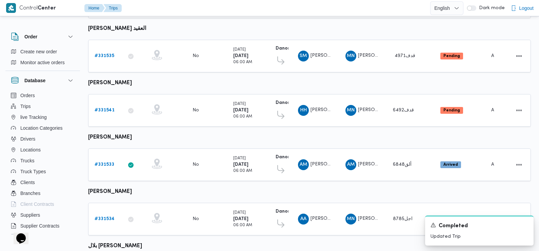
scroll to position [152, 0]
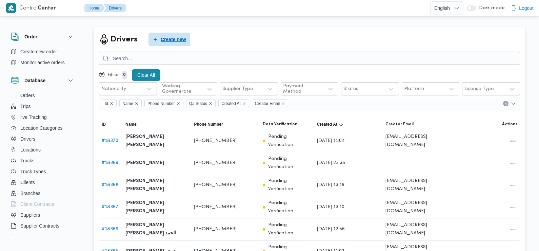
click at [163, 39] on span "Create new" at bounding box center [173, 39] width 25 height 8
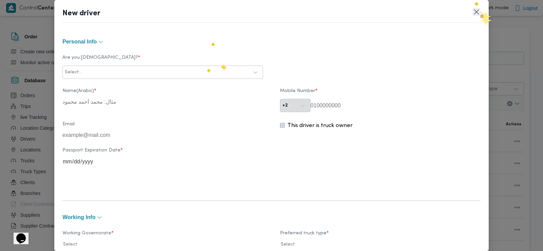
click at [474, 13] on button "Closes this modal window" at bounding box center [476, 12] width 8 height 8
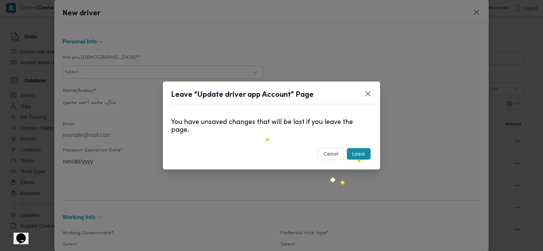
click at [363, 153] on button "Leave" at bounding box center [359, 154] width 24 height 12
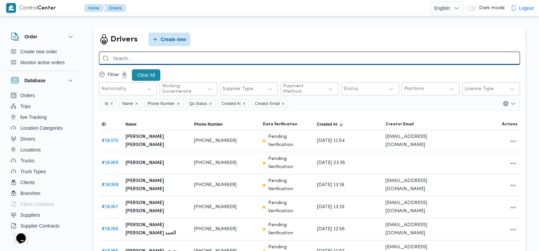
click at [286, 58] on input "search" at bounding box center [309, 58] width 421 height 13
type input "عمر احمد محمود"
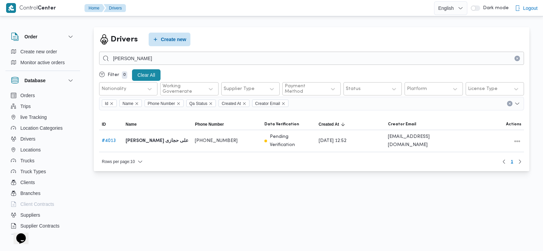
click at [178, 32] on div "Drivers Create new" at bounding box center [140, 39] width 91 height 22
click at [178, 39] on span "Create new" at bounding box center [173, 39] width 25 height 8
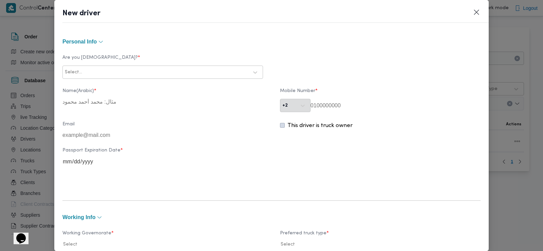
click at [163, 71] on div at bounding box center [165, 72] width 165 height 7
click at [137, 95] on div "Egyptian" at bounding box center [163, 90] width 200 height 12
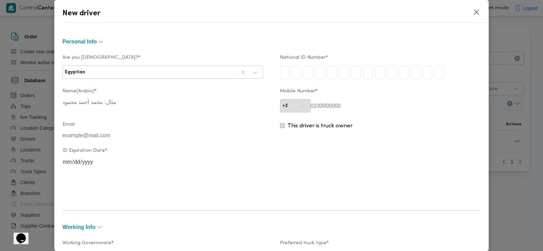
type input "3"
type input "0"
type input "6"
type input "0"
type input "8"
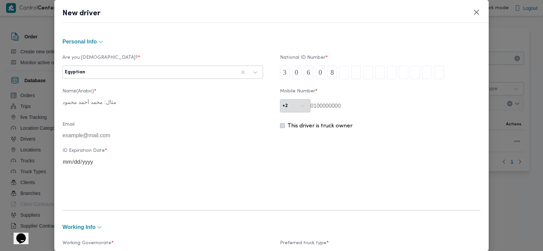
type input "3"
type input "0"
type input "1"
type input "4"
type input "0"
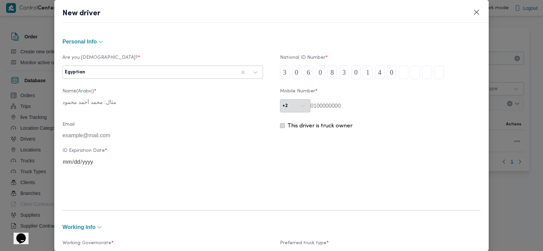
type input "0"
type input "6"
type input "9"
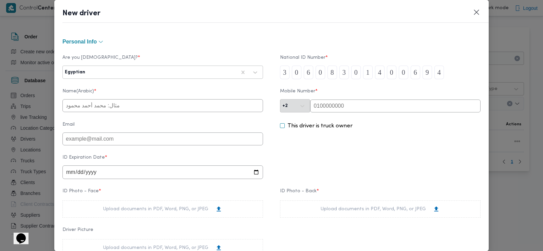
type input "4"
click at [147, 108] on input "text" at bounding box center [162, 105] width 200 height 13
type input "عمر احمد محمود بدر"
click at [350, 104] on input "text" at bounding box center [395, 105] width 170 height 13
paste input "01050303950"
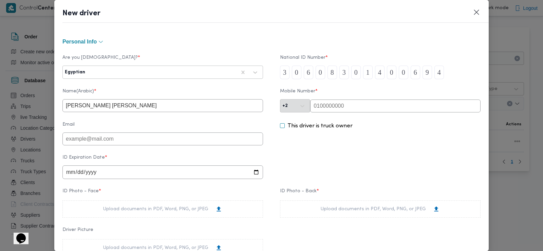
type input "01050303950"
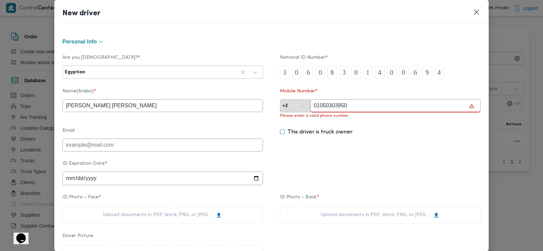
click at [310, 106] on input "01050303950" at bounding box center [395, 105] width 170 height 13
drag, startPoint x: 312, startPoint y: 106, endPoint x: 349, endPoint y: 104, distance: 36.7
click at [349, 104] on input "01050303950" at bounding box center [395, 105] width 170 height 13
drag, startPoint x: 311, startPoint y: 107, endPoint x: 366, endPoint y: 107, distance: 55.3
click at [366, 107] on input "01050303950" at bounding box center [395, 105] width 170 height 13
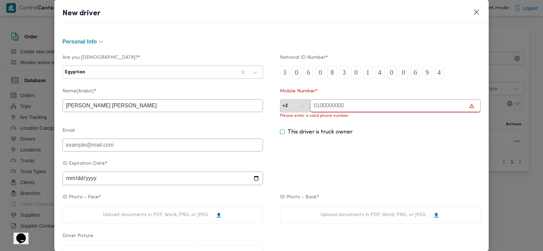
paste input "01050303950"
click at [329, 159] on div "Are you Egyptian? * Egyptian National ID Number * 3 0 6 0 8 3 0 1 4 0 0 6 9 4 N…" at bounding box center [271, 160] width 418 height 228
click at [351, 106] on input "01050303950" at bounding box center [395, 105] width 170 height 13
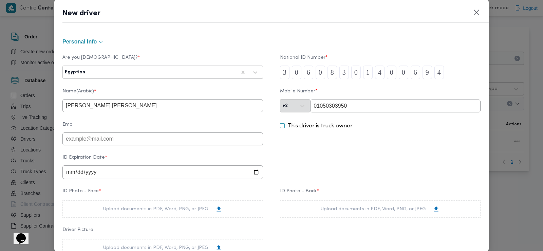
type input "01050303950"
click at [126, 176] on input "date" at bounding box center [162, 172] width 200 height 14
type input "2028-03-12"
click at [190, 210] on div "Upload documents in PDF, Word, PNG, or JPEG" at bounding box center [162, 208] width 119 height 7
click at [310, 212] on div "Upload documents in PDF, Word, PNG, or JPEG" at bounding box center [380, 208] width 200 height 17
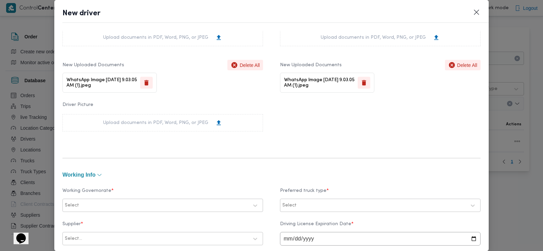
scroll to position [228, 0]
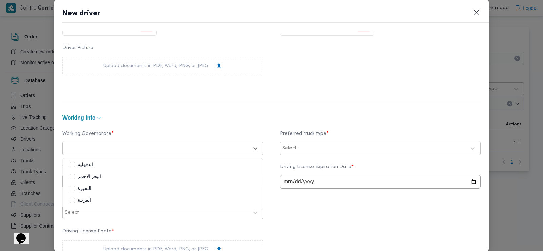
click at [197, 149] on div at bounding box center [156, 148] width 183 height 7
click at [153, 165] on div "الدقهلية" at bounding box center [163, 165] width 186 height 8
click at [293, 145] on div "Select" at bounding box center [373, 147] width 185 height 9
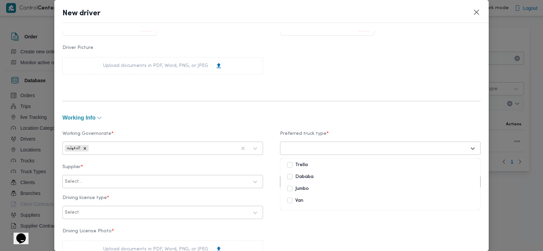
click at [292, 177] on label "Dababa" at bounding box center [300, 177] width 26 height 8
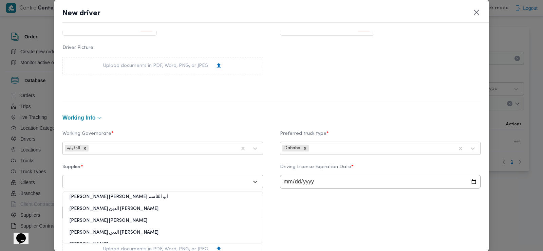
click at [145, 182] on div at bounding box center [156, 181] width 183 height 7
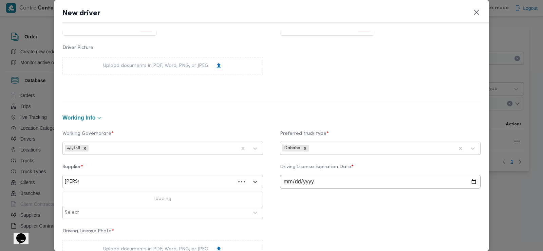
type input "مينا نجيب"
click at [151, 200] on div "مينا نجيب شفيق قلاده" at bounding box center [163, 199] width 200 height 12
click at [150, 213] on div at bounding box center [164, 212] width 168 height 7
click at [124, 230] on div "أولى" at bounding box center [163, 230] width 200 height 12
click at [286, 178] on input "date" at bounding box center [380, 182] width 200 height 14
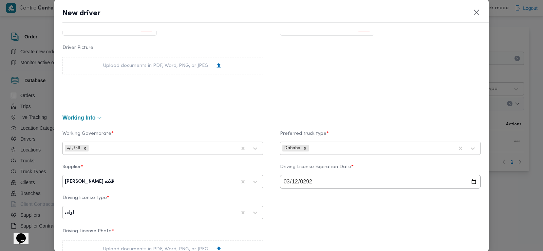
type input "2927-03-12"
click at [302, 181] on input "2927-03-12" at bounding box center [380, 182] width 200 height 14
click at [320, 178] on input "2927-03-12" at bounding box center [380, 182] width 200 height 14
click at [304, 178] on input "2927-03-12" at bounding box center [380, 182] width 200 height 14
click at [301, 183] on input "2927-03-12" at bounding box center [380, 182] width 200 height 14
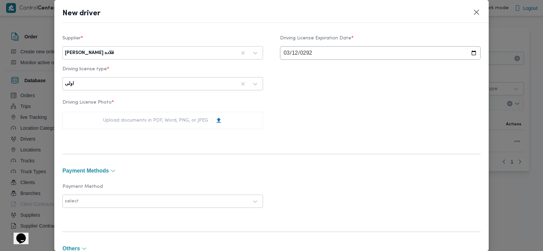
scroll to position [357, 0]
click at [150, 122] on div "Upload documents in PDF, Word, PNG, or JPEG" at bounding box center [162, 119] width 119 height 7
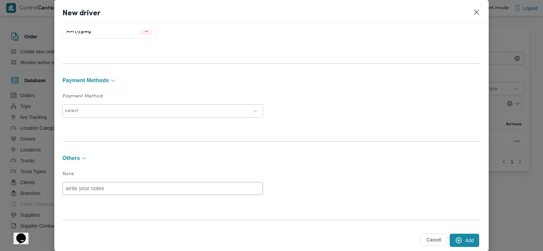
scroll to position [510, 0]
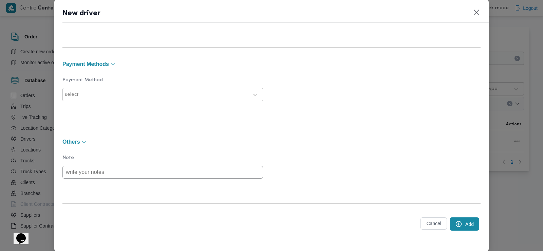
click at [131, 92] on div at bounding box center [164, 94] width 168 height 7
click at [113, 120] on div "E-Wallet" at bounding box center [163, 124] width 200 height 12
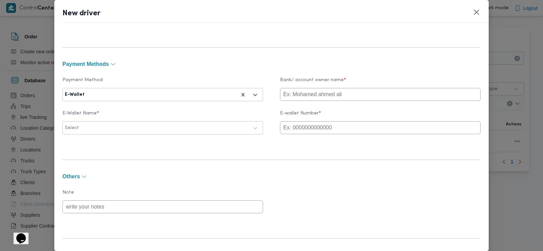
click at [310, 94] on input "text" at bounding box center [380, 94] width 200 height 13
type input "omar"
click at [307, 130] on input "text" at bounding box center [380, 127] width 200 height 13
paste input "01050303950"
click at [203, 125] on div at bounding box center [156, 127] width 183 height 7
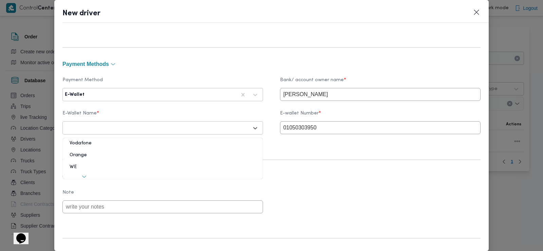
click at [125, 145] on div "Vodafone" at bounding box center [163, 146] width 200 height 12
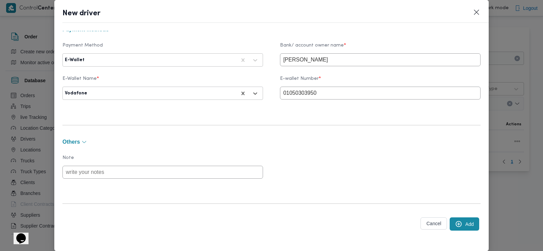
click at [462, 220] on button "Add" at bounding box center [464, 223] width 30 height 13
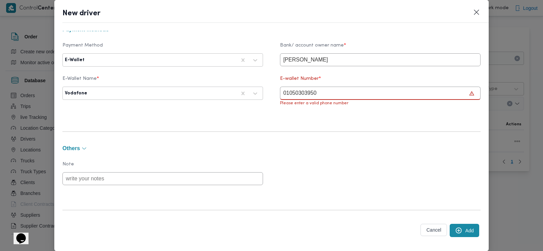
click at [336, 93] on input "01050303950" at bounding box center [380, 92] width 200 height 13
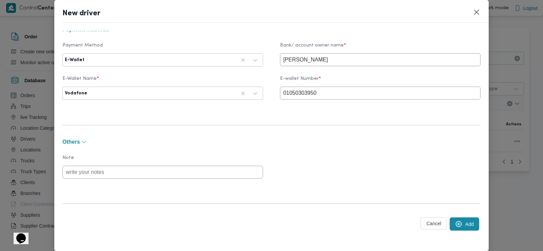
type input "01050303950"
click at [458, 225] on button "Add" at bounding box center [464, 223] width 30 height 13
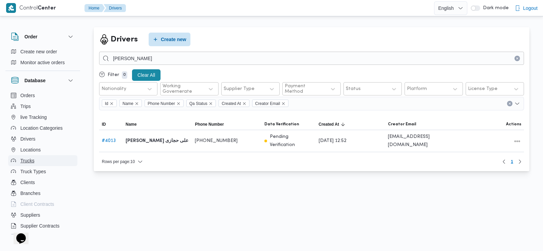
click at [34, 161] on button "Trucks" at bounding box center [42, 160] width 69 height 11
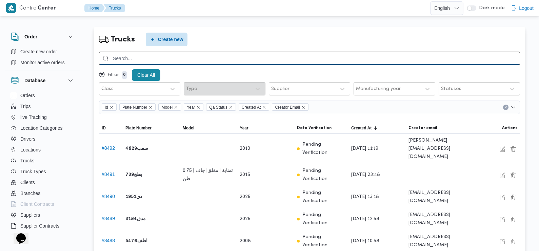
click at [183, 56] on input "search" at bounding box center [309, 58] width 421 height 13
type input "8535"
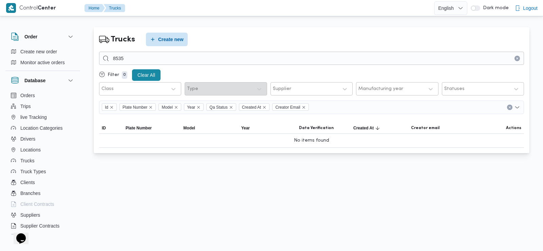
click at [164, 31] on div "Trucks Create new" at bounding box center [139, 39] width 89 height 22
click at [163, 40] on span "Create new" at bounding box center [170, 39] width 25 height 8
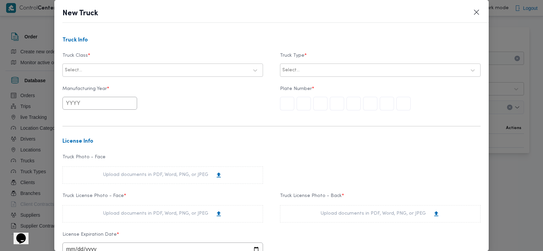
click at [130, 71] on div at bounding box center [165, 70] width 165 height 7
click at [187, 69] on div at bounding box center [156, 70] width 183 height 7
click at [92, 98] on div "dababa" at bounding box center [163, 100] width 200 height 12
click at [301, 71] on div at bounding box center [383, 70] width 165 height 7
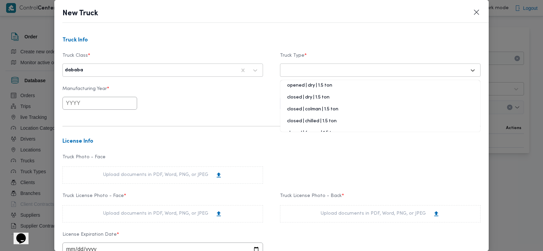
click at [308, 120] on div "closed | chilled | 1.5 ton" at bounding box center [380, 124] width 200 height 12
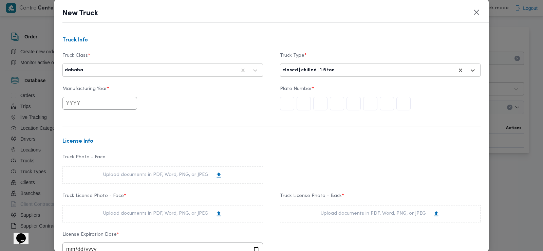
click at [105, 109] on input "text" at bounding box center [99, 103] width 75 height 13
click at [111, 140] on div "2025" at bounding box center [115, 142] width 19 height 5
type input "2025"
click at [288, 105] on input "text" at bounding box center [287, 104] width 14 height 14
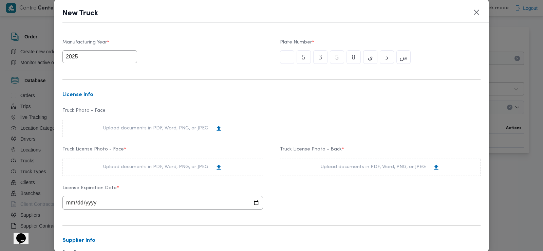
scroll to position [47, 0]
click at [155, 162] on div "Upload documents in PDF, Word, PNG, or JPEG" at bounding box center [162, 165] width 200 height 17
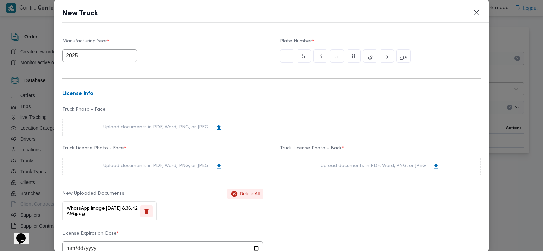
click at [361, 169] on div "Upload documents in PDF, Word, PNG, or JPEG" at bounding box center [379, 165] width 119 height 7
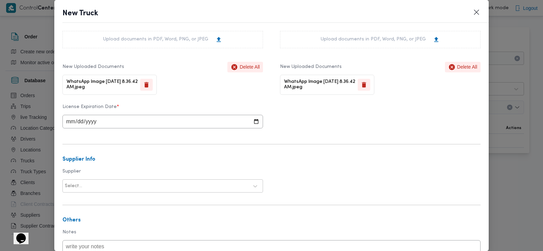
scroll to position [176, 0]
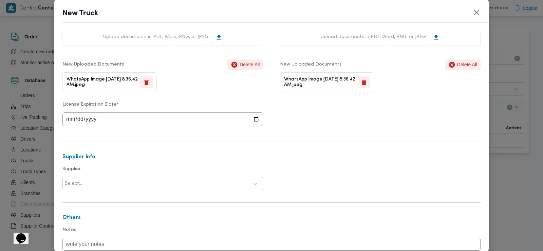
click at [71, 119] on input "date" at bounding box center [162, 119] width 200 height 14
type input "2028-03-12"
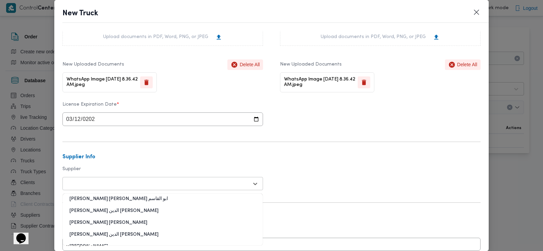
click at [92, 184] on div at bounding box center [156, 183] width 183 height 7
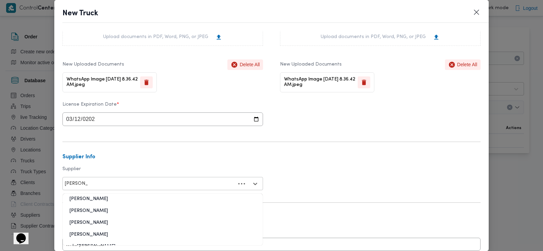
type input "سعد عبدالع"
click at [110, 212] on div "سعد عبدالعزيز محمد السيد" at bounding box center [163, 213] width 200 height 12
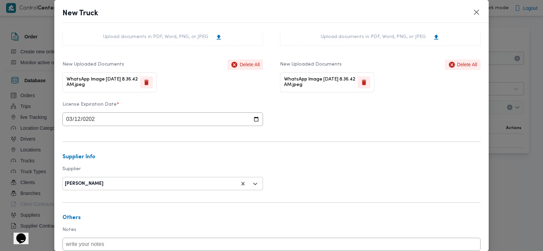
scroll to position [229, 0]
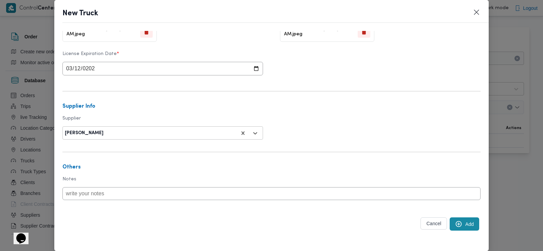
click at [465, 224] on button "Add" at bounding box center [464, 223] width 30 height 13
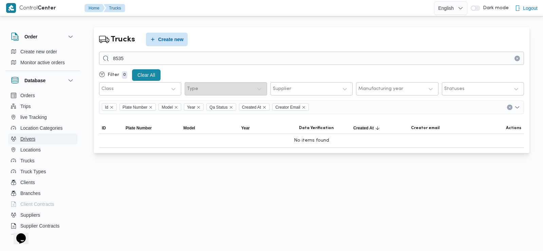
click at [22, 138] on span "Drivers" at bounding box center [27, 139] width 15 height 8
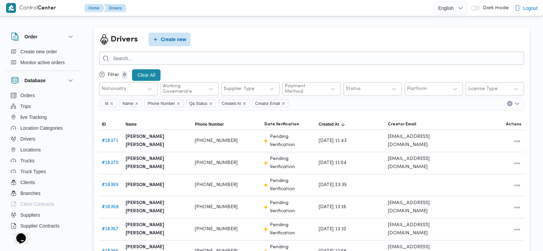
click at [192, 50] on div "Drivers Create new Filter 0 Clear All Nationality Working Governerate Supplier …" at bounding box center [311, 206] width 435 height 358
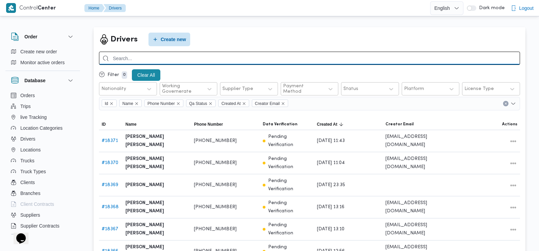
click at [189, 59] on input "search" at bounding box center [309, 58] width 421 height 13
type input "[PERSON_NAME]"
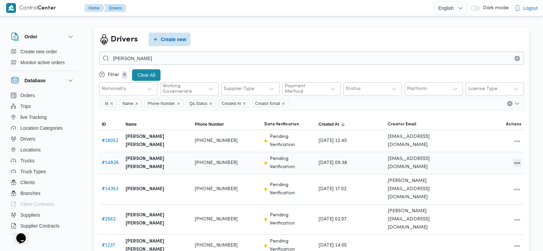
click at [520, 159] on button "All actions" at bounding box center [517, 163] width 8 height 8
click at [493, 152] on span "Edit" at bounding box center [495, 152] width 22 height 5
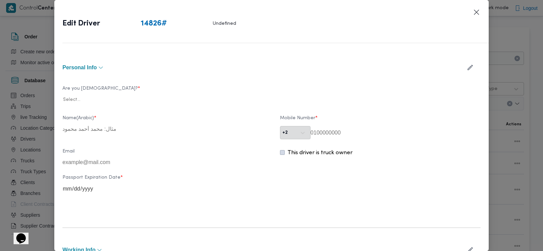
type input "[PERSON_NAME] [PERSON_NAME]"
type input "01283093299"
type input "2026-07-24"
type input "2025-02-16"
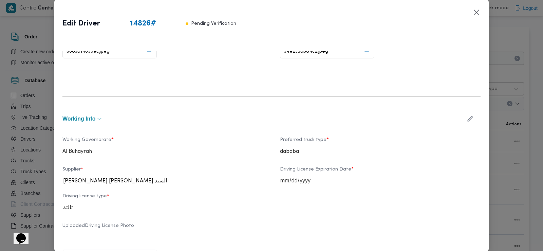
scroll to position [194, 0]
click at [466, 120] on icon "button" at bounding box center [469, 116] width 7 height 7
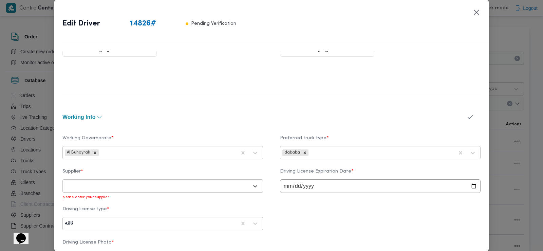
click at [212, 183] on div at bounding box center [156, 185] width 183 height 7
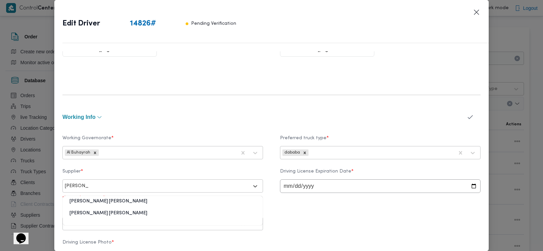
type input "محمود سام"
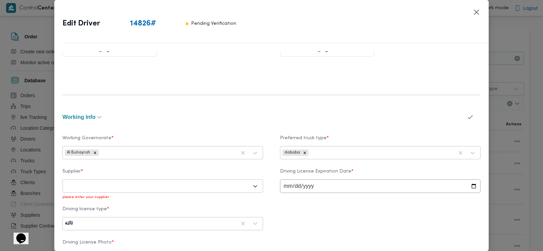
click at [126, 183] on div at bounding box center [156, 185] width 183 height 7
type input "محمود سام"
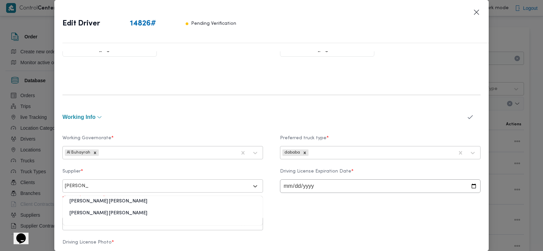
click at [129, 201] on div "محمود سامى عبدالله ابراهيم خليفة" at bounding box center [163, 204] width 200 height 12
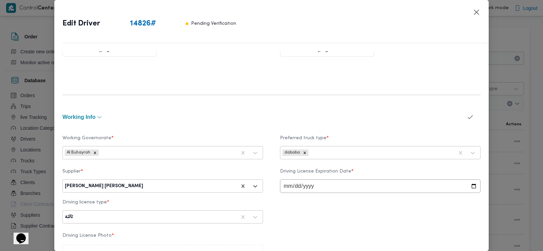
click at [467, 123] on button "button" at bounding box center [470, 116] width 18 height 13
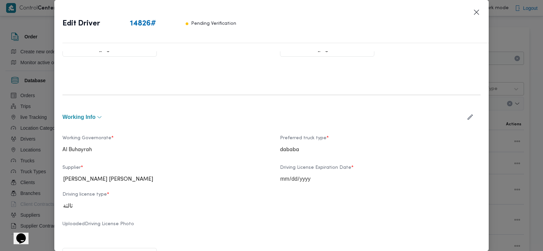
scroll to position [407, 0]
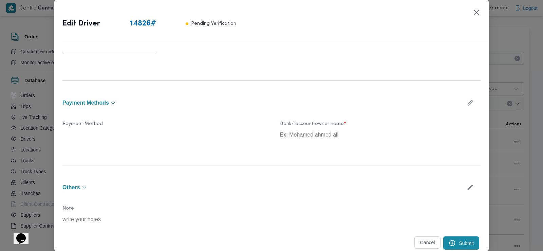
click at [452, 244] on button "Submit" at bounding box center [461, 242] width 36 height 13
